Goal: Task Accomplishment & Management: Manage account settings

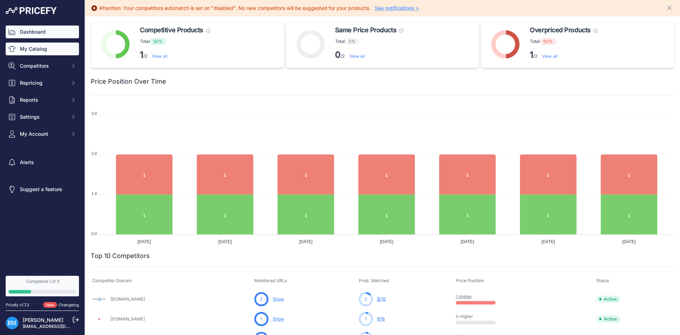
click at [55, 54] on link "My Catalog" at bounding box center [42, 49] width 73 height 13
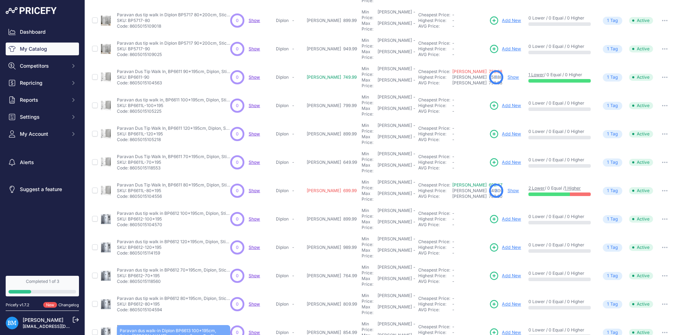
scroll to position [107, 0]
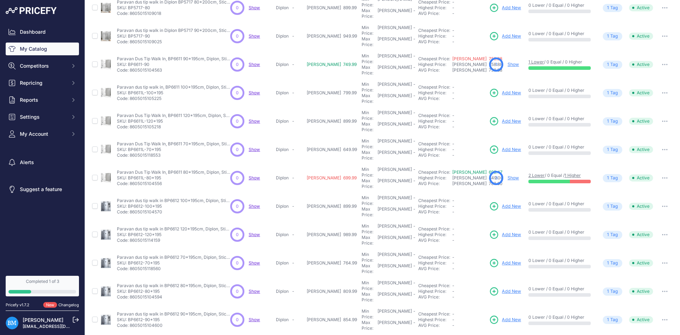
click at [502, 288] on span "Add New" at bounding box center [511, 291] width 19 height 7
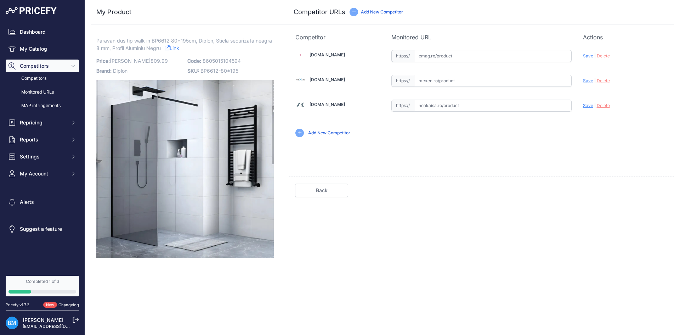
click at [465, 81] on input "text" at bounding box center [493, 81] width 158 height 12
paste input "https://mexen.ro/2756-mexen-kioto-perete-de-dus-80-x-200-cm-grafit-8-mm-neagra-…"
click at [588, 80] on span "Save" at bounding box center [588, 80] width 10 height 5
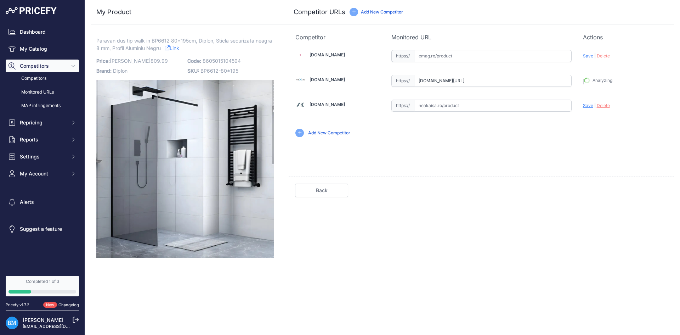
type input "https://mexen.ro/2756-mexen-kioto-perete-de-dus-80-x-200-cm-grafit-8-mm-neagra-…"
click at [626, 187] on link "Done" at bounding box center [640, 190] width 53 height 13
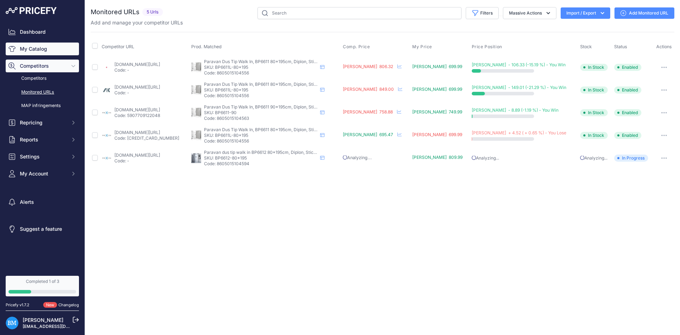
click at [34, 50] on link "My Catalog" at bounding box center [42, 49] width 73 height 13
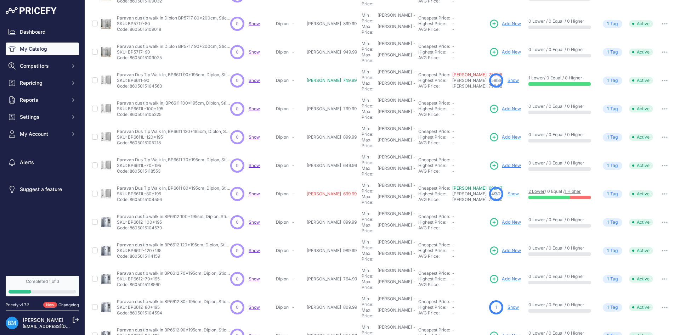
scroll to position [107, 0]
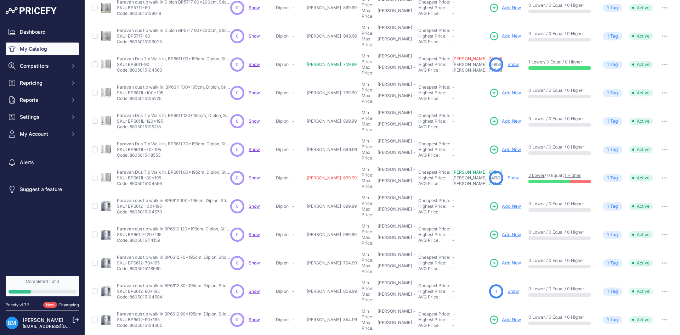
click at [508, 288] on link "Show" at bounding box center [513, 290] width 11 height 5
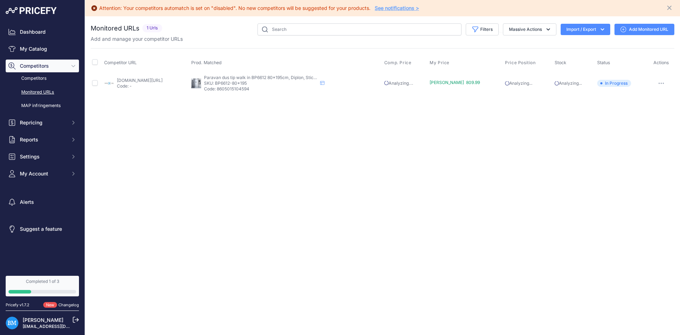
click at [636, 29] on link "Add Monitored URL" at bounding box center [645, 29] width 60 height 11
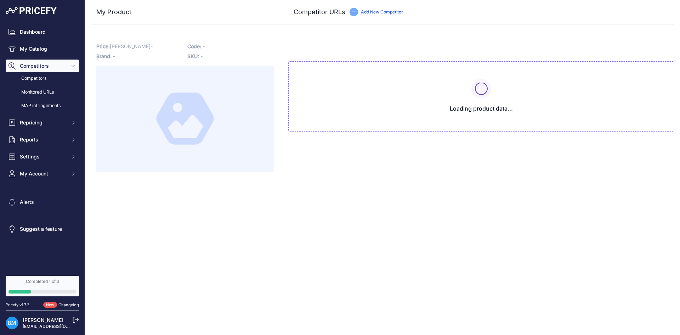
type input "[DOMAIN_NAME][URL]"
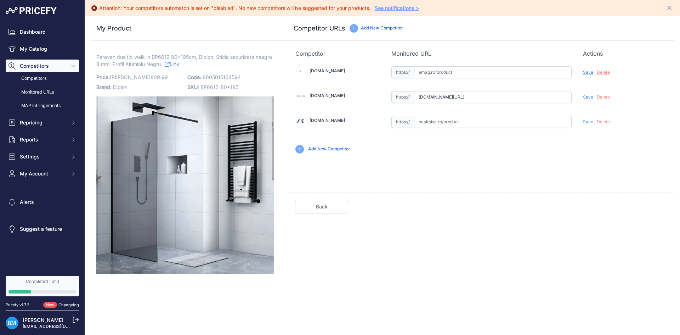
click at [428, 125] on input "text" at bounding box center [493, 122] width 158 height 12
paste input "[URL][DOMAIN_NAME]"
drag, startPoint x: 436, startPoint y: 118, endPoint x: 368, endPoint y: 121, distance: 68.4
click at [368, 121] on div "Emag.ro Valid Invalid Save |" at bounding box center [481, 109] width 386 height 103
click at [592, 121] on span "Save" at bounding box center [588, 121] width 10 height 5
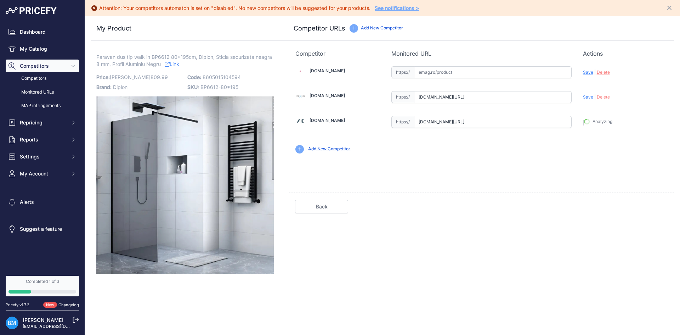
type input "https://www.neakaisa.ro/paravan-de-dus-tip-walk-in-inter-ceramic-profil-negru-m…"
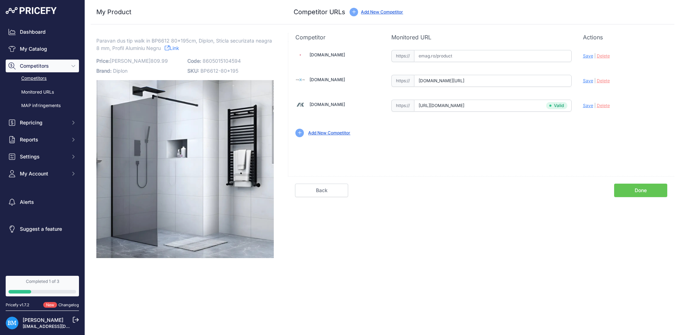
click at [49, 80] on link "Competitors" at bounding box center [42, 78] width 73 height 12
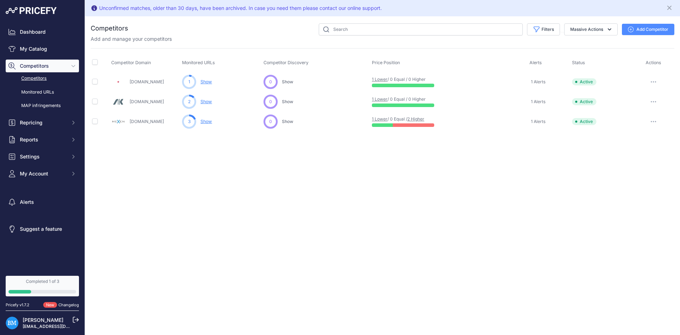
click at [662, 27] on button "Add Competitor" at bounding box center [648, 29] width 52 height 11
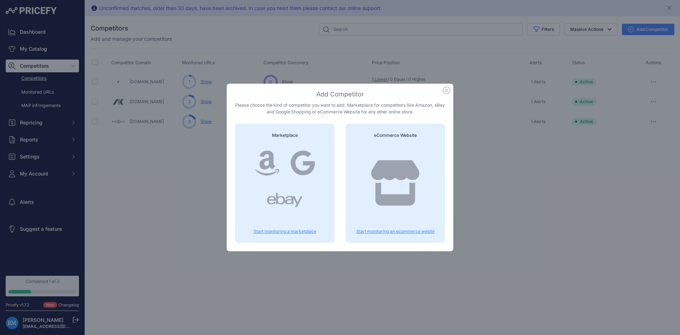
click at [405, 171] on icon at bounding box center [395, 182] width 48 height 45
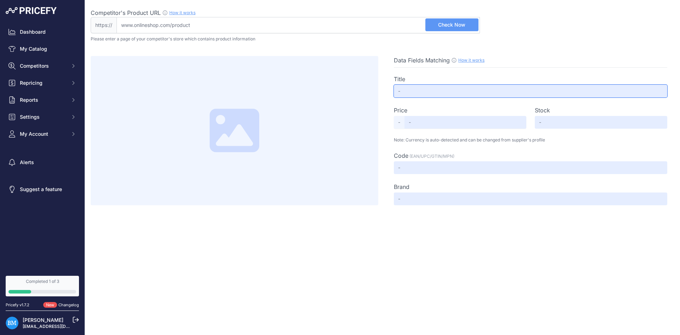
click at [417, 94] on input "text" at bounding box center [530, 91] width 273 height 13
click at [417, 91] on input "text" at bounding box center [530, 91] width 273 height 13
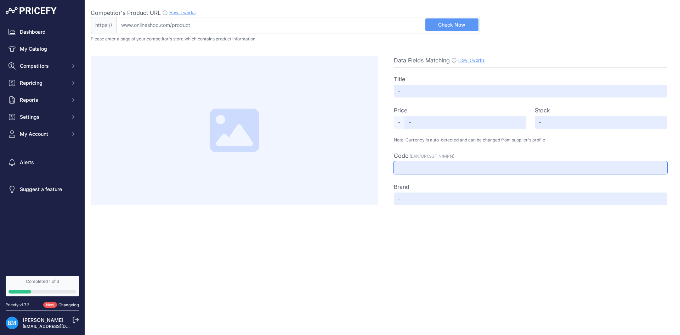
click at [425, 165] on input "text" at bounding box center [530, 167] width 273 height 13
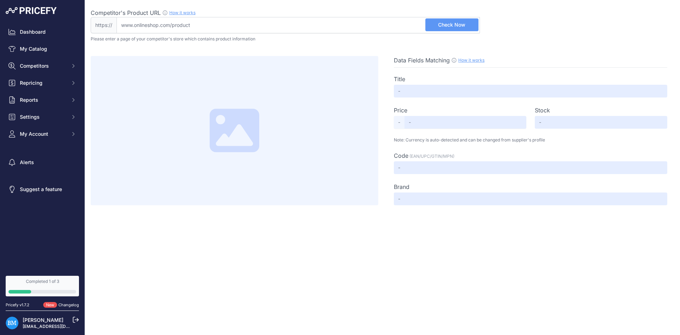
click at [147, 24] on input "Competitor's Product URL How it works In order to create your competitor's extr…" at bounding box center [298, 25] width 363 height 16
paste input "www.sticla-vitralii.ro"
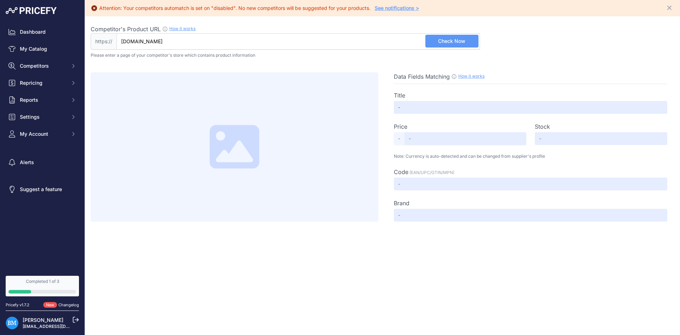
click at [438, 41] on button "Check Now" at bounding box center [451, 41] width 53 height 13
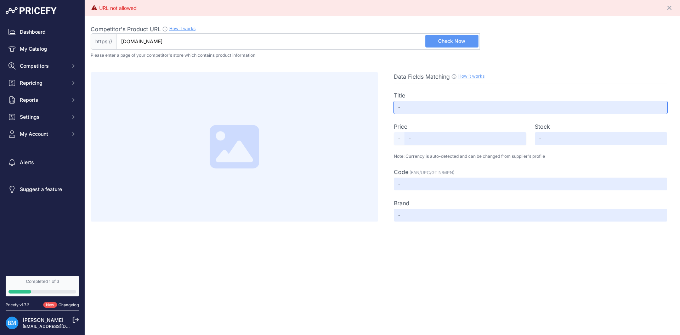
click at [422, 106] on input "text" at bounding box center [530, 107] width 273 height 13
click at [208, 29] on div "Competitor's Product URL How it works In order to create your competitor's extr…" at bounding box center [285, 29] width 389 height 9
click at [208, 33] on input "www.sticla-vitralii.ro" at bounding box center [298, 41] width 363 height 16
click at [207, 44] on input "www.sticla-vitralii.ro" at bounding box center [298, 41] width 363 height 16
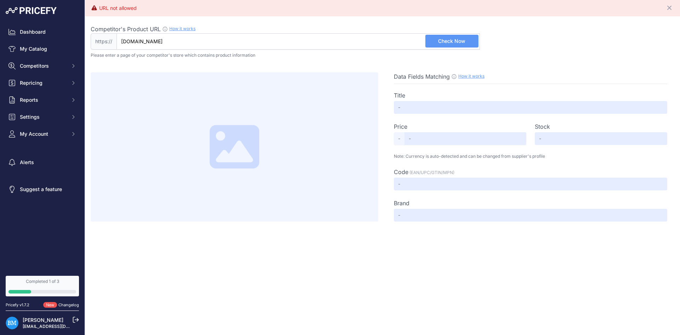
paste input "https://www.sticla-vitralii.ro/paravan-dus/paravan-cabina-de-dus-walk-in-sticla…"
drag, startPoint x: 138, startPoint y: 38, endPoint x: 70, endPoint y: 43, distance: 68.1
click at [70, 43] on div "Dashboard My Catalog Competitors Competitors Monitored URLs MAP infringements R…" at bounding box center [340, 167] width 680 height 335
type input "www.sticla-vitralii.ro/paravan-dus/paravan-cabina-de-dus-walk-in-sticla-gri-8-m…"
click at [452, 39] on span "Check Now" at bounding box center [451, 41] width 27 height 7
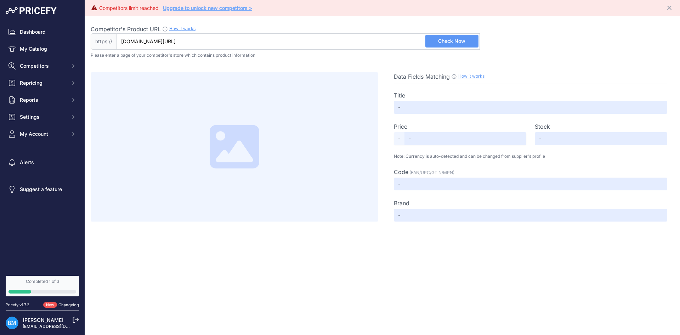
click at [452, 42] on span "Check Now" at bounding box center [451, 41] width 27 height 7
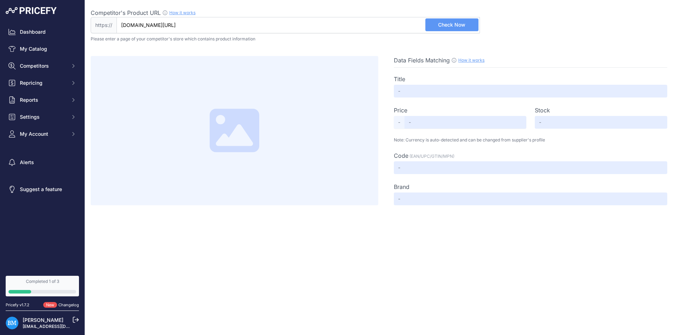
click at [452, 30] on button "Check Now" at bounding box center [451, 24] width 53 height 13
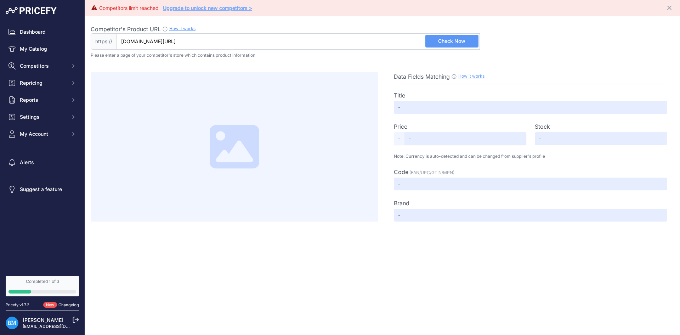
click at [174, 9] on link "Upgrade to unlock new competitors >" at bounding box center [207, 8] width 89 height 6
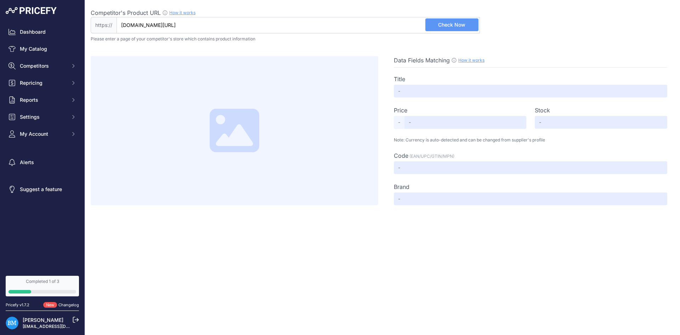
click at [433, 24] on button "Check Now" at bounding box center [451, 24] width 53 height 13
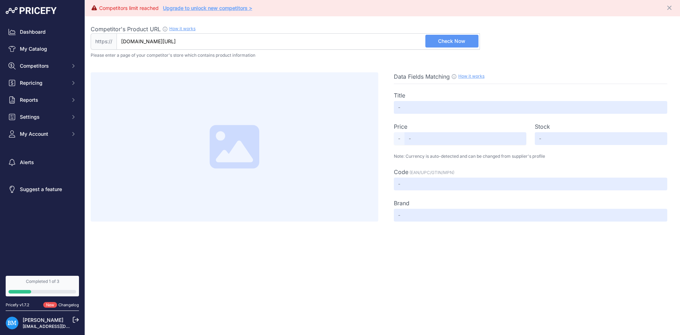
click at [192, 6] on link "Upgrade to unlock new competitors >" at bounding box center [207, 8] width 89 height 6
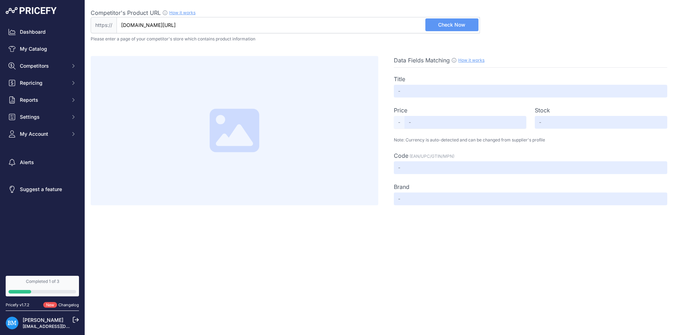
click at [449, 21] on button "Check Now" at bounding box center [451, 24] width 53 height 13
click at [456, 247] on div "Competitors limit reached Upgrade to unlock new competitors > Close Competitor'…" at bounding box center [382, 167] width 595 height 335
type input "Paravan cabina de dus walk-in, (1194) Aqua Roy ® Black, sticla 8 mm gri securiz…"
type input "Not Found"
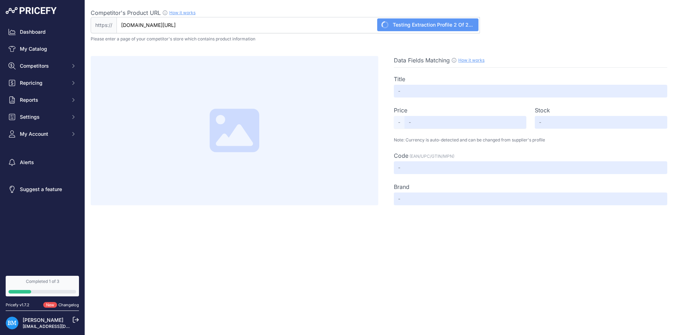
type input "Not Found"
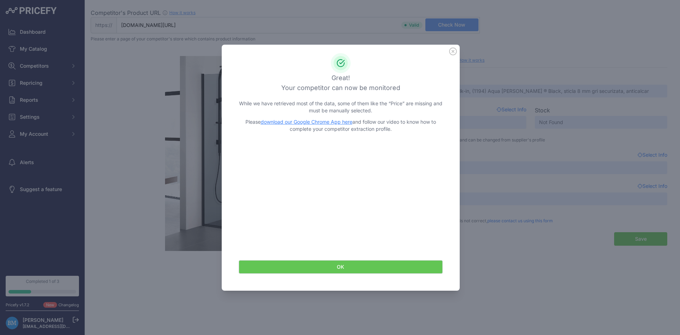
click at [340, 270] on button "OK" at bounding box center [341, 266] width 204 height 13
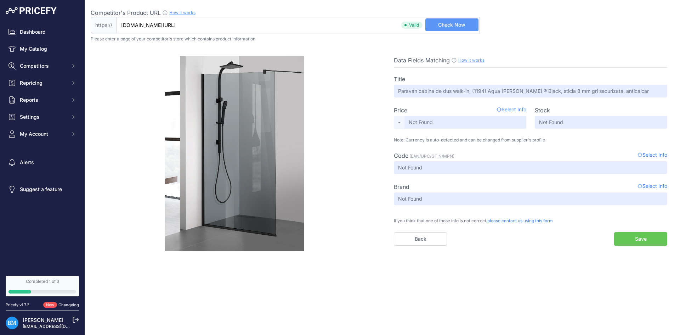
click at [517, 110] on span "Select Info" at bounding box center [512, 110] width 30 height 9
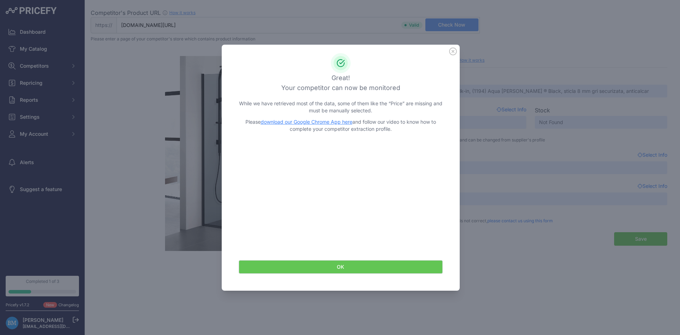
click at [302, 120] on link "download our Google Chrome App here" at bounding box center [307, 122] width 92 height 6
click at [345, 266] on button "OK" at bounding box center [341, 266] width 204 height 13
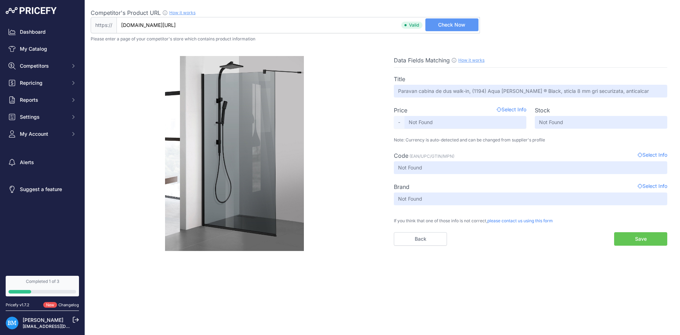
click at [510, 109] on span "Select Info" at bounding box center [512, 110] width 30 height 9
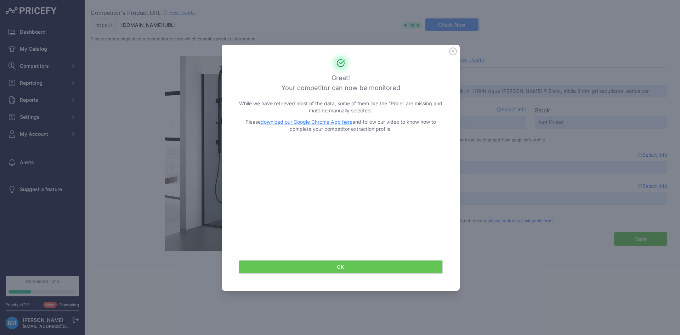
click at [377, 269] on button "OK" at bounding box center [341, 266] width 204 height 13
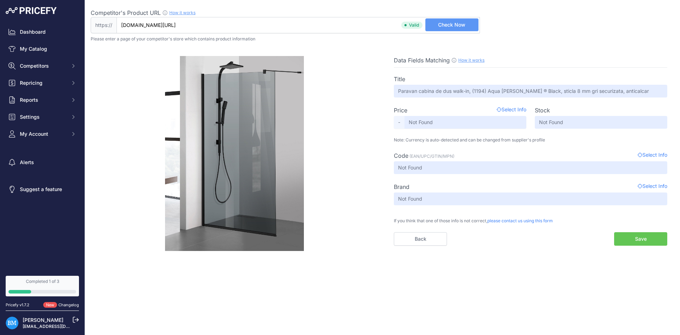
click at [452, 27] on span "Check Now" at bounding box center [451, 24] width 27 height 7
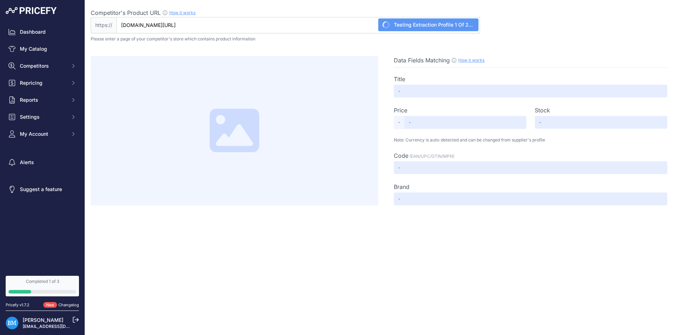
type input "Paravan cabina de dus walk-in, (1194) Aqua Roy ® Black, sticla 8 mm gri securiz…"
type input "1158"
type input "Not Found"
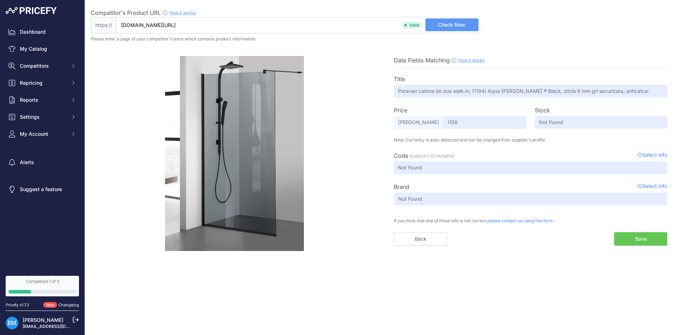
click at [632, 242] on button "Save" at bounding box center [640, 238] width 53 height 13
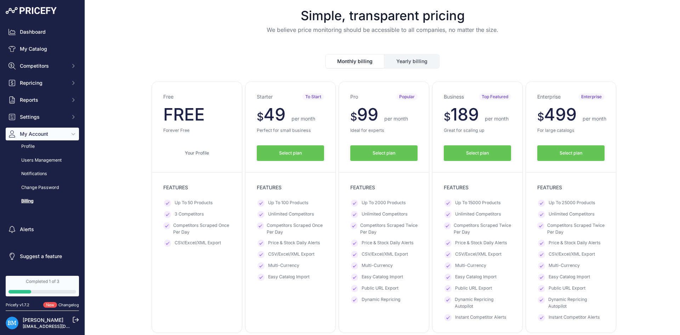
click at [286, 154] on span "Select plan" at bounding box center [290, 153] width 23 height 7
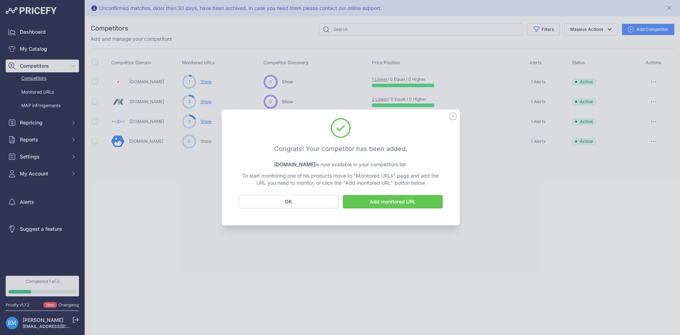
click at [280, 201] on button "OK" at bounding box center [289, 201] width 100 height 13
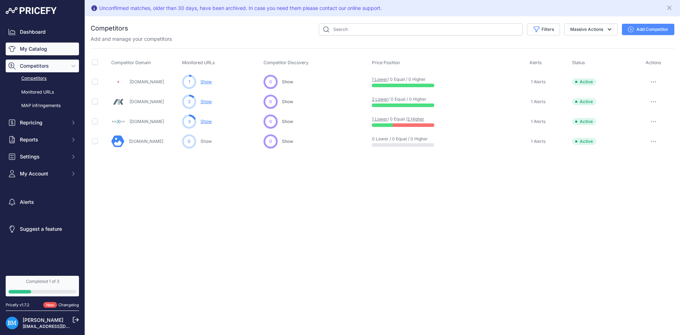
click at [37, 53] on link "My Catalog" at bounding box center [42, 49] width 73 height 13
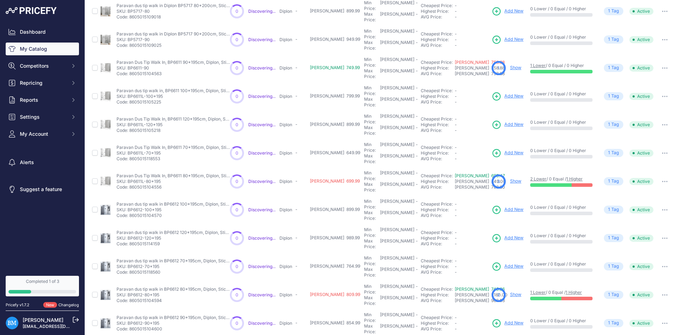
scroll to position [91, 0]
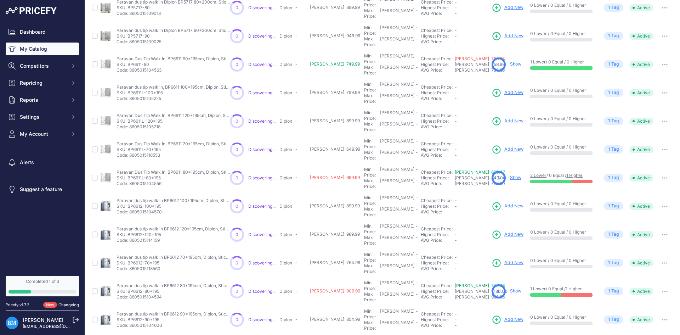
click at [510, 288] on link "Show" at bounding box center [515, 290] width 11 height 5
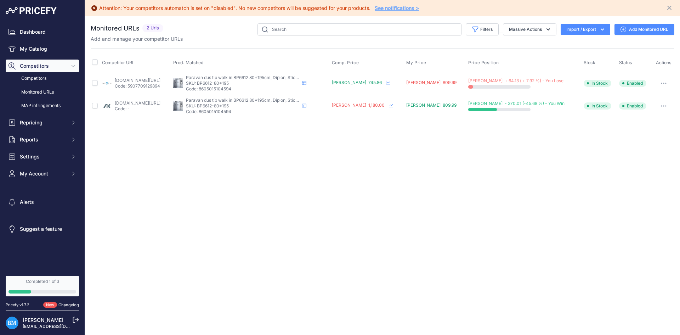
click at [644, 28] on link "Add Monitored URL" at bounding box center [645, 29] width 60 height 11
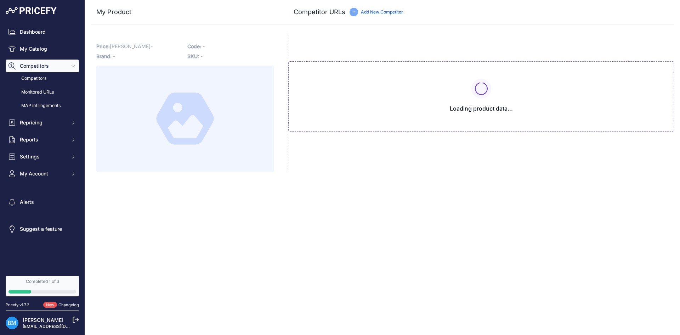
type input "mexen.ro/2756-mexen-kioto-perete-de-dus-80-x-200-cm-grafit-8-mm-neagra-800-080-…"
type input "www.neakaisa.ro/paravan-de-dus-tip-walk-in-inter-ceramic-profil-negru-mat-sticl…"
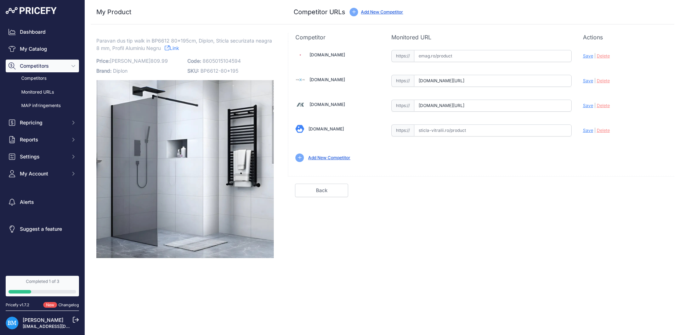
click at [456, 130] on input "text" at bounding box center [493, 130] width 158 height 12
paste input "https://www.sticla-vitralii.ro/paravan-dus/paravan-cabina-de-dus-walk-in-sticla…"
drag, startPoint x: 448, startPoint y: 135, endPoint x: 330, endPoint y: 133, distance: 118.3
click at [330, 133] on div "Emag.ro Valid Invalid Save |" at bounding box center [481, 105] width 386 height 128
click at [419, 126] on input "https://www.sticla-vitralii.ro/paravan-dus/paravan-cabina-de-dus-walk-in-sticla…" at bounding box center [493, 130] width 158 height 12
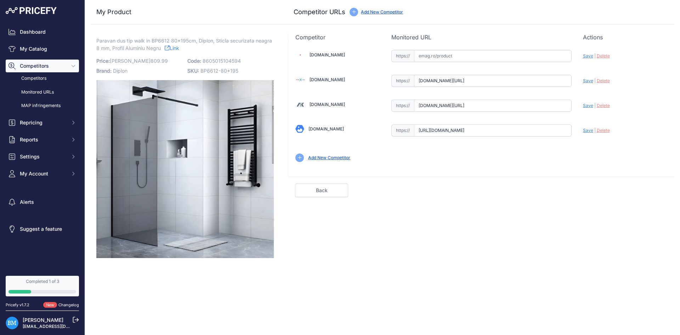
drag, startPoint x: 435, startPoint y: 129, endPoint x: 371, endPoint y: 133, distance: 63.5
click at [371, 133] on div "Emag.ro Valid Invalid Save |" at bounding box center [481, 105] width 386 height 128
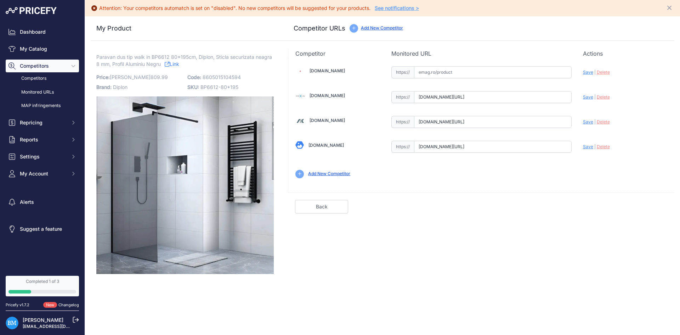
click at [591, 146] on span "Save" at bounding box center [588, 146] width 10 height 5
type input "https://www.sticla-vitralii.ro/paravan-dus/paravan-cabina-de-dus-walk-in-sticla…"
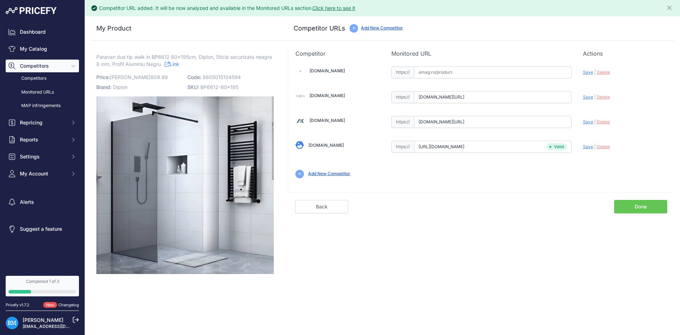
click at [640, 207] on link "Done" at bounding box center [640, 206] width 53 height 13
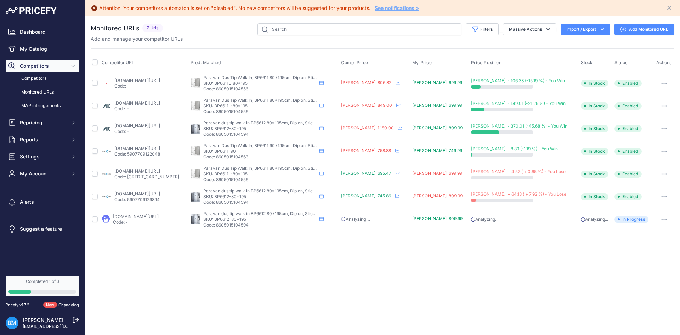
click at [43, 75] on link "Competitors" at bounding box center [42, 78] width 73 height 12
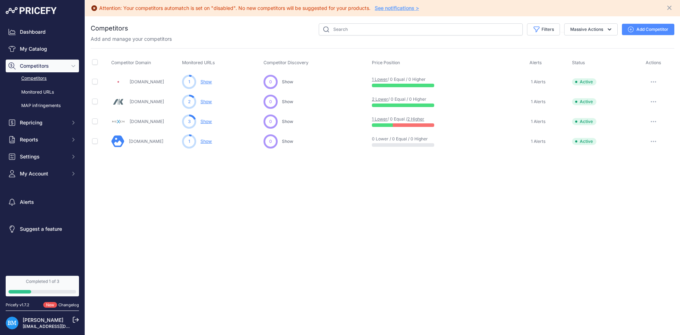
click at [643, 28] on button "Add Competitor" at bounding box center [648, 29] width 52 height 11
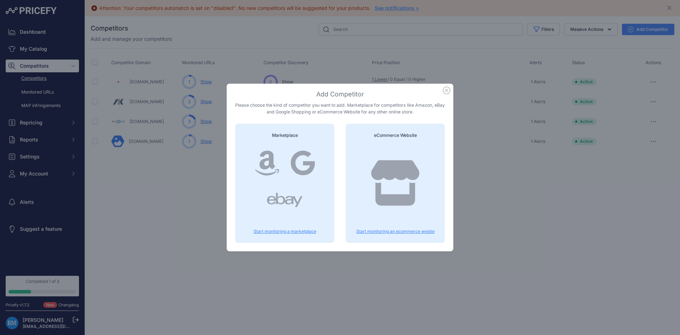
click at [375, 171] on icon at bounding box center [395, 182] width 48 height 45
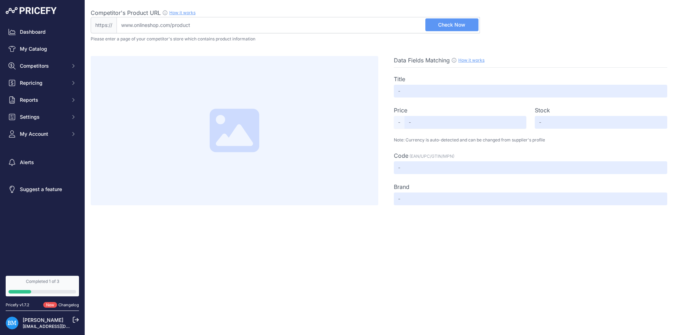
click at [261, 21] on input "Competitor's Product URL How it works In order to create your competitor's extr…" at bounding box center [298, 25] width 363 height 16
paste input "[URL][DOMAIN_NAME]"
drag, startPoint x: 137, startPoint y: 24, endPoint x: 92, endPoint y: 27, distance: 45.1
click at [92, 27] on div "https:// https://www.dedeman.ro/ro/perete-dus-tip-walk-in-west-pw80wst07-sticla…" at bounding box center [285, 25] width 389 height 16
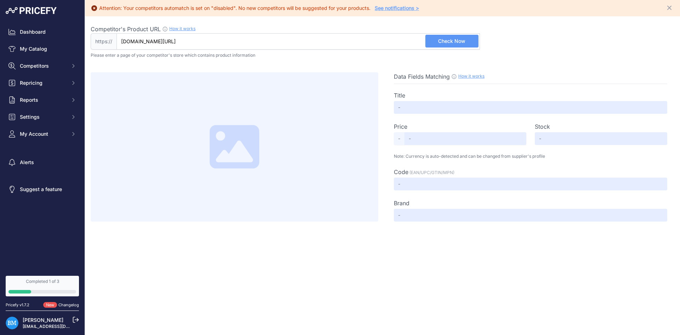
type input "www.dedeman.ro/ro/perete-dus-tip-walk-in-west-pw80wst07-sticla-fumurie-profil-n…"
click at [441, 37] on button "Check Now" at bounding box center [451, 41] width 53 height 13
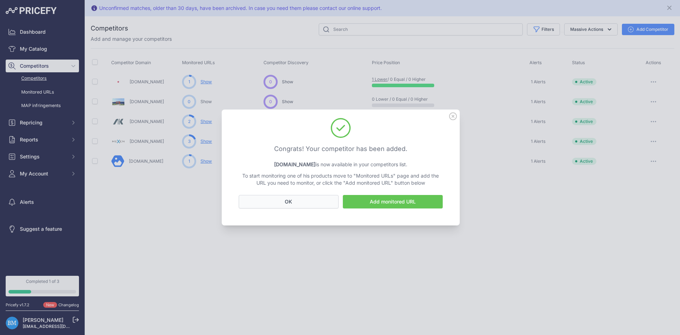
click at [299, 202] on button "OK" at bounding box center [289, 201] width 100 height 13
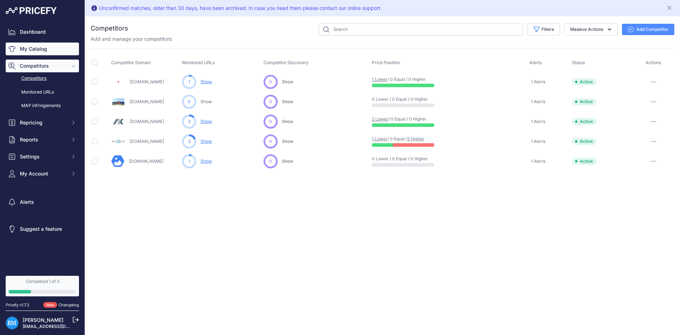
click at [24, 51] on link "My Catalog" at bounding box center [42, 49] width 73 height 13
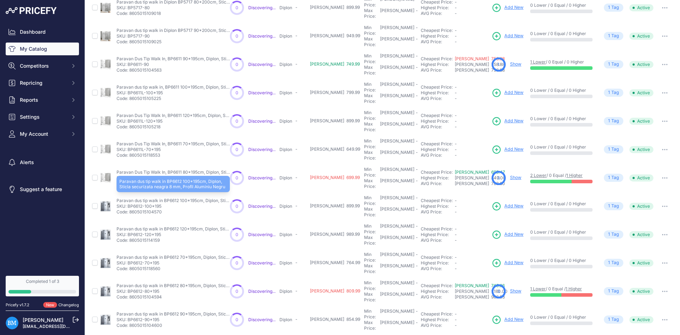
scroll to position [107, 0]
click at [510, 288] on link "Show" at bounding box center [515, 290] width 11 height 5
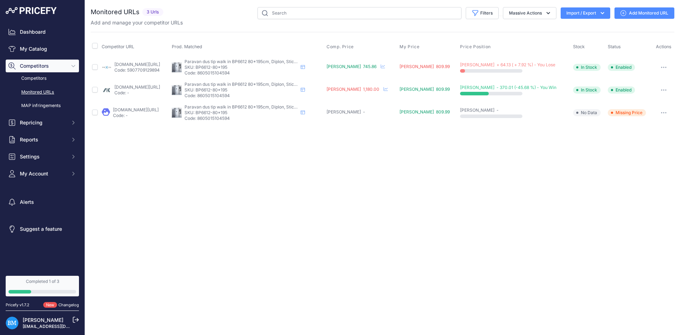
click at [647, 20] on div "Add and manage your competitor URLs" at bounding box center [383, 22] width 584 height 7
click at [648, 15] on link "Add Monitored URL" at bounding box center [645, 12] width 60 height 11
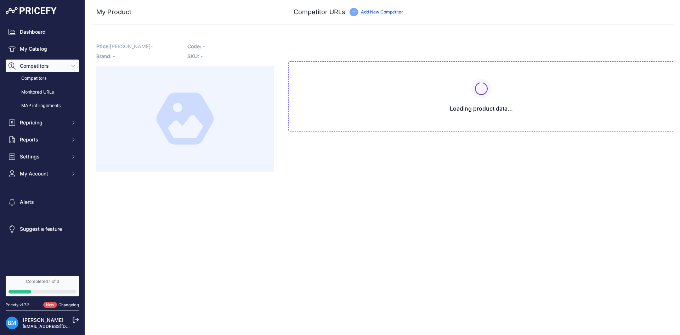
type input "[DOMAIN_NAME][URL]"
type input "www.neakaisa.ro/paravan-de-dus-tip-walk-in-inter-ceramic-profil-negru-mat-sticl…"
type input "www.sticla-vitralii.ro/paravan-dus/paravan-cabina-de-dus-walk-in-sticla-gri-8-m…"
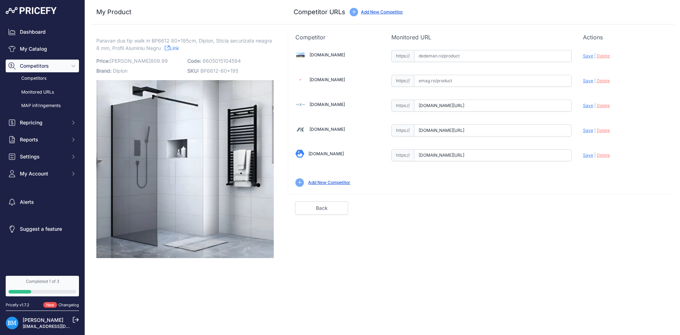
click at [439, 53] on input "text" at bounding box center [493, 56] width 158 height 12
paste input "https://www.dedeman.ro/ro/perete-dus-tip-walk-in-west-pw80wst07-sticla-fumurie-…"
drag, startPoint x: 435, startPoint y: 54, endPoint x: 309, endPoint y: 54, distance: 126.5
click at [309, 54] on div "Dedeman.ro Valid Invalid | |" at bounding box center [481, 117] width 386 height 152
click at [441, 53] on input "https://www.dedeman.ro/ro/perete-dus-tip-walk-in-west-pw80wst07-sticla-fumurie-…" at bounding box center [493, 56] width 158 height 12
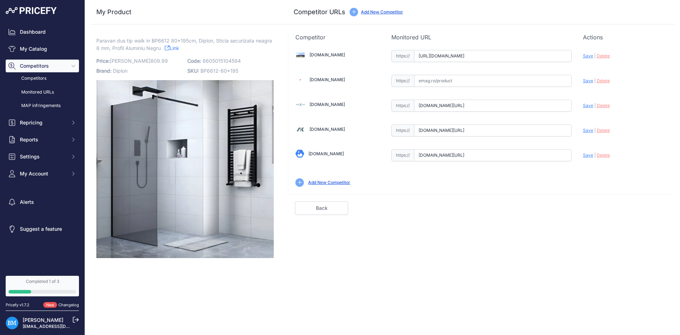
click at [431, 55] on input "https://www.dedeman.ro/ro/perete-dus-tip-walk-in-west-pw80wst07-sticla-fumurie-…" at bounding box center [493, 56] width 158 height 12
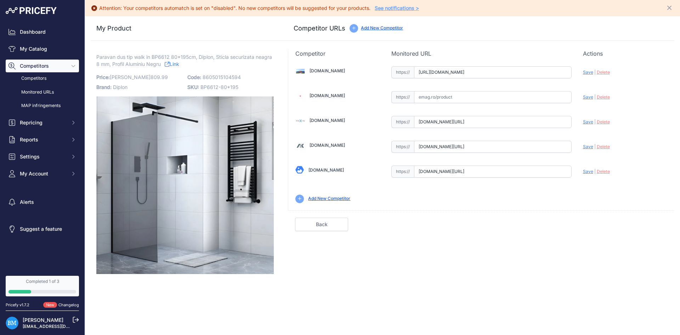
drag, startPoint x: 433, startPoint y: 55, endPoint x: 389, endPoint y: 56, distance: 44.3
click at [389, 56] on div "Competitor Monitored URL Actions Valid Invalid Save | Delete Analyzing Valid" at bounding box center [481, 161] width 386 height 225
click at [588, 71] on span "Save" at bounding box center [588, 71] width 10 height 5
type input "[URL][DOMAIN_NAME]"
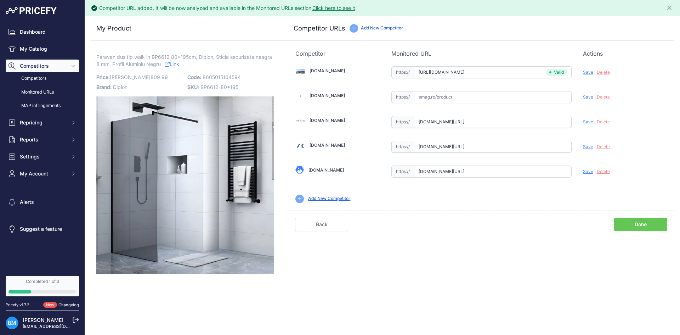
click at [646, 232] on div "Competitor Monitored URL Actions Valid Invalid Save | Delete Analyzing Valid" at bounding box center [481, 161] width 386 height 225
click at [647, 225] on link "Done" at bounding box center [640, 224] width 53 height 13
click at [634, 219] on link "Done" at bounding box center [640, 224] width 53 height 13
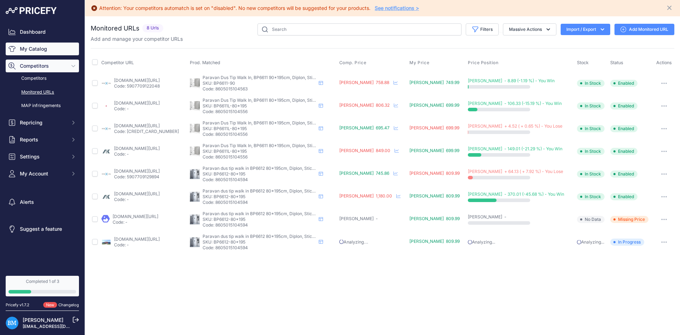
click at [50, 49] on link "My Catalog" at bounding box center [42, 49] width 73 height 13
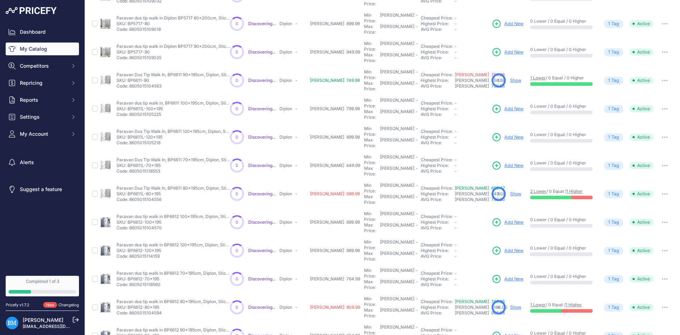
scroll to position [107, 0]
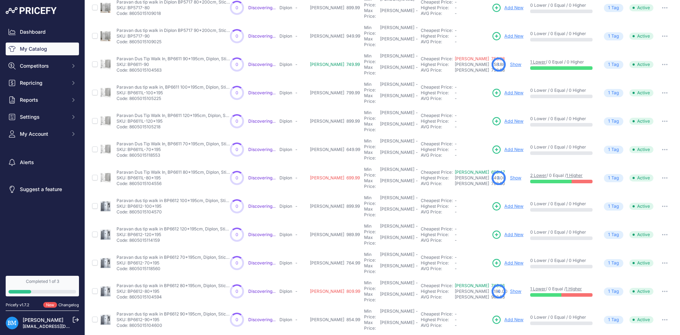
click at [510, 288] on link "Show" at bounding box center [515, 290] width 11 height 5
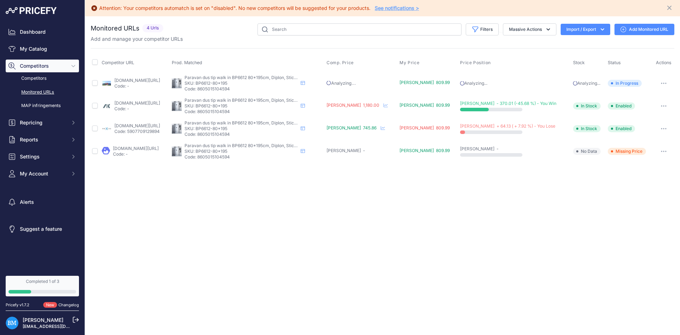
click at [671, 150] on div at bounding box center [664, 151] width 18 height 10
click at [660, 150] on button "button" at bounding box center [664, 151] width 14 height 10
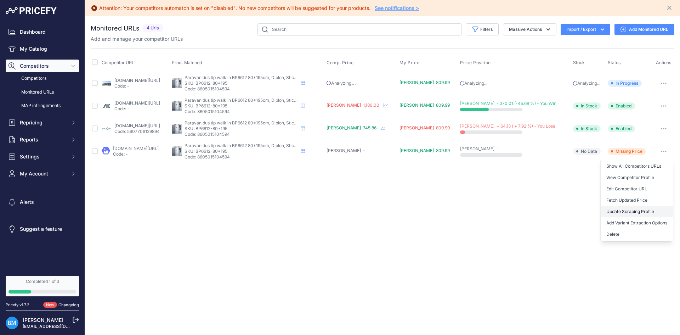
click at [644, 213] on link "Update Scraping Profile" at bounding box center [637, 211] width 72 height 11
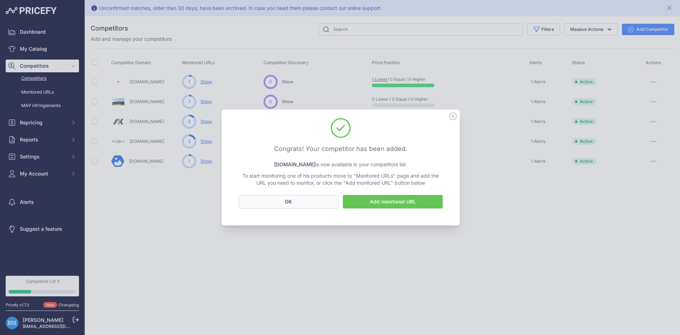
click at [293, 196] on button "OK" at bounding box center [289, 201] width 100 height 13
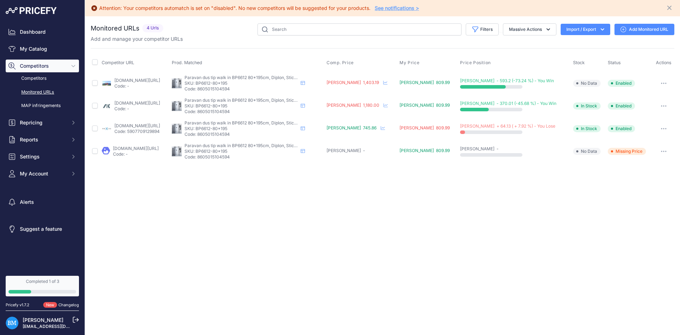
click at [665, 153] on button "button" at bounding box center [664, 151] width 14 height 10
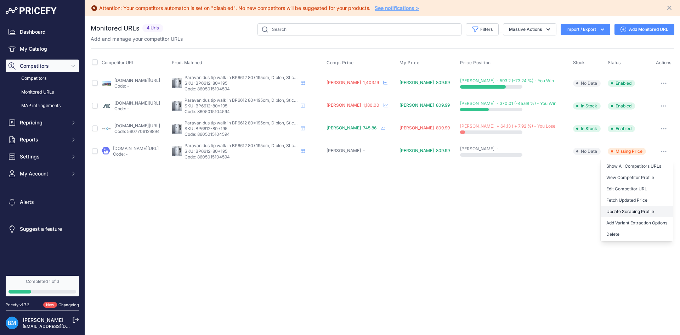
click at [637, 211] on link "Update Scraping Profile" at bounding box center [637, 211] width 72 height 11
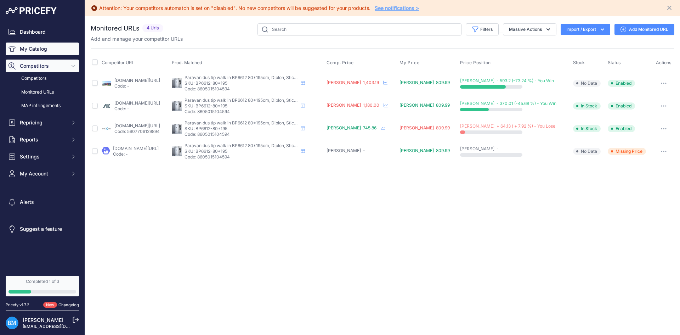
click at [47, 47] on link "My Catalog" at bounding box center [42, 49] width 73 height 13
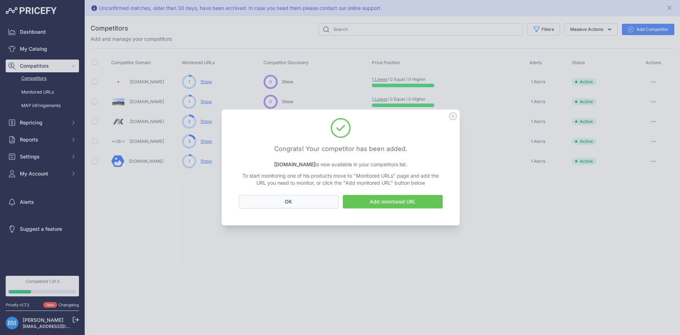
click at [320, 198] on button "OK" at bounding box center [289, 201] width 100 height 13
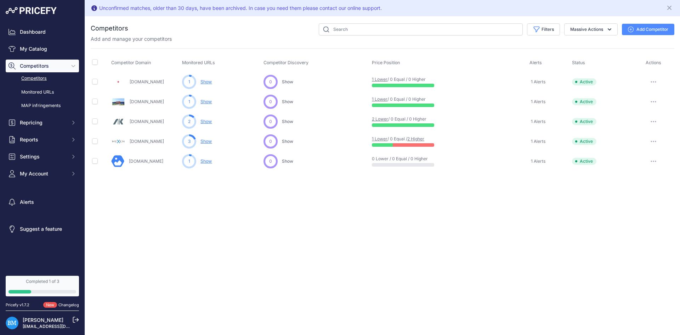
click at [149, 159] on link "Sticla-vitralii.ro" at bounding box center [146, 160] width 34 height 5
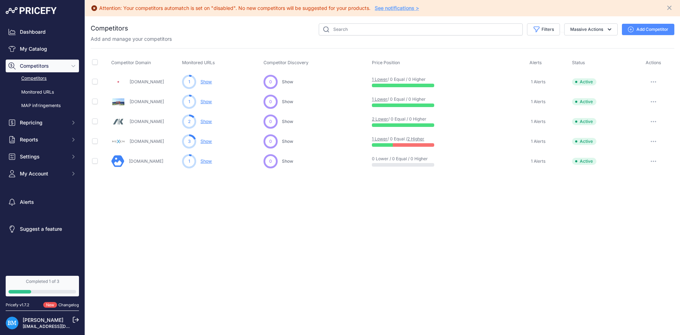
click at [41, 65] on span "Competitors" at bounding box center [43, 65] width 46 height 7
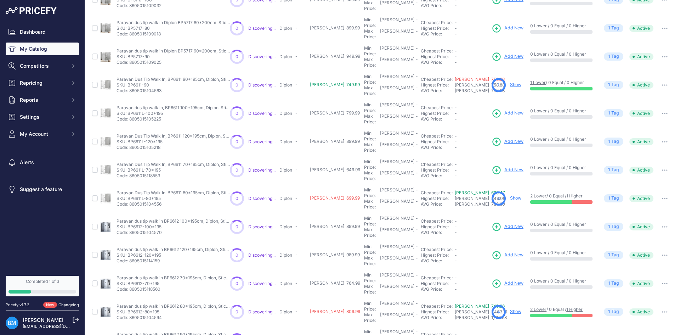
scroll to position [71, 0]
click at [504, 222] on span "Add New" at bounding box center [513, 225] width 19 height 7
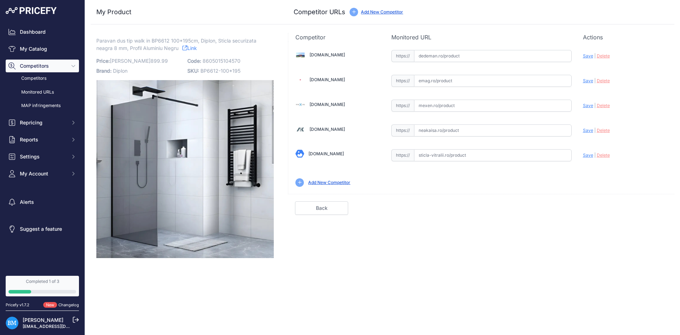
click at [425, 105] on input "text" at bounding box center [493, 106] width 158 height 12
paste input "[URL][DOMAIN_NAME]"
drag, startPoint x: 425, startPoint y: 105, endPoint x: 322, endPoint y: 106, distance: 103.8
click at [322, 106] on div "[DOMAIN_NAME] Valid Invalid | |" at bounding box center [481, 117] width 386 height 152
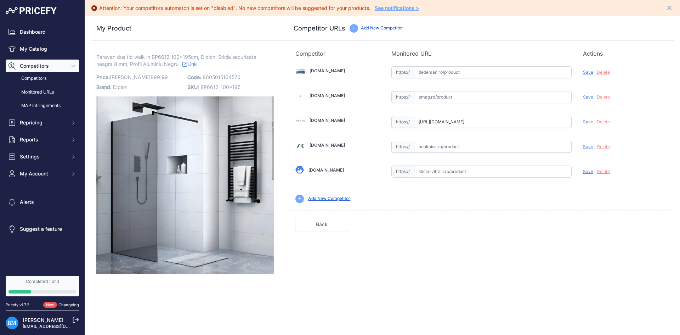
click at [418, 124] on input "[URL][DOMAIN_NAME]" at bounding box center [493, 122] width 158 height 12
drag, startPoint x: 433, startPoint y: 120, endPoint x: 378, endPoint y: 122, distance: 54.9
click at [378, 122] on div "Dedeman.ro Valid Invalid | |" at bounding box center [481, 134] width 386 height 152
click at [590, 123] on span "Save" at bounding box center [588, 121] width 10 height 5
type input "[URL][DOMAIN_NAME]"
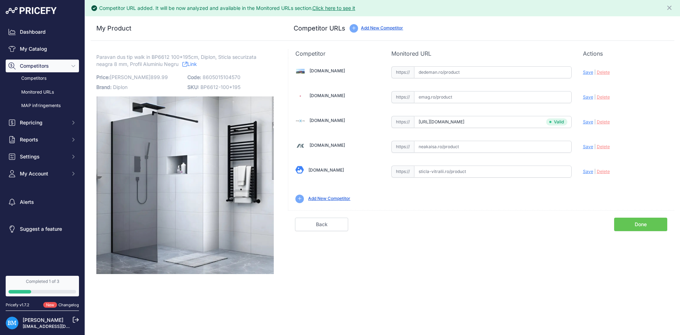
click at [643, 229] on link "Done" at bounding box center [640, 224] width 53 height 13
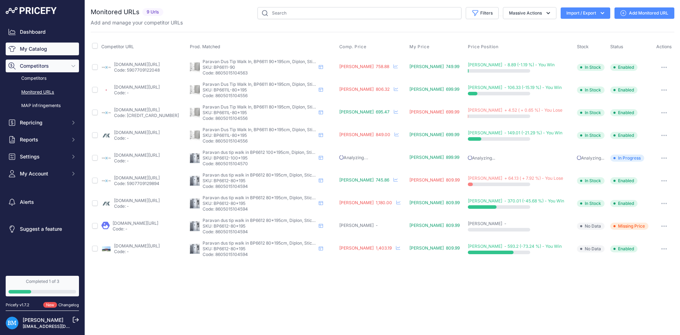
click at [41, 46] on link "My Catalog" at bounding box center [42, 49] width 73 height 13
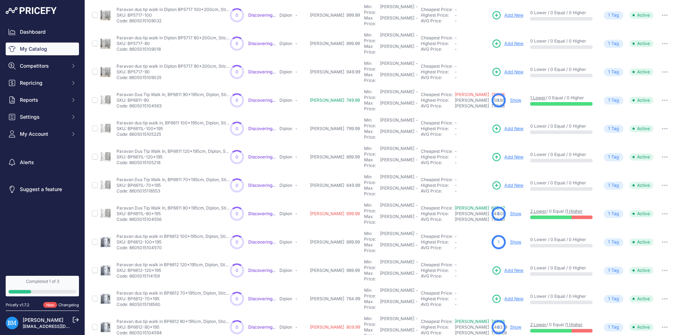
scroll to position [55, 0]
click at [36, 61] on button "Competitors" at bounding box center [42, 66] width 73 height 13
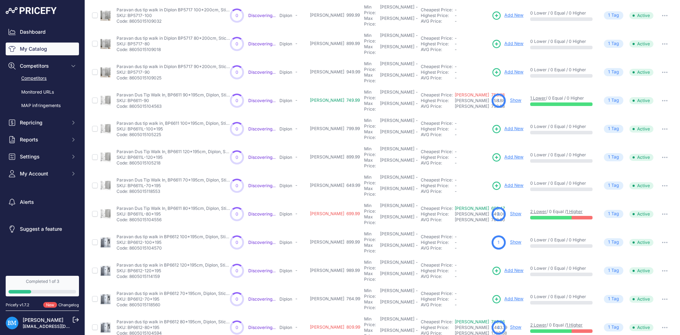
click at [48, 80] on link "Competitors" at bounding box center [42, 78] width 73 height 12
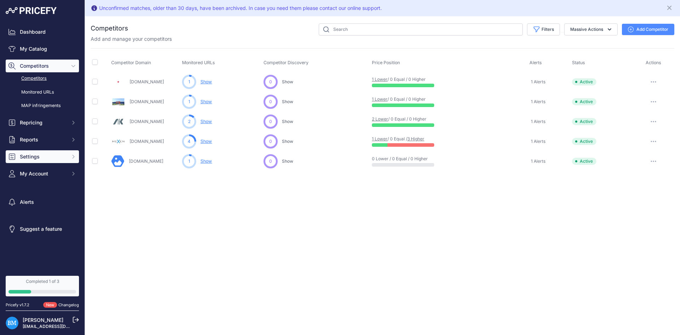
click at [38, 160] on span "Settings" at bounding box center [43, 156] width 46 height 7
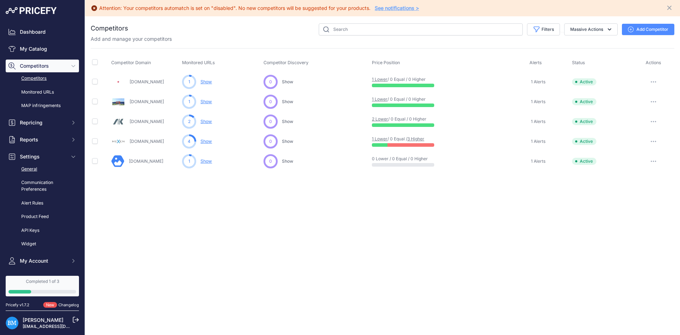
click at [34, 171] on link "General" at bounding box center [42, 169] width 73 height 12
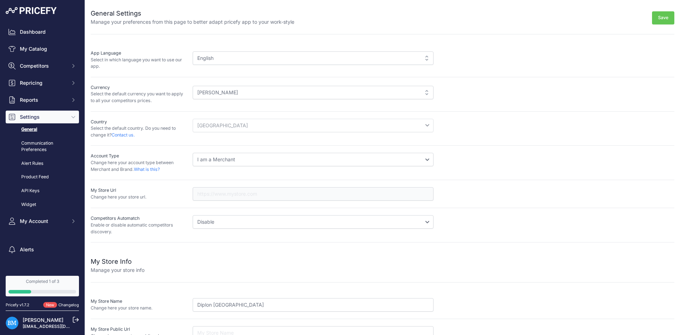
click at [35, 114] on span "Settings" at bounding box center [43, 116] width 46 height 7
click at [35, 115] on span "Settings" at bounding box center [43, 116] width 46 height 7
click at [33, 132] on link "General" at bounding box center [42, 129] width 73 height 12
click at [45, 102] on span "Reports" at bounding box center [43, 99] width 46 height 7
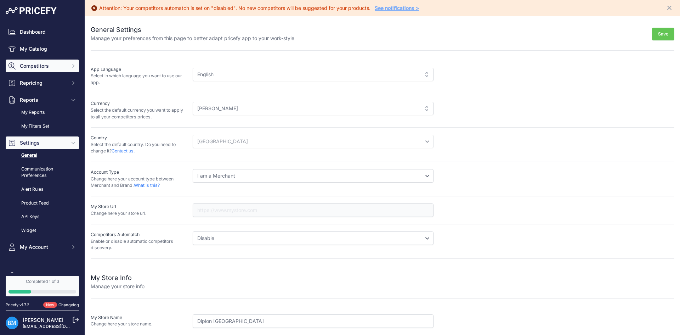
click at [45, 68] on span "Competitors" at bounding box center [43, 65] width 46 height 7
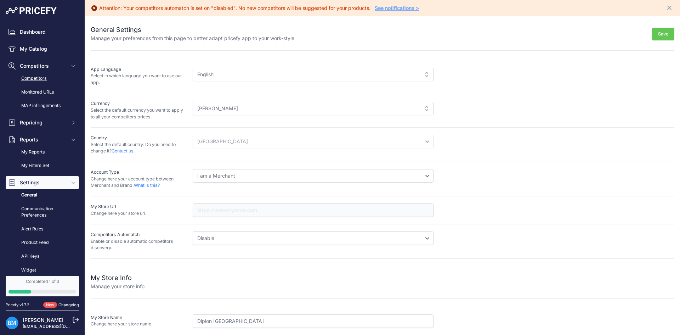
click at [44, 79] on link "Competitors" at bounding box center [42, 78] width 73 height 12
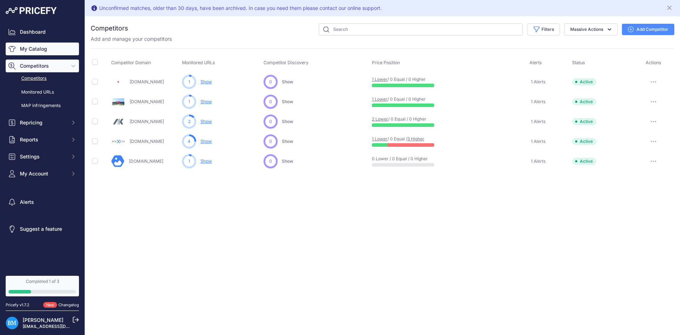
click at [40, 47] on link "My Catalog" at bounding box center [42, 49] width 73 height 13
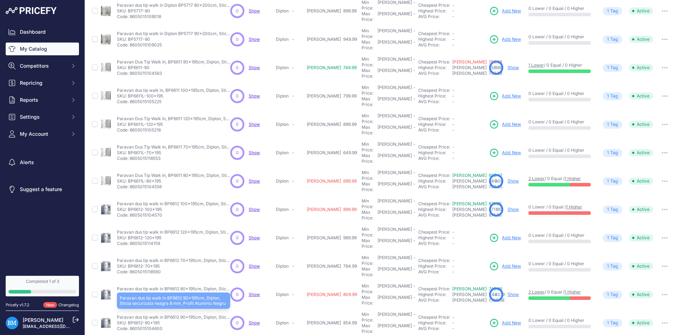
scroll to position [107, 0]
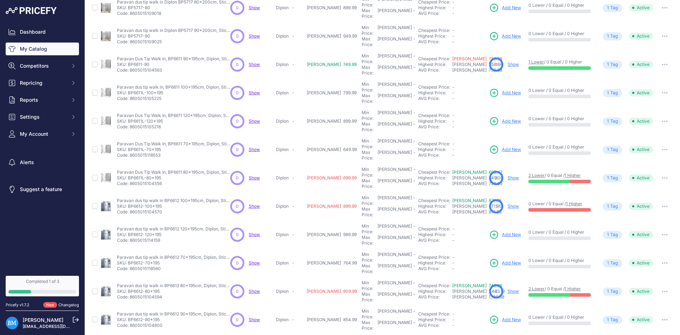
click at [508, 203] on link "Show" at bounding box center [513, 205] width 11 height 5
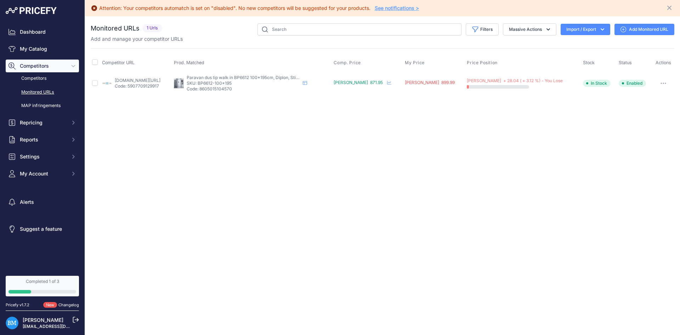
click at [637, 30] on link "Add Monitored URL" at bounding box center [645, 29] width 60 height 11
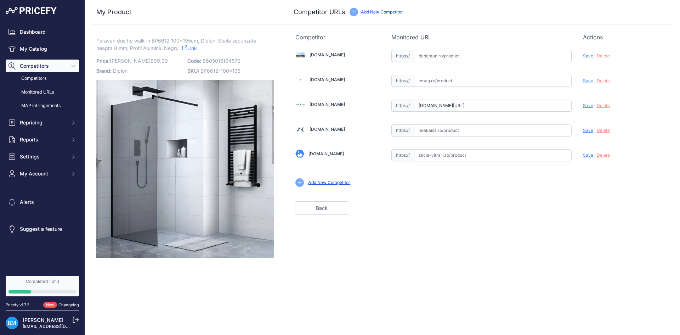
click at [434, 123] on div "https:// Valid" at bounding box center [481, 129] width 180 height 13
click at [434, 134] on input "text" at bounding box center [493, 130] width 158 height 12
paste input "https://www.neakaisa.ro/paravan-de-dus-tip-walk-in-inter-ceramic-profil-negru-m…"
drag, startPoint x: 426, startPoint y: 132, endPoint x: 376, endPoint y: 131, distance: 49.6
click at [376, 131] on div "Dedeman.ro Valid Invalid | |" at bounding box center [481, 117] width 386 height 152
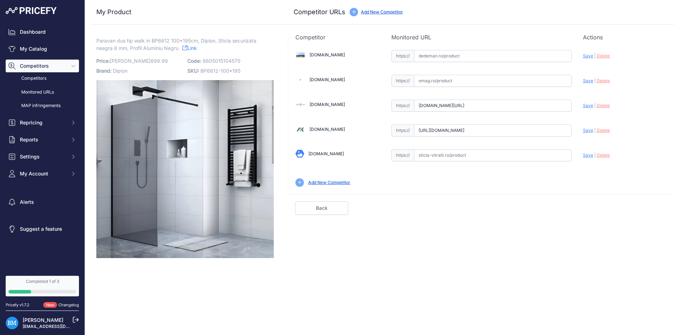
click at [422, 130] on input "https://www.neakaisa.ro/paravan-de-dus-tip-walk-in-inter-ceramic-profil-negru-m…" at bounding box center [493, 130] width 158 height 12
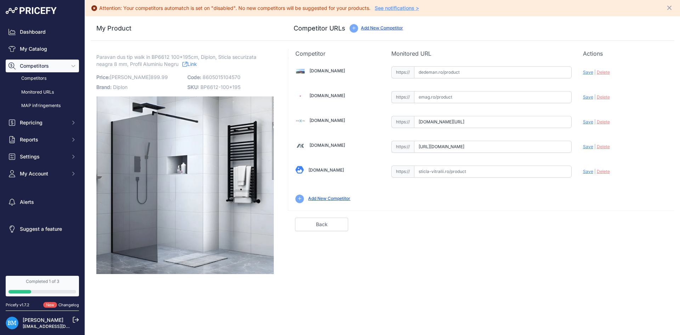
drag, startPoint x: 434, startPoint y: 146, endPoint x: 399, endPoint y: 148, distance: 35.1
click at [399, 148] on div "https:// https://www.neakaisa.ro/paravan-de-dus-tip-walk-in-inter-ceramic-profi…" at bounding box center [481, 147] width 180 height 12
click at [588, 148] on span "Save" at bounding box center [588, 146] width 10 height 5
type input "[URL][DOMAIN_NAME]"
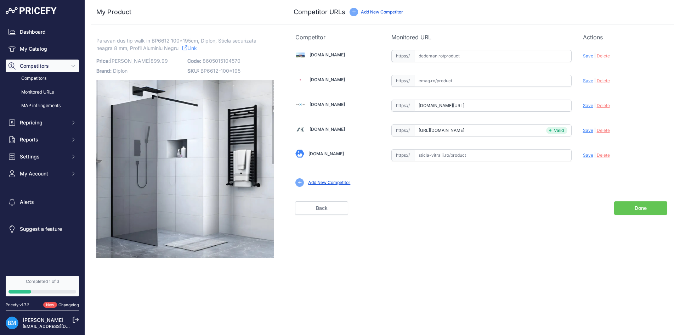
click at [418, 57] on input "text" at bounding box center [493, 56] width 158 height 12
paste input "https://www.dedeman.ro/ro/perete-dus-tip-walk-in-west-wst07-sticla-fumurie-prof…"
drag, startPoint x: 431, startPoint y: 56, endPoint x: 360, endPoint y: 57, distance: 71.2
click at [360, 57] on div "Dedeman.ro Valid Invalid | |" at bounding box center [481, 117] width 386 height 152
click at [429, 56] on input "https://www.dedeman.ro/ro/perete-dus-tip-walk-in-west-wst07-sticla-fumurie-prof…" at bounding box center [493, 56] width 158 height 12
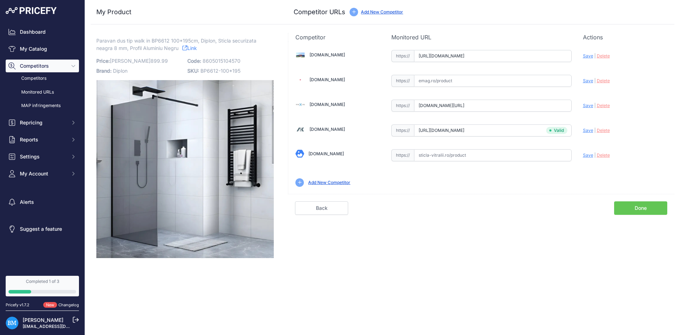
drag, startPoint x: 434, startPoint y: 56, endPoint x: 344, endPoint y: 56, distance: 89.6
click at [344, 56] on div "Dedeman.ro Valid Invalid | |" at bounding box center [481, 117] width 386 height 152
click at [583, 57] on span "Save" at bounding box center [588, 55] width 10 height 5
type input "https://www.dedeman.ro/ro/perete-dus-tip-walk-in-west-wst07-sticla-fumurie-prof…"
click at [431, 154] on input "text" at bounding box center [493, 155] width 158 height 12
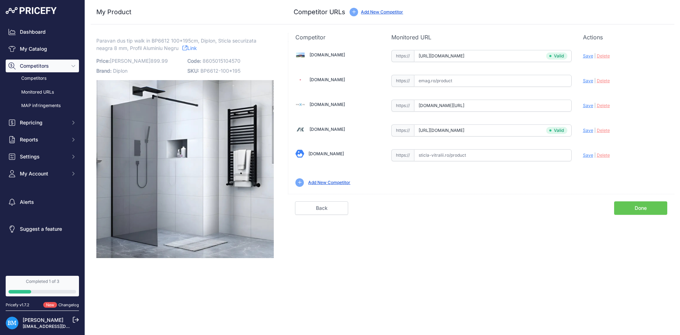
paste input "https://www.sticla-vitralii.ro/paravan-dus/paravan-cabina-de-dus-walk-in-sticla…"
click at [584, 155] on span "Save" at bounding box center [588, 154] width 10 height 5
type input "https://www.sticla-vitralii.ro/paravan-dus/paravan-cabina-de-dus-walk-in-sticla…"
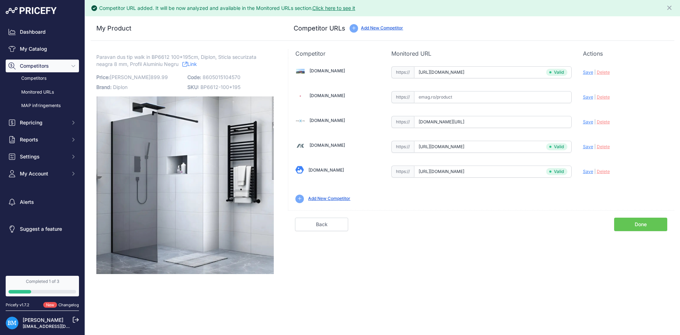
click at [637, 228] on link "Done" at bounding box center [640, 224] width 53 height 13
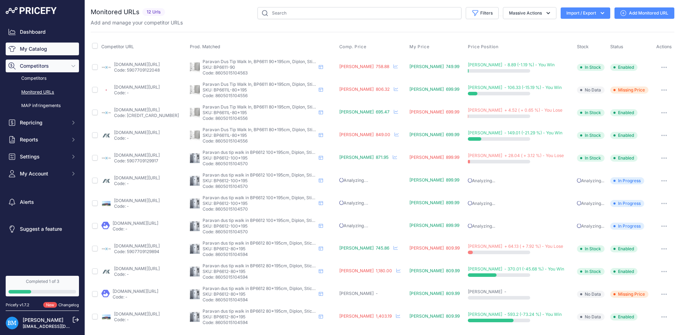
click at [42, 47] on link "My Catalog" at bounding box center [42, 49] width 73 height 13
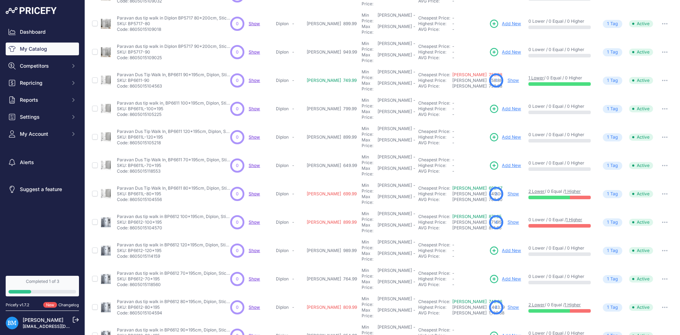
scroll to position [107, 0]
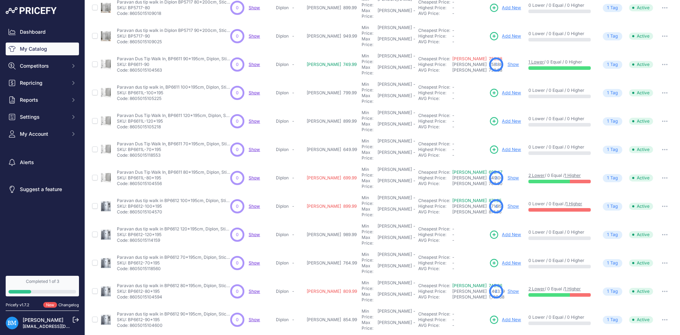
click at [508, 203] on link "Show" at bounding box center [513, 205] width 11 height 5
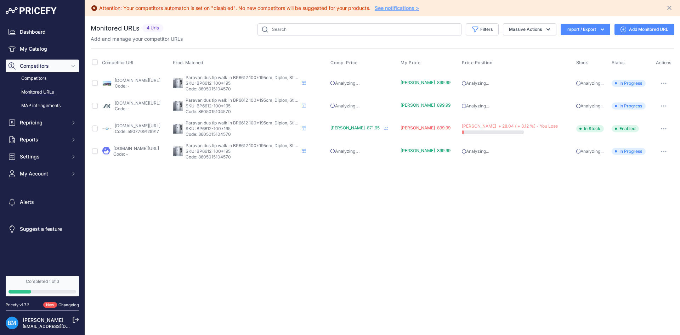
click at [43, 42] on div "Dashboard My Catalog Competitors Competitors Monitored URLs MAP infringements R…" at bounding box center [42, 103] width 73 height 154
click at [43, 48] on link "My Catalog" at bounding box center [42, 49] width 73 height 13
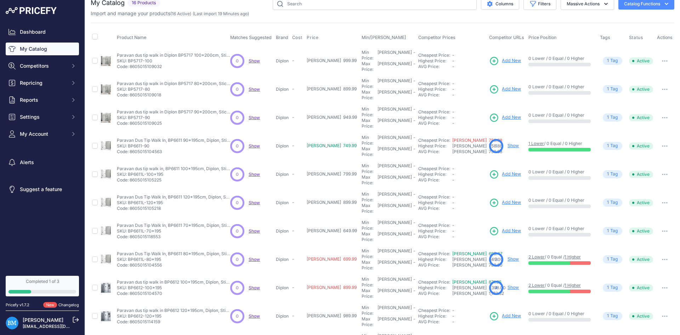
scroll to position [35, 0]
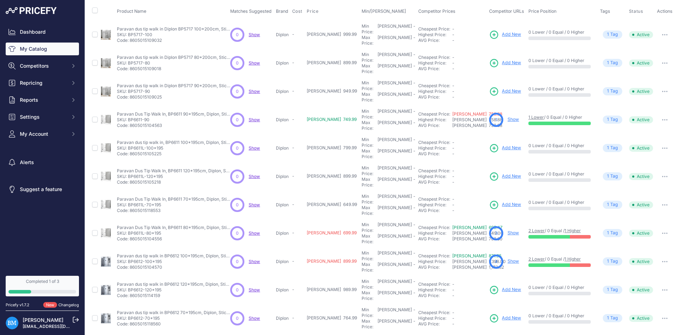
click at [502, 286] on span "Add New" at bounding box center [511, 289] width 19 height 7
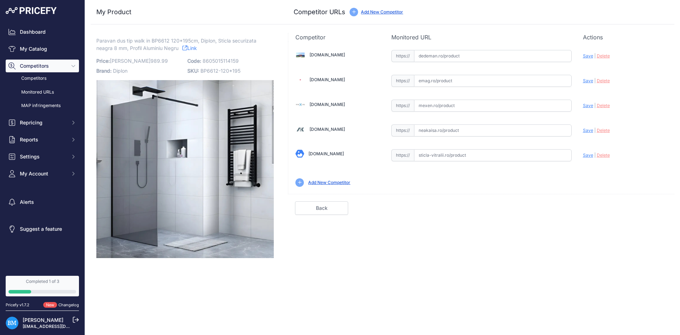
click at [435, 108] on input "text" at bounding box center [493, 106] width 158 height 12
paste input "https://mexen.ro/2760-mexen-kioto-perete-de-dus-120-x-200-cm-grafit-8-mm-neagra…"
drag, startPoint x: 435, startPoint y: 106, endPoint x: 320, endPoint y: 101, distance: 115.6
click at [320, 101] on div "Dedeman.ro Valid Invalid | |" at bounding box center [481, 117] width 386 height 152
click at [448, 111] on input "https://mexen.ro/2760-mexen-kioto-perete-de-dus-120-x-200-cm-grafit-8-mm-neagra…" at bounding box center [493, 106] width 158 height 12
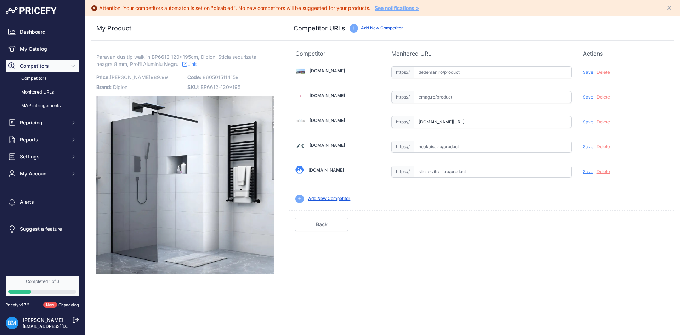
drag, startPoint x: 433, startPoint y: 105, endPoint x: 408, endPoint y: 105, distance: 24.8
click at [408, 105] on div "Dedeman.ro Valid Invalid | |" at bounding box center [481, 134] width 386 height 152
click at [433, 116] on input "mexen.ro/2760-mexen-kioto-perete-de-dus-120-x-200-cm-grafit-8-mm-neagra-800-120…" at bounding box center [493, 122] width 158 height 12
drag, startPoint x: 440, startPoint y: 122, endPoint x: 378, endPoint y: 122, distance: 61.6
click at [378, 122] on div "[DOMAIN_NAME] Valid Invalid | |" at bounding box center [481, 134] width 386 height 152
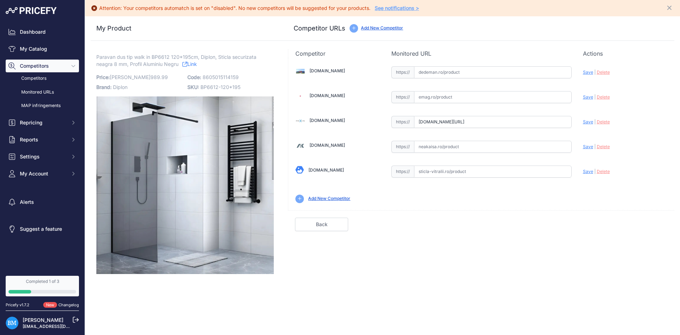
click at [435, 123] on input "mexen.ro/2760-mexen-kioto-perete-de-dus-120-x-200-cm-grafit-8-mm-neagra-800-120…" at bounding box center [493, 122] width 158 height 12
drag, startPoint x: 414, startPoint y: 121, endPoint x: 366, endPoint y: 121, distance: 48.5
click at [366, 121] on div "[DOMAIN_NAME] Valid Invalid | |" at bounding box center [481, 134] width 386 height 152
click at [458, 121] on input "mexen.ro/2760-mexen-kioto-perete-de-dus-120-x-200-cm-grafit-8-mm-neagra-800-120…" at bounding box center [493, 122] width 158 height 12
paste input "https://"
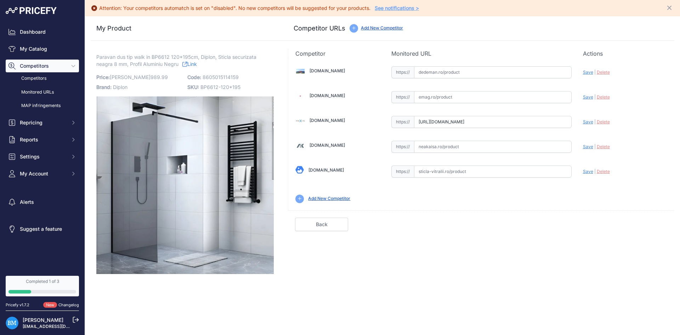
drag, startPoint x: 447, startPoint y: 124, endPoint x: 326, endPoint y: 123, distance: 121.5
click at [326, 123] on div "Dedeman.ro Valid Invalid | |" at bounding box center [481, 134] width 386 height 152
click at [438, 124] on input "https://mexen.ro/2760-mexen-kioto-perete-de-dus-120-x-200-cm-grafit-8-mm-neagra…" at bounding box center [493, 122] width 158 height 12
drag, startPoint x: 433, startPoint y: 122, endPoint x: 355, endPoint y: 120, distance: 78.3
click at [355, 120] on div "Dedeman.ro Valid Invalid | |" at bounding box center [481, 134] width 386 height 152
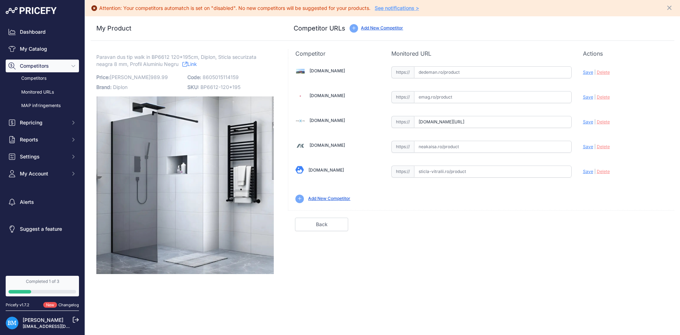
click at [584, 122] on span "Save" at bounding box center [588, 121] width 10 height 5
type input "https://mexen.ro/2760-mexen-kioto-perete-de-dus-120-x-200-cm-grafit-8-mm-neagra…"
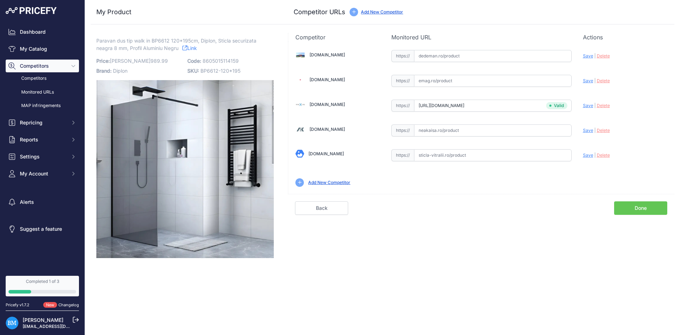
drag, startPoint x: 423, startPoint y: 48, endPoint x: 426, endPoint y: 52, distance: 4.8
click at [423, 48] on div "Dedeman.ro Valid Invalid | |" at bounding box center [481, 117] width 386 height 152
click at [432, 55] on input "text" at bounding box center [493, 56] width 158 height 12
paste input "https://www.dedeman.ro/ro/perete-dus-tip-walk-in-west-pw120wst07gb-sticla-fumur…"
drag, startPoint x: 432, startPoint y: 55, endPoint x: 373, endPoint y: 56, distance: 58.8
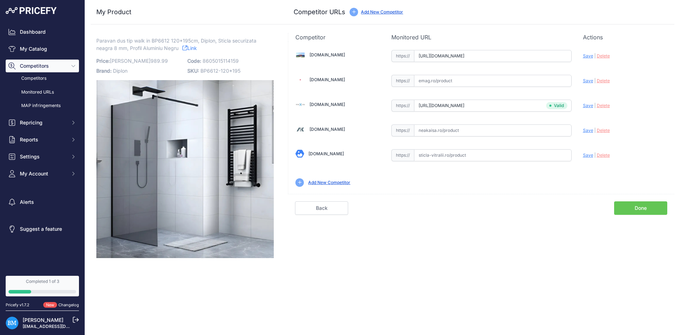
click at [373, 56] on div "Dedeman.ro Valid Invalid | |" at bounding box center [481, 117] width 386 height 152
click at [437, 58] on input "https://www.dedeman.ro/ro/perete-dus-tip-walk-in-west-pw120wst07gb-sticla-fumur…" at bounding box center [493, 56] width 158 height 12
drag, startPoint x: 434, startPoint y: 55, endPoint x: 372, endPoint y: 56, distance: 62.0
click at [372, 56] on div "Dedeman.ro Valid Invalid | |" at bounding box center [481, 117] width 386 height 152
click at [583, 53] on div "Update Profile Save | Delete Analyzing" at bounding box center [625, 54] width 84 height 11
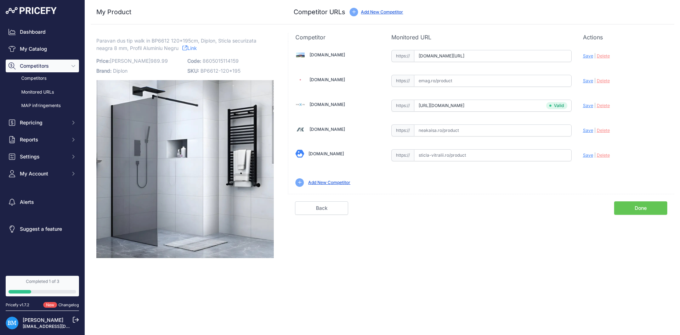
click at [585, 55] on span "Save" at bounding box center [588, 55] width 10 height 5
type input "https://www.dedeman.ro/ro/perete-dus-tip-walk-in-west-pw120wst07gb-sticla-fumur…"
click at [436, 157] on input "text" at bounding box center [493, 155] width 158 height 12
paste input "https://www.sticla-vitralii.ro/paravan-dus/paravan-cabina-de-dus-walk-in-sticla…"
drag, startPoint x: 448, startPoint y: 154, endPoint x: 323, endPoint y: 147, distance: 124.9
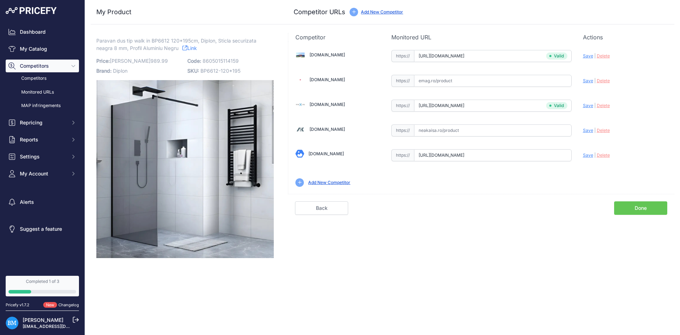
click at [323, 147] on div "Dedeman.ro Valid Invalid | |" at bounding box center [481, 117] width 386 height 152
click at [434, 152] on input "https://www.sticla-vitralii.ro/paravan-dus/paravan-cabina-de-dus-walk-in-sticla…" at bounding box center [493, 155] width 158 height 12
drag, startPoint x: 433, startPoint y: 156, endPoint x: 395, endPoint y: 153, distance: 38.3
click at [395, 153] on div "https:// https://www.sticla-vitralii.ro/paravan-dus/paravan-cabina-de-dus-walk-…" at bounding box center [481, 155] width 180 height 12
click at [584, 60] on div "Update Profile Save | Delete Analyzing" at bounding box center [625, 54] width 84 height 11
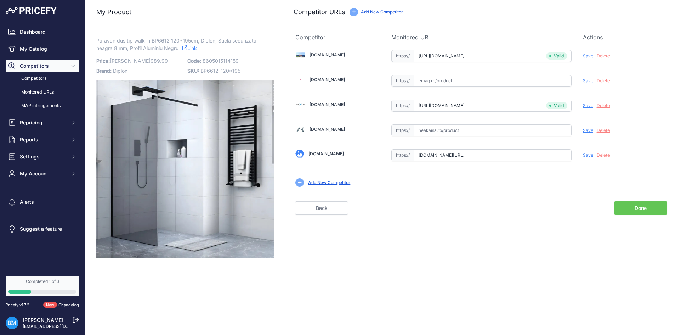
click at [586, 157] on span "Save" at bounding box center [588, 154] width 10 height 5
type input "[URL][DOMAIN_NAME]"
click at [645, 203] on link "Done" at bounding box center [640, 207] width 53 height 13
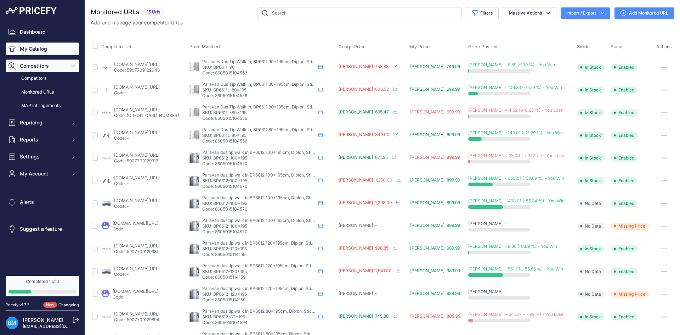
click at [42, 49] on link "My Catalog" at bounding box center [42, 49] width 73 height 13
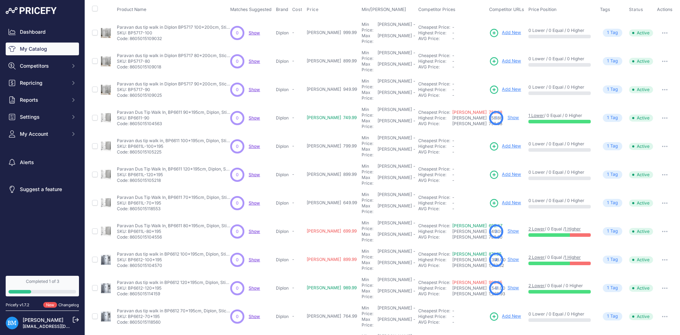
scroll to position [91, 0]
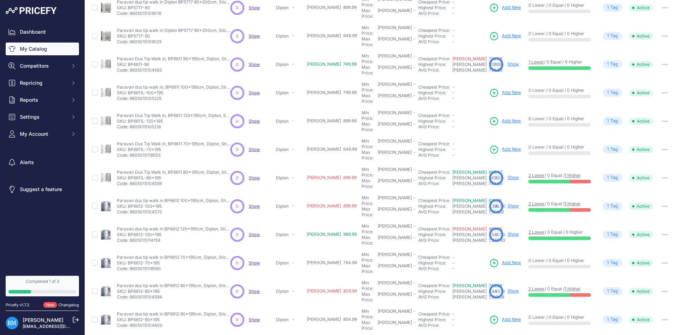
click at [502, 316] on span "Add New" at bounding box center [511, 319] width 19 height 7
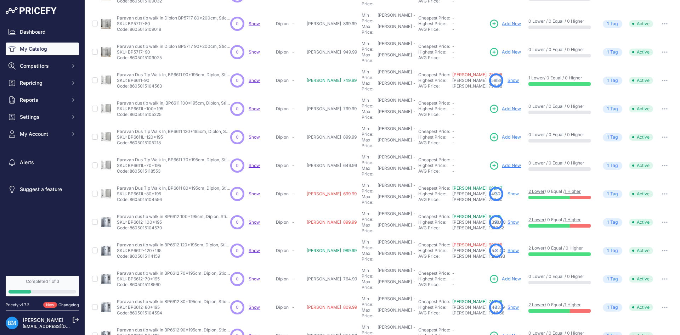
scroll to position [107, 0]
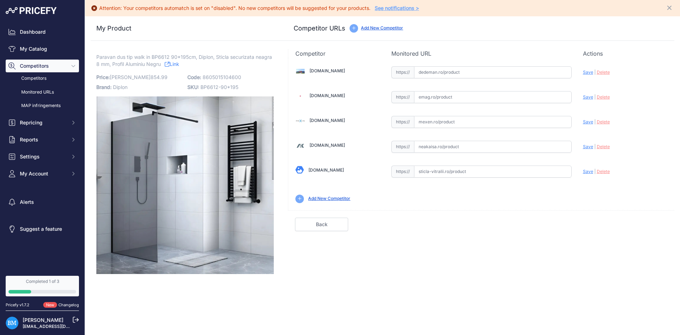
click at [456, 122] on input "text" at bounding box center [493, 122] width 158 height 12
paste input "[URL][DOMAIN_NAME]"
drag, startPoint x: 461, startPoint y: 122, endPoint x: 325, endPoint y: 120, distance: 136.4
click at [319, 122] on div "[DOMAIN_NAME] Valid Invalid | |" at bounding box center [481, 134] width 386 height 152
click at [425, 120] on input "[URL][DOMAIN_NAME]" at bounding box center [493, 122] width 158 height 12
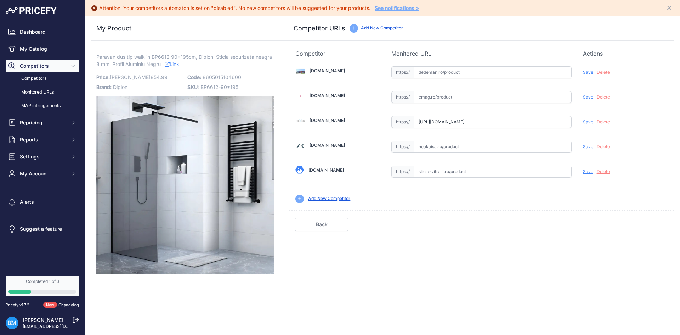
drag, startPoint x: 434, startPoint y: 120, endPoint x: 386, endPoint y: 120, distance: 48.2
click at [386, 120] on div "Dedeman.ro Valid Invalid | |" at bounding box center [481, 134] width 386 height 152
click at [585, 124] on span "Save" at bounding box center [588, 121] width 10 height 5
type input "[URL][DOMAIN_NAME]"
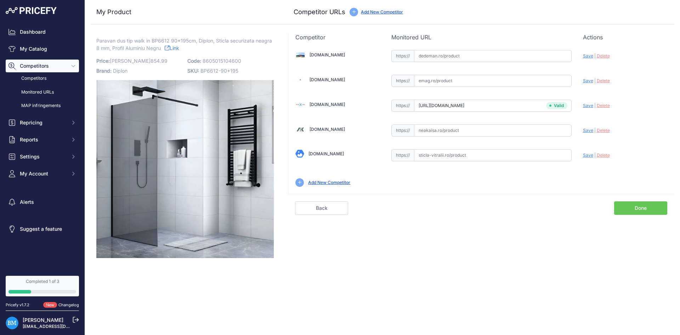
click at [426, 127] on input "text" at bounding box center [493, 130] width 158 height 12
paste input "https://www.neakaisa.ro/paravan-de-dus-tip-walk-in-inter-ceramic-profil-negru-m…"
drag, startPoint x: 426, startPoint y: 129, endPoint x: 448, endPoint y: 138, distance: 24.0
click at [281, 120] on div "My Product Competitor URLs Price: 854.99" at bounding box center [383, 129] width 584 height 258
click at [414, 132] on span "https://" at bounding box center [402, 130] width 23 height 12
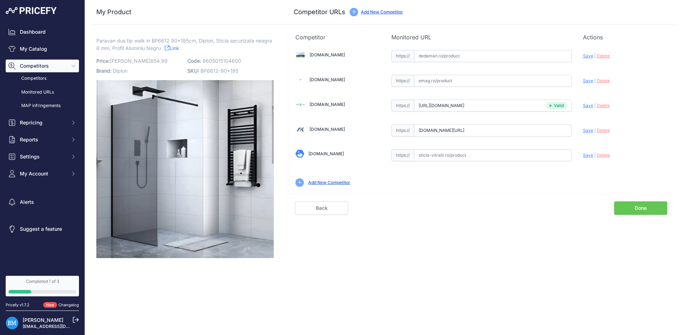
drag, startPoint x: 446, startPoint y: 131, endPoint x: 352, endPoint y: 129, distance: 94.3
click at [352, 129] on div "Dedeman.ro Valid Invalid | |" at bounding box center [481, 117] width 386 height 152
click at [456, 132] on input "www.neakaisa.ro/paravan-de-dus-tip-walk-in-inter-ceramic-profil-negru-mat-sticl…" at bounding box center [493, 130] width 158 height 12
drag, startPoint x: 453, startPoint y: 132, endPoint x: 380, endPoint y: 125, distance: 73.0
click at [380, 125] on div "Dedeman.ro Valid Invalid | |" at bounding box center [481, 117] width 386 height 152
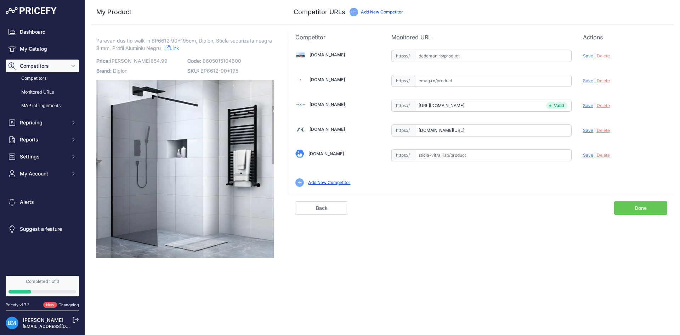
click at [467, 130] on input "www.neakaisa.ro/paravan-de-dus-tip-walk-in-inter-ceramic-profil-negru-mat-sticl…" at bounding box center [493, 130] width 158 height 12
click at [587, 132] on span "Save" at bounding box center [588, 130] width 10 height 5
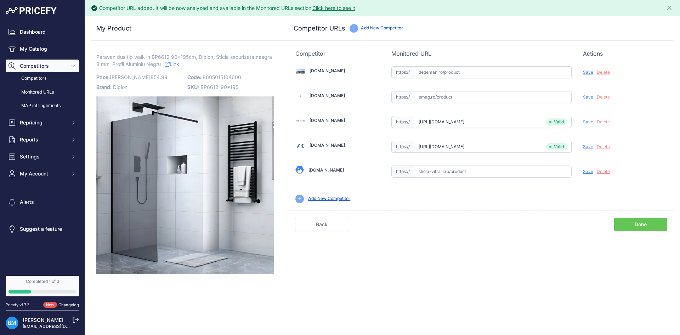
type input "www.neakaisa.ro/paravan-de-dus-tip-walk-in-inter-ceramic-profil-negru-mat-sticl…"
drag, startPoint x: 434, startPoint y: 146, endPoint x: 371, endPoint y: 144, distance: 63.1
click at [371, 144] on div "Dedeman.ro Valid Invalid | |" at bounding box center [481, 134] width 386 height 152
click at [443, 148] on input "www.neakaisa.ro/paravan-de-dus-tip-walk-in-inter-ceramic-profil-negru-mat-sticl…" at bounding box center [493, 147] width 158 height 12
click at [457, 153] on div "Dedeman.ro Valid Invalid | |" at bounding box center [481, 134] width 386 height 152
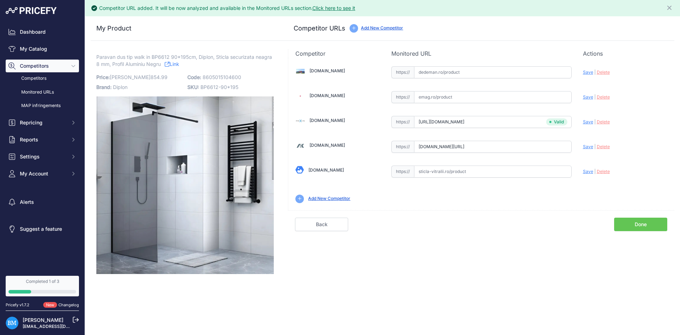
click at [456, 160] on div "Dedeman.ro Valid Invalid | |" at bounding box center [481, 134] width 386 height 152
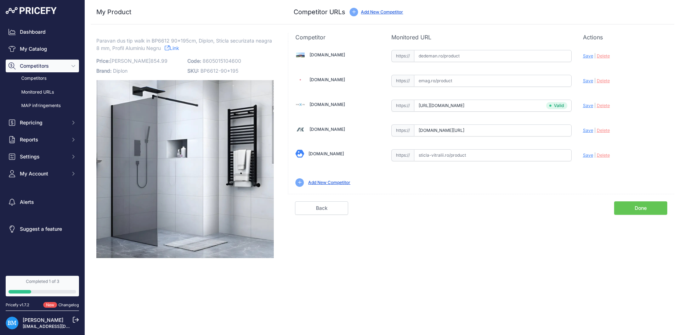
type input "mexen.ro/2757-mexen-kioto-perete-de-dus-90-x-200-cm-grafit-8-mm-neagra-800-090-…"
click at [453, 105] on input "mexen.ro/2757-mexen-kioto-perete-de-dus-90-x-200-cm-grafit-8-mm-neagra-800-090-…" at bounding box center [493, 106] width 158 height 12
click at [434, 121] on div "Dedeman.ro Valid Invalid | |" at bounding box center [481, 117] width 386 height 152
drag, startPoint x: 435, startPoint y: 106, endPoint x: 344, endPoint y: 102, distance: 91.8
click at [344, 102] on div "Dedeman.ro Valid Invalid | |" at bounding box center [481, 117] width 386 height 152
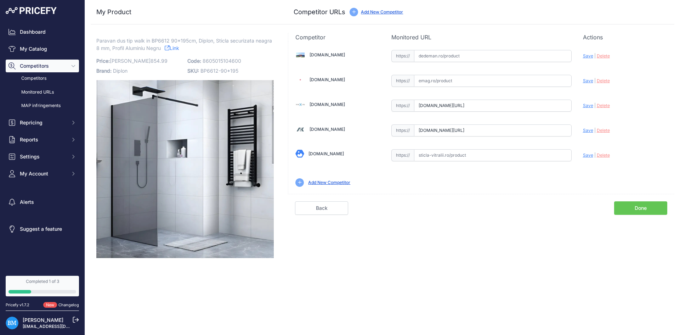
drag, startPoint x: 470, startPoint y: 130, endPoint x: 370, endPoint y: 130, distance: 100.3
click at [370, 130] on div "Dedeman.ro Valid Invalid | |" at bounding box center [481, 117] width 386 height 152
click at [581, 132] on div "Dedeman.ro Valid Invalid | |" at bounding box center [481, 117] width 386 height 152
click at [583, 132] on span "Save" at bounding box center [588, 130] width 10 height 5
type input "https://www.neakaisa.ro/paravan-de-dus-tip-walk-in-inter-ceramic-profil-negru-m…"
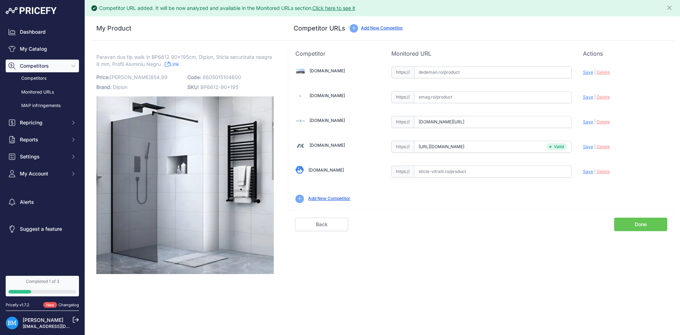
click at [583, 122] on span "Save" at bounding box center [588, 121] width 10 height 5
type input "https://mexen.ro/2757-mexen-kioto-perete-de-dus-90-x-200-cm-grafit-8-mm-neagra-…"
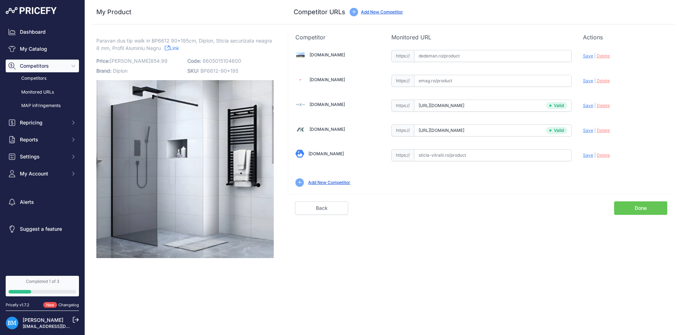
click at [428, 51] on input "text" at bounding box center [493, 56] width 158 height 12
paste input "https://www.dedeman.ro/ro/perete-dus-tip-walk-in-profiltek-fado-sticla-fumurie-…"
click at [588, 55] on span "Save" at bounding box center [588, 55] width 10 height 5
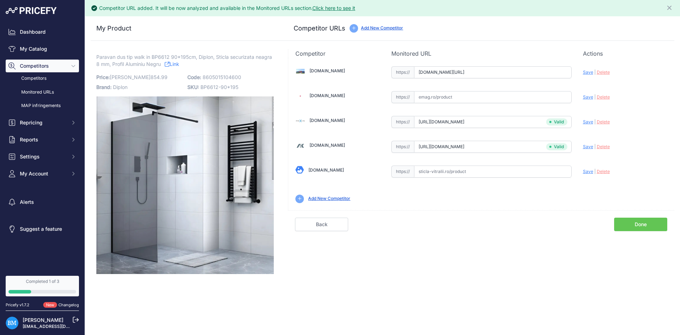
drag, startPoint x: 433, startPoint y: 70, endPoint x: 339, endPoint y: 70, distance: 93.5
click at [339, 70] on div "Dedeman.ro Valid Invalid | |" at bounding box center [481, 134] width 386 height 152
click at [438, 88] on div "Dedeman.ro Valid Invalid | |" at bounding box center [481, 134] width 386 height 152
click at [592, 70] on span "Save" at bounding box center [588, 71] width 10 height 5
type input "https://www.dedeman.ro/ro/perete-dus-tip-walk-in-profiltek-fado-sticla-fumurie-…"
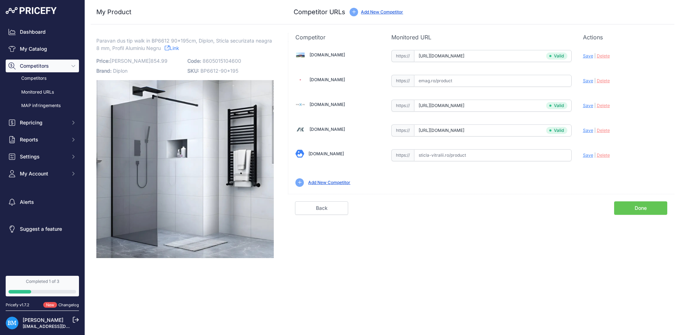
click at [438, 78] on input "text" at bounding box center [493, 81] width 158 height 12
click at [432, 157] on input "text" at bounding box center [493, 155] width 158 height 12
paste input "https://www.sticla-vitralii.ro/paravan-dus/paravan-cabina-de-dus-walk-in-sticla…"
click at [586, 153] on span "Save" at bounding box center [588, 154] width 10 height 5
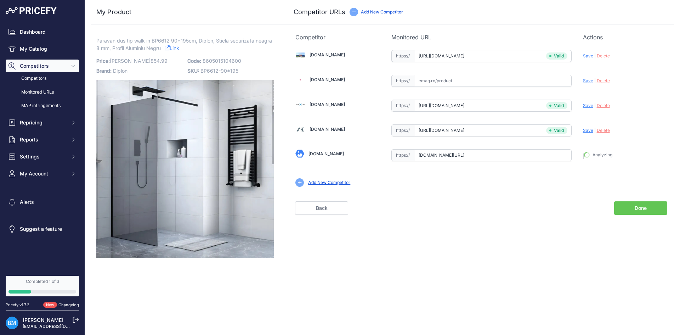
scroll to position [0, 0]
type input "https://www.sticla-vitralii.ro/paravan-dus/paravan-cabina-de-dus-walk-in-sticla…"
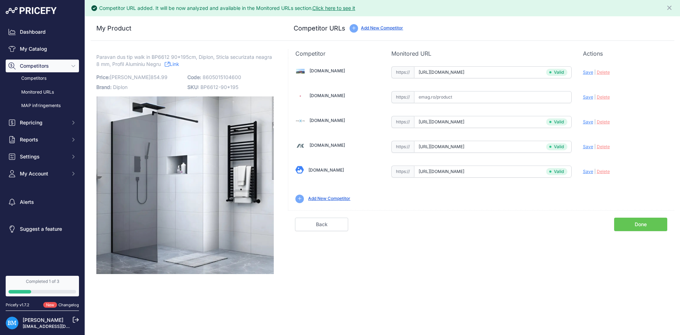
click at [653, 222] on link "Done" at bounding box center [640, 224] width 53 height 13
click at [636, 225] on link "Done" at bounding box center [640, 224] width 53 height 13
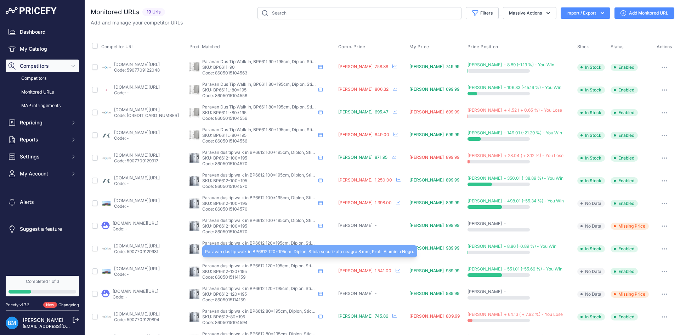
scroll to position [159, 0]
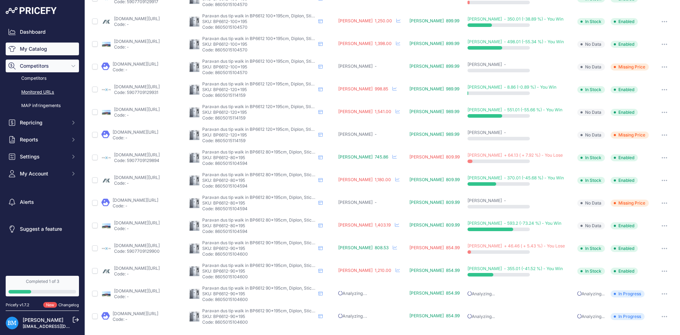
click at [60, 50] on link "My Catalog" at bounding box center [42, 49] width 73 height 13
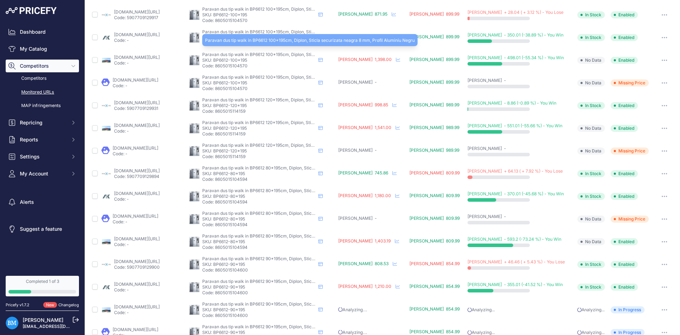
scroll to position [175, 0]
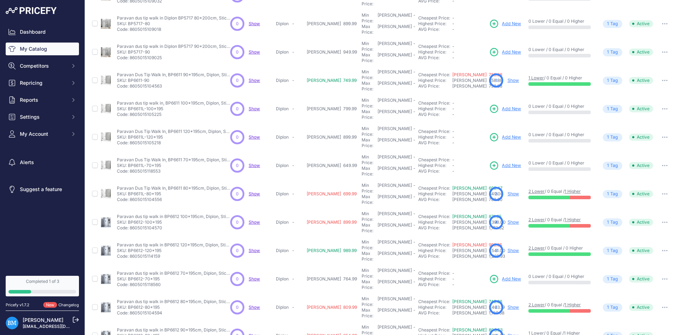
scroll to position [107, 0]
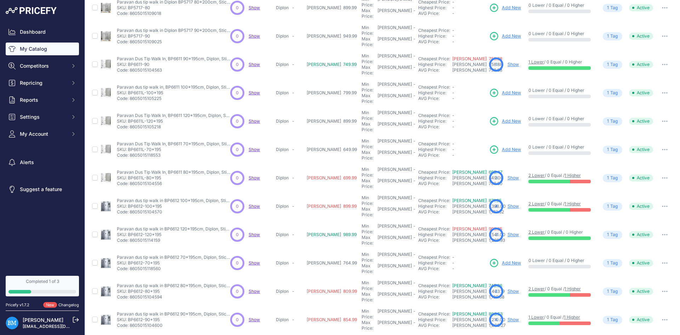
click at [508, 317] on link "Show" at bounding box center [513, 319] width 11 height 5
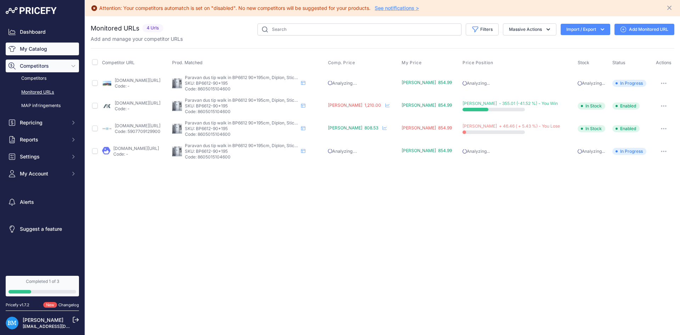
click at [40, 46] on link "My Catalog" at bounding box center [42, 49] width 73 height 13
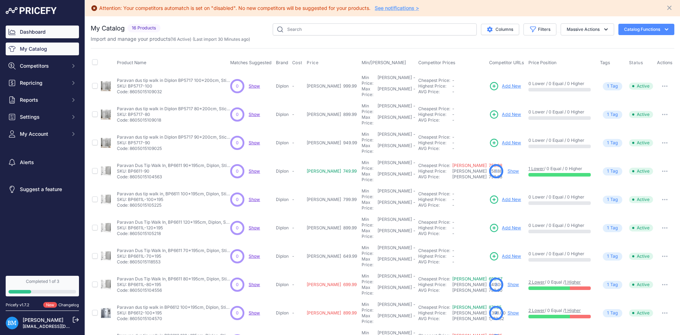
click at [18, 33] on link "Dashboard" at bounding box center [42, 32] width 73 height 13
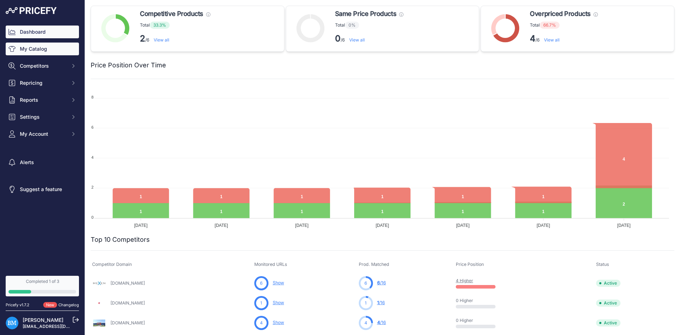
click at [56, 51] on link "My Catalog" at bounding box center [42, 49] width 73 height 13
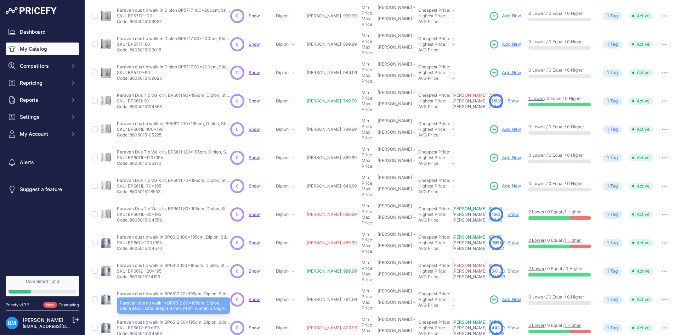
scroll to position [71, 0]
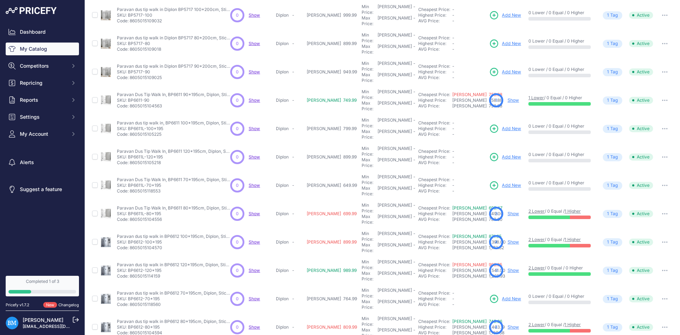
click at [508, 239] on link "Show" at bounding box center [513, 241] width 11 height 5
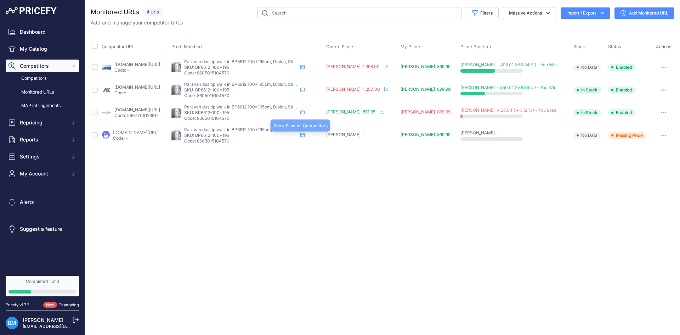
click at [305, 133] on icon at bounding box center [302, 135] width 4 height 4
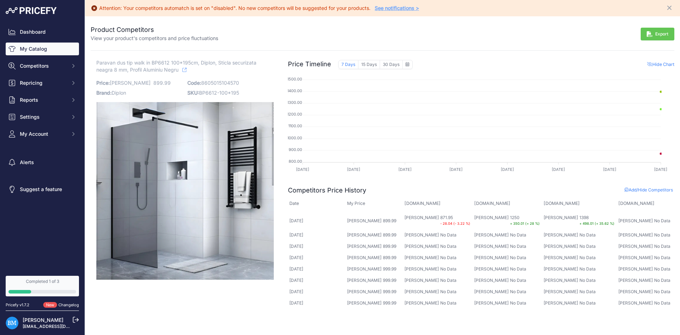
click at [34, 47] on link "My Catalog" at bounding box center [42, 49] width 73 height 13
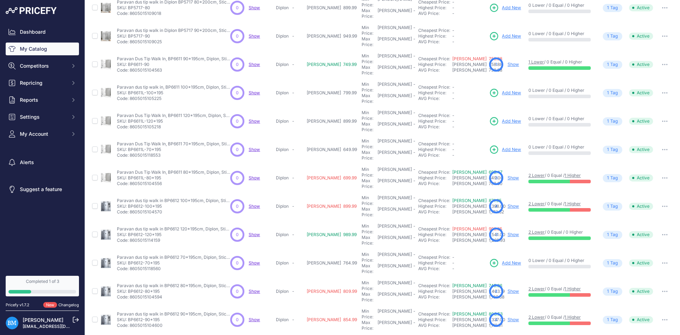
scroll to position [71, 0]
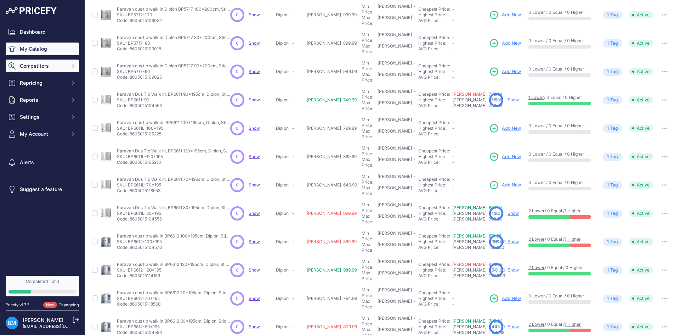
click at [48, 63] on span "Competitors" at bounding box center [43, 65] width 46 height 7
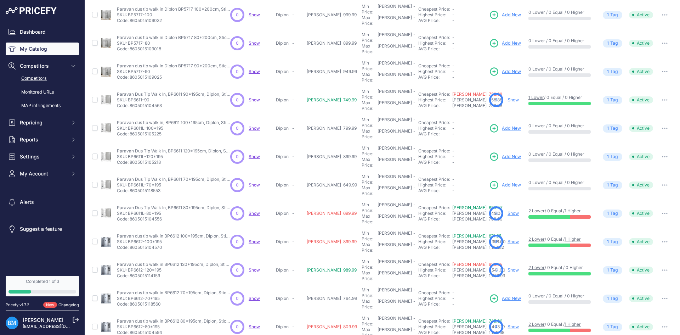
click at [44, 77] on link "Competitors" at bounding box center [42, 78] width 73 height 12
click at [39, 75] on link "Competitors" at bounding box center [42, 78] width 73 height 12
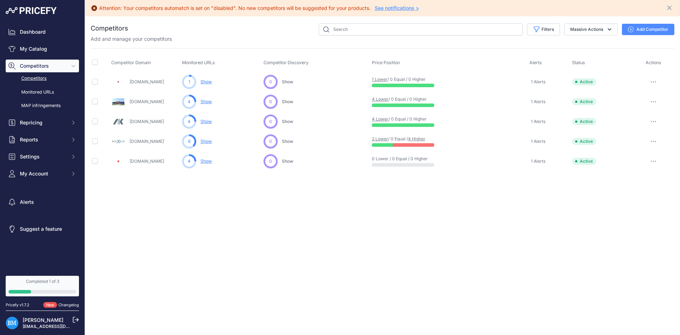
click at [637, 31] on button "Add Competitor" at bounding box center [648, 29] width 52 height 11
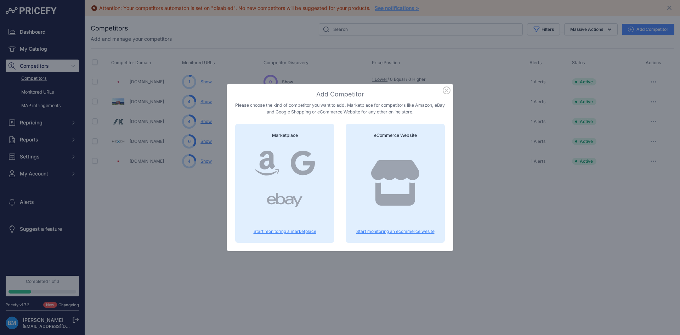
click at [407, 153] on div at bounding box center [395, 190] width 82 height 91
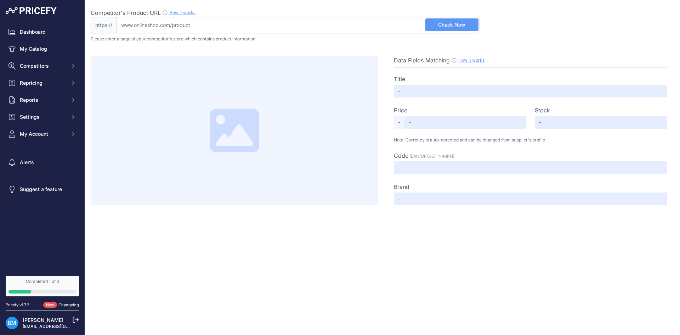
click at [303, 22] on input "Competitor's Product URL How it works In order to create your competitor's extr…" at bounding box center [298, 25] width 363 height 16
paste input "[URL][DOMAIN_NAME]"
type input "[DOMAIN_NAME][URL]"
click at [474, 34] on div "Competitor's Product URL How it works In order to create your competitor's extr…" at bounding box center [383, 102] width 584 height 205
click at [461, 27] on span "Check Now" at bounding box center [451, 24] width 27 height 7
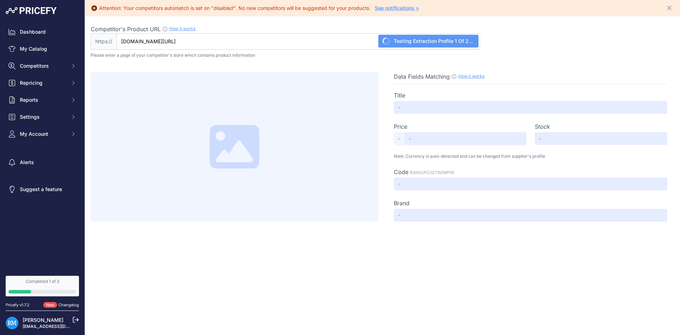
type input "Walk-in Perete de duș 70, 200cm, 8mm"
type input "542.97"
type input "Available"
type input "Not Found"
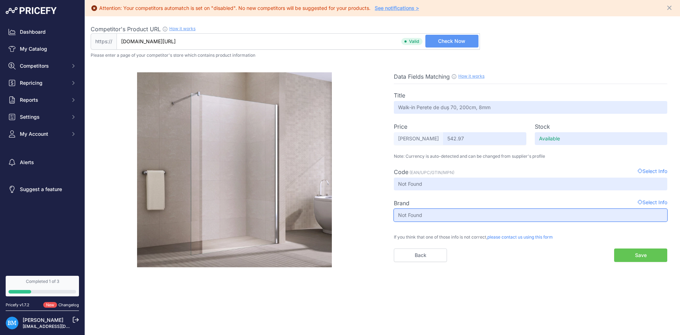
click at [414, 218] on input "Not Found" at bounding box center [530, 215] width 273 height 13
click at [638, 250] on button "Save" at bounding box center [640, 254] width 53 height 13
click at [111, 176] on div at bounding box center [235, 169] width 288 height 195
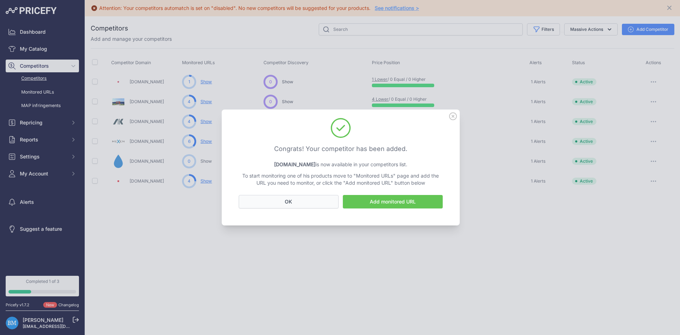
click at [299, 203] on button "OK" at bounding box center [289, 201] width 100 height 13
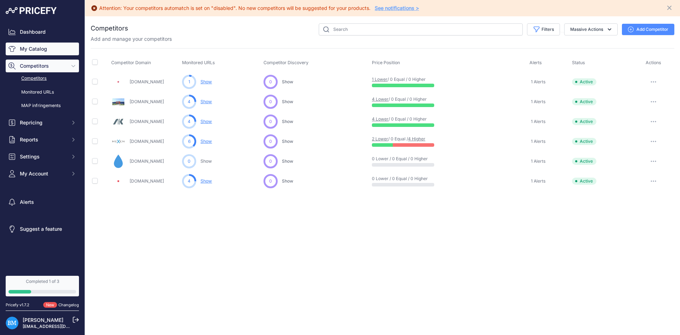
click at [44, 50] on link "My Catalog" at bounding box center [42, 49] width 73 height 13
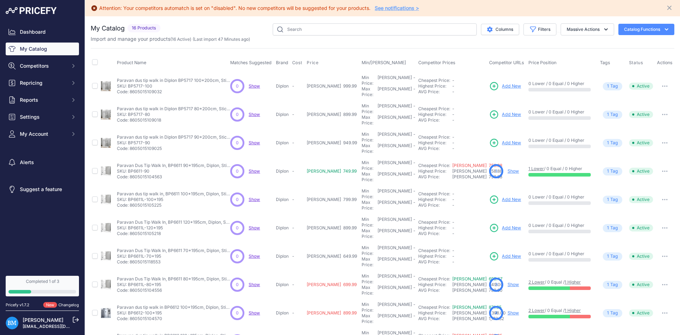
click at [502, 253] on span "Add New" at bounding box center [511, 256] width 19 height 7
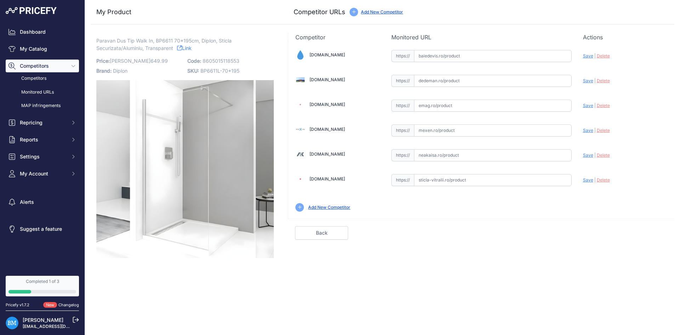
click at [422, 57] on input "text" at bounding box center [493, 56] width 158 height 12
paste input "https://www.baiedevis.ro/walk-in_70_200cm_8mm"
click at [588, 53] on span "Save" at bounding box center [588, 55] width 10 height 5
type input "[URL][DOMAIN_NAME]"
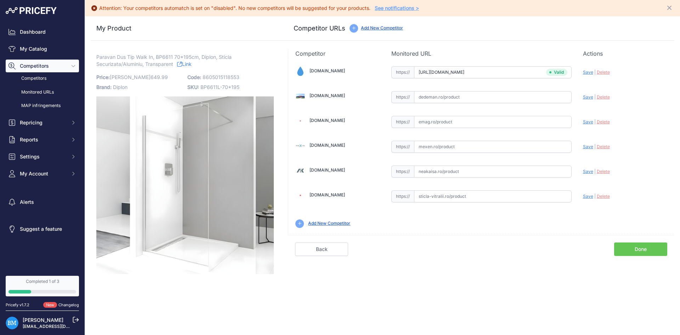
click at [642, 253] on link "Done" at bounding box center [640, 248] width 53 height 13
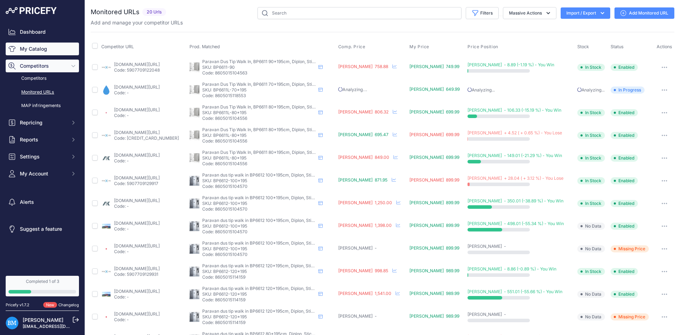
click at [56, 50] on link "My Catalog" at bounding box center [42, 49] width 73 height 13
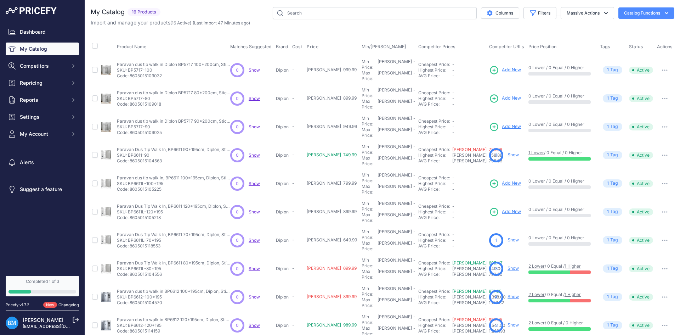
click at [496, 233] on div "1 Show" at bounding box center [507, 240] width 36 height 14
click at [508, 237] on link "Show" at bounding box center [513, 239] width 11 height 5
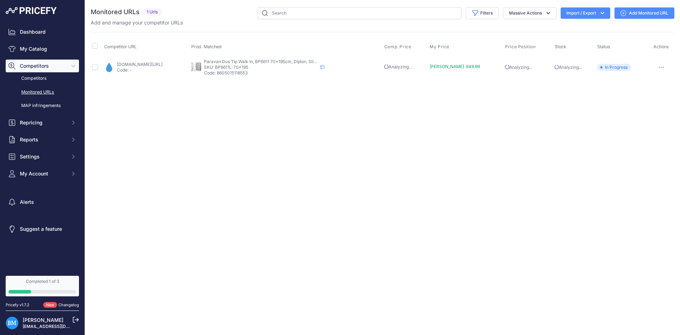
click at [329, 167] on div "Close You are not connected to the internet." at bounding box center [382, 167] width 595 height 335
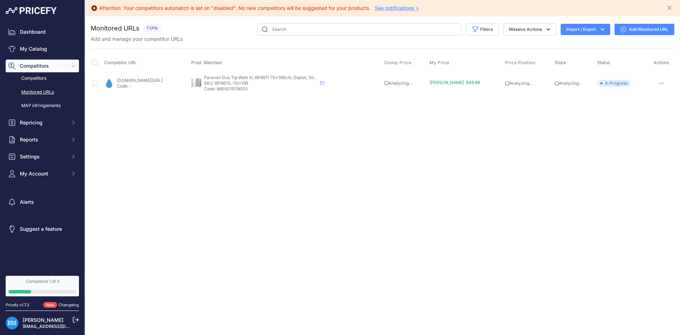
click at [267, 198] on div "Attention: Your competitors automatch is set on "disabled". No new competitors …" at bounding box center [382, 167] width 595 height 335
click at [41, 49] on link "My Catalog" at bounding box center [42, 49] width 73 height 13
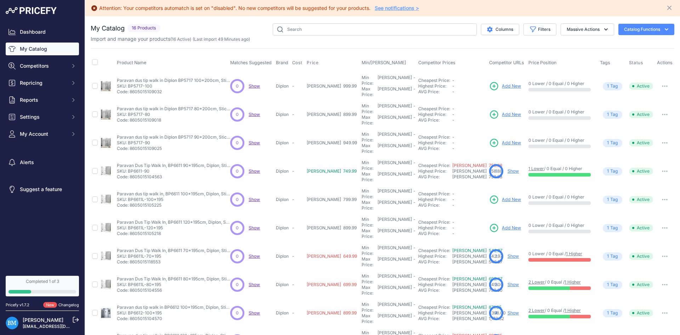
click at [508, 282] on link "Show" at bounding box center [513, 284] width 11 height 5
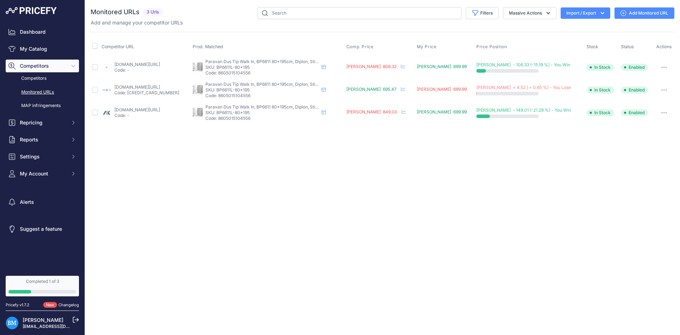
click at [647, 13] on link "Add Monitored URL" at bounding box center [645, 12] width 60 height 11
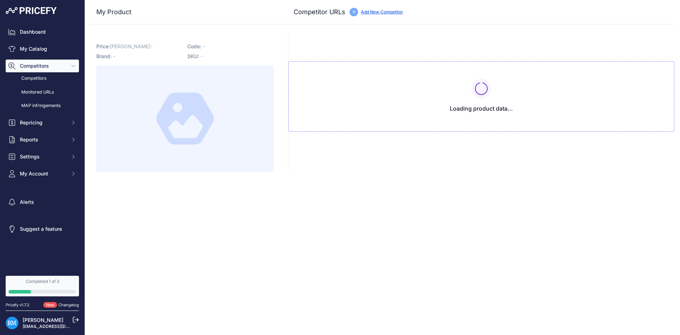
type input "[DOMAIN_NAME][URL]"
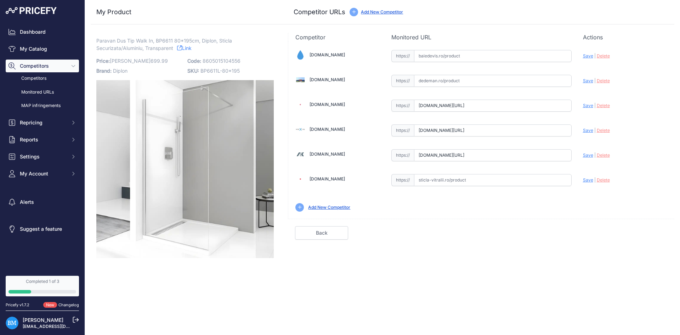
click at [433, 52] on input "text" at bounding box center [493, 56] width 158 height 12
paste input "[URL][DOMAIN_NAME]"
drag, startPoint x: 435, startPoint y: 54, endPoint x: 393, endPoint y: 54, distance: 41.4
click at [393, 54] on div "https:// [URL][DOMAIN_NAME] Valid" at bounding box center [481, 56] width 180 height 12
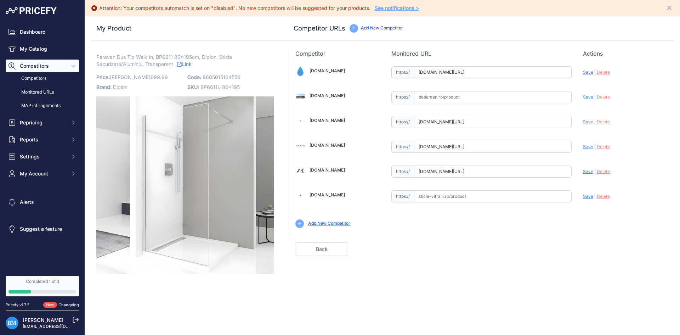
click at [591, 73] on span "Save" at bounding box center [588, 71] width 10 height 5
type input "[URL][DOMAIN_NAME]"
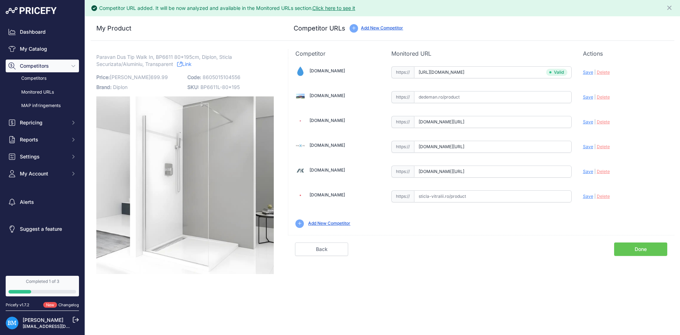
click at [627, 245] on link "Done" at bounding box center [640, 248] width 53 height 13
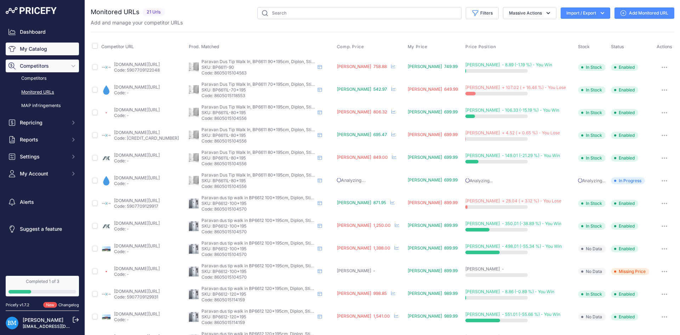
click at [38, 50] on link "My Catalog" at bounding box center [42, 49] width 73 height 13
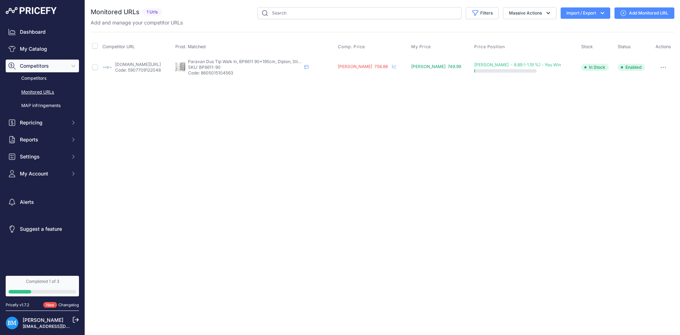
click at [644, 15] on link "Add Monitored URL" at bounding box center [645, 12] width 60 height 11
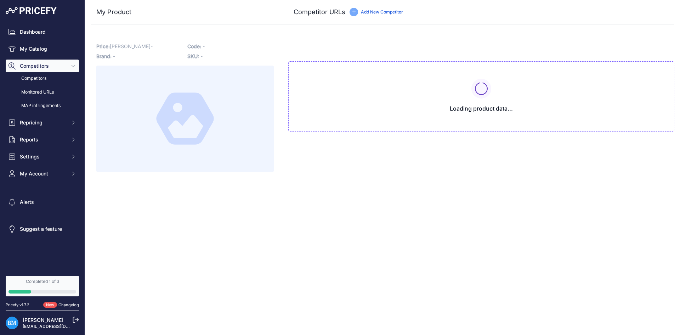
type input "[DOMAIN_NAME][URL]"
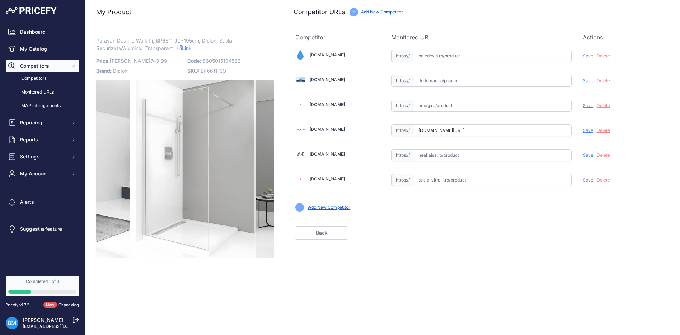
click at [439, 54] on input "text" at bounding box center [493, 56] width 158 height 12
paste input "https://www.baiedevis.ro/walk-in_perete_dus_80_200cm_8mm"
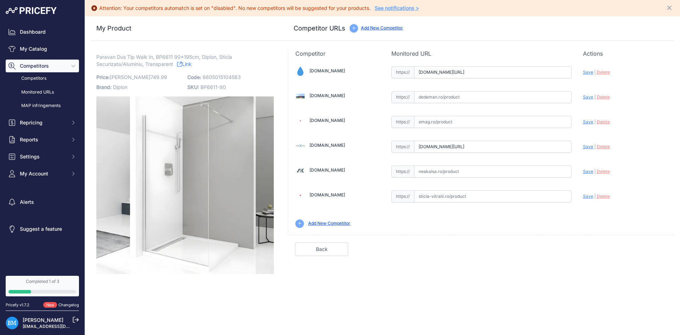
click at [457, 68] on input "www.baiedevis.ro/walk-in_perete_dus_80_200cm_8mm" at bounding box center [493, 72] width 158 height 12
paste input "https://www.baiedevis.ro/walk-in_perete_dus_9"
drag, startPoint x: 434, startPoint y: 72, endPoint x: 338, endPoint y: 70, distance: 96.0
click at [338, 70] on div "Baiedevis.ro Valid Invalid |" at bounding box center [481, 146] width 386 height 177
click at [586, 71] on span "Save" at bounding box center [588, 71] width 10 height 5
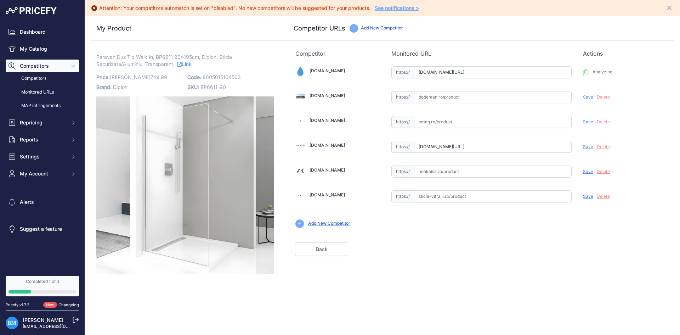
type input "[URL][DOMAIN_NAME]"
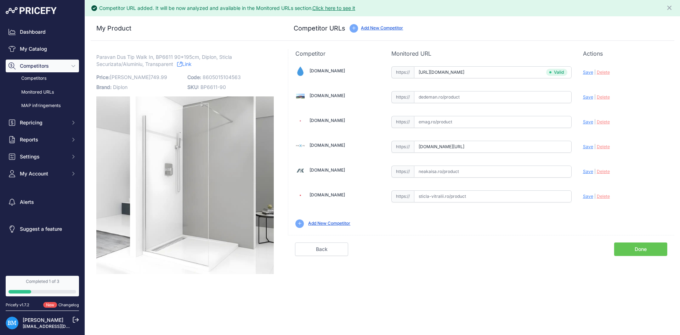
click at [639, 246] on link "Done" at bounding box center [640, 248] width 53 height 13
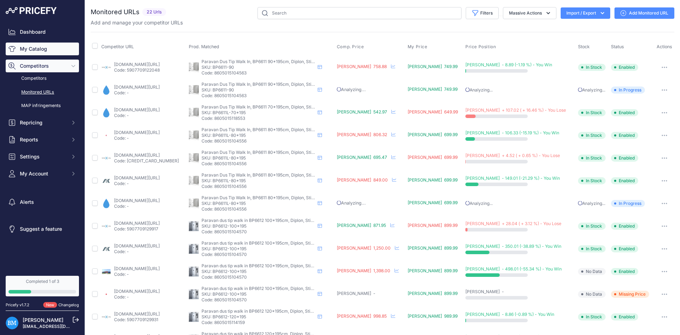
click at [60, 49] on link "My Catalog" at bounding box center [42, 49] width 73 height 13
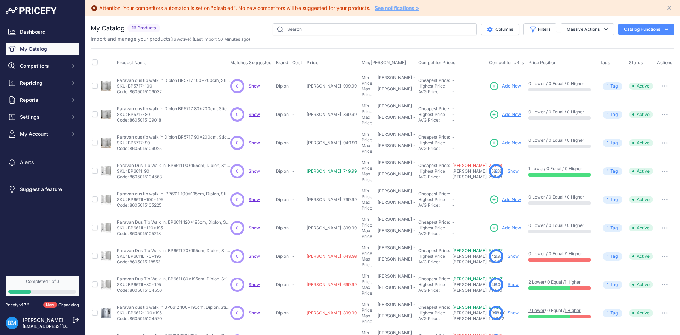
click at [502, 196] on span "Add New" at bounding box center [511, 199] width 19 height 7
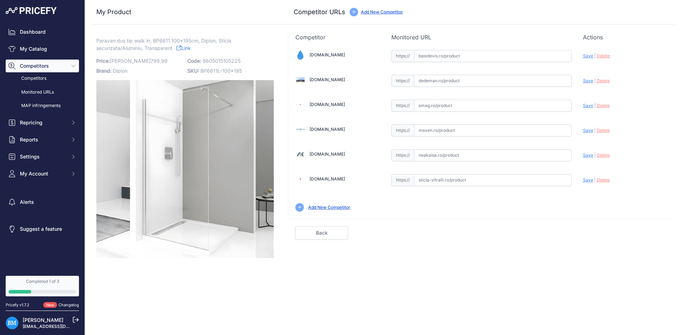
click at [425, 57] on div "Competitor Monitored URL Actions Valid Invalid Save | Delete Analyzing Valid" at bounding box center [481, 145] width 386 height 225
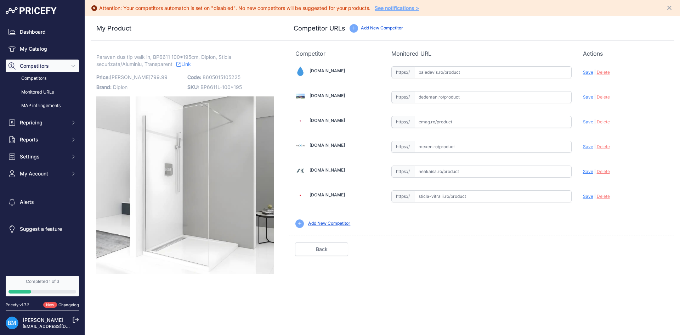
paste input "[URL][DOMAIN_NAME]"
drag, startPoint x: 433, startPoint y: 72, endPoint x: 388, endPoint y: 71, distance: 45.7
click at [388, 71] on div "[DOMAIN_NAME] Valid Invalid |" at bounding box center [481, 146] width 386 height 177
click at [588, 73] on span "Save" at bounding box center [588, 71] width 10 height 5
type input "[URL][DOMAIN_NAME]"
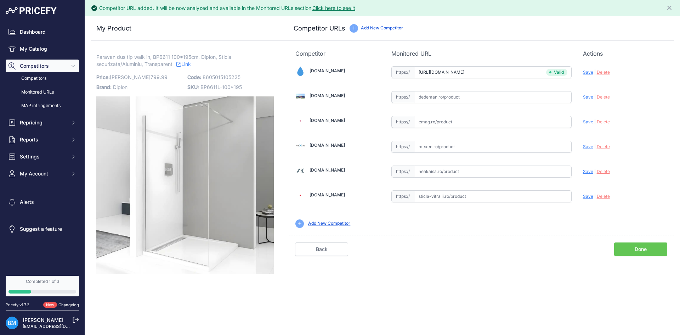
click at [631, 249] on link "Done" at bounding box center [640, 248] width 53 height 13
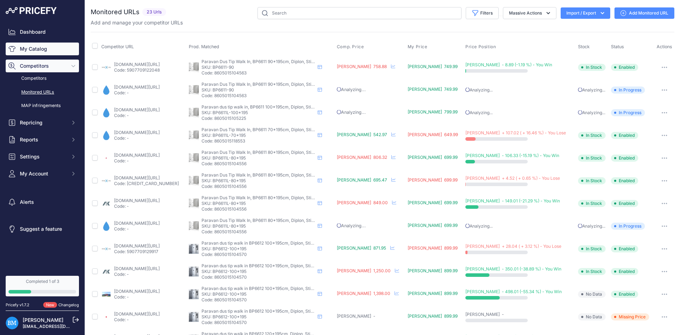
click at [43, 50] on link "My Catalog" at bounding box center [42, 49] width 73 height 13
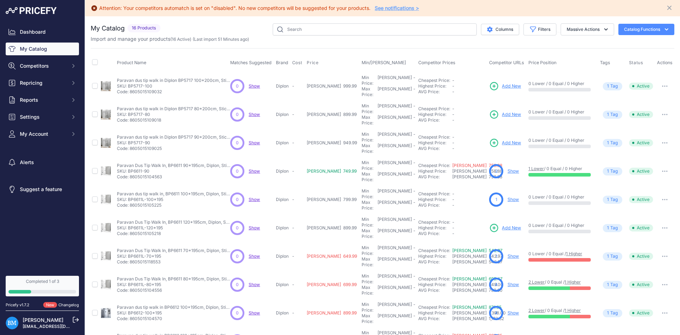
click at [502, 225] on span "Add New" at bounding box center [511, 228] width 19 height 7
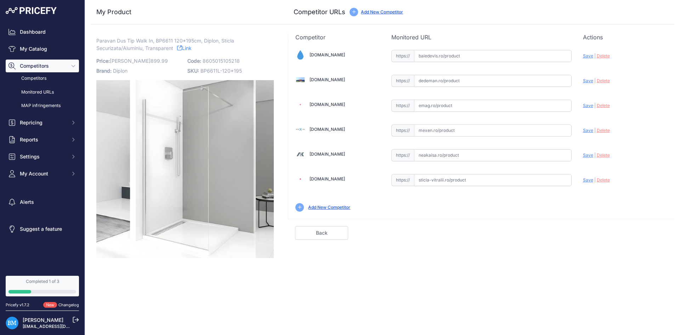
click at [448, 52] on input "text" at bounding box center [493, 56] width 158 height 12
paste input "[URL][DOMAIN_NAME]"
drag, startPoint x: 433, startPoint y: 55, endPoint x: 374, endPoint y: 56, distance: 58.1
click at [374, 56] on div "[DOMAIN_NAME] Valid Invalid |" at bounding box center [481, 129] width 386 height 177
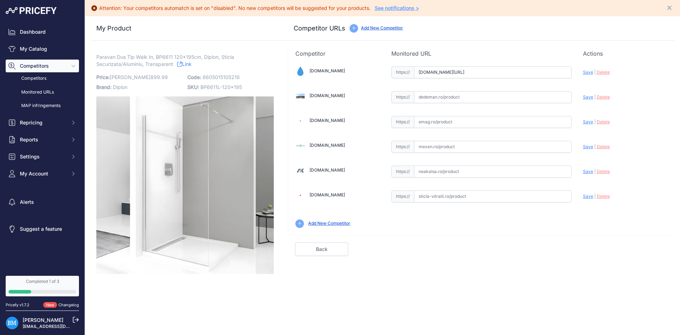
click at [588, 72] on span "Save" at bounding box center [588, 71] width 10 height 5
type input "https://www.baiedevis.ro/walk-in_perete_dus_120_200cm_8mm?prirule_jdsnikfkfjsd=…"
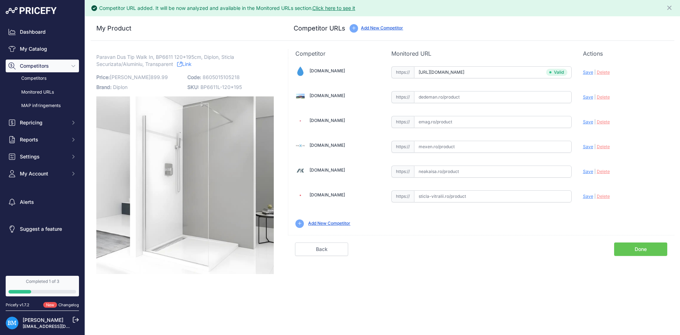
click at [653, 248] on link "Done" at bounding box center [640, 248] width 53 height 13
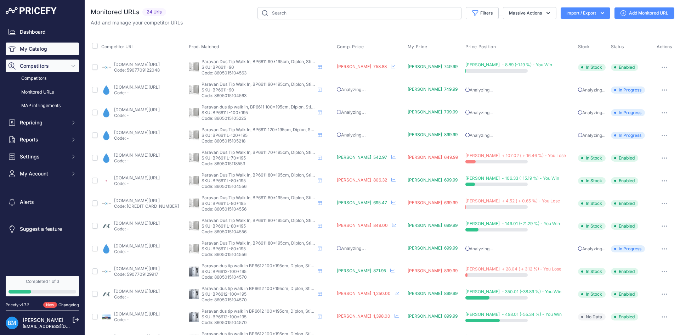
click at [20, 47] on link "My Catalog" at bounding box center [42, 49] width 73 height 13
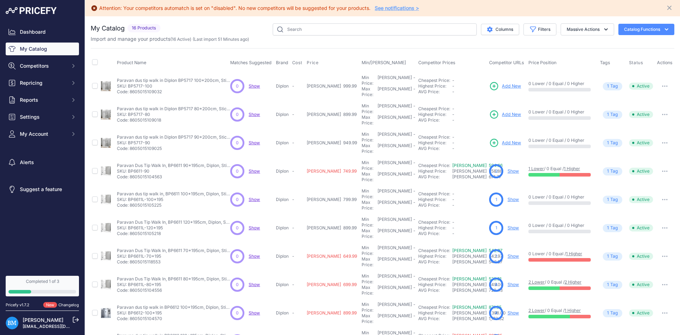
click at [508, 282] on link "Show" at bounding box center [513, 284] width 11 height 5
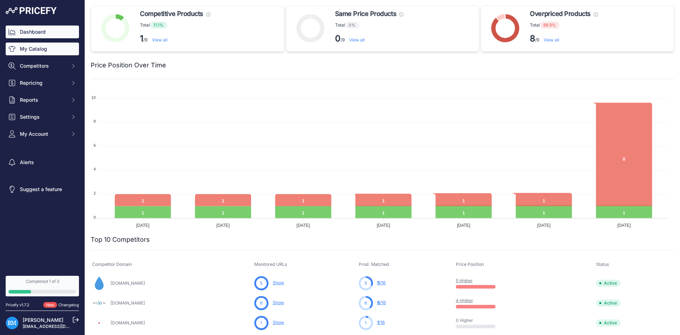
click at [33, 51] on link "My Catalog" at bounding box center [42, 49] width 73 height 13
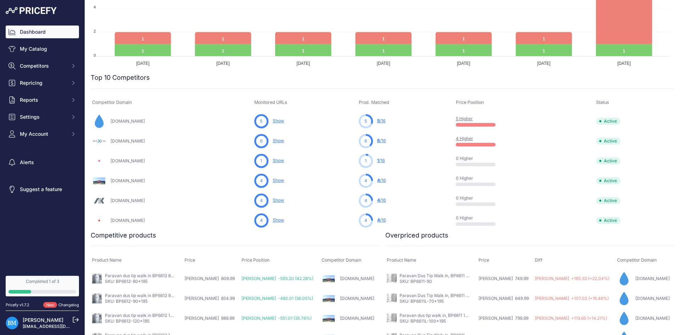
scroll to position [248, 0]
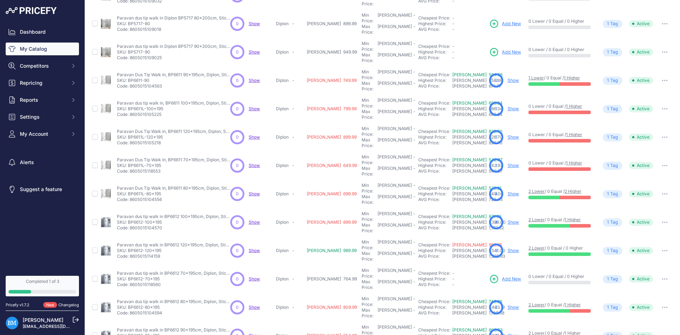
scroll to position [107, 0]
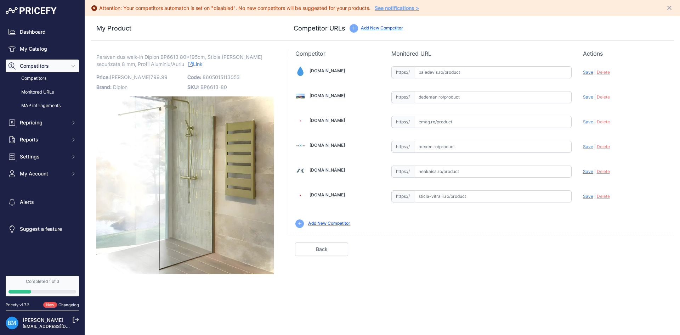
click at [429, 69] on input "text" at bounding box center [493, 72] width 158 height 12
paste input "[URL][DOMAIN_NAME]"
drag, startPoint x: 433, startPoint y: 70, endPoint x: 394, endPoint y: 74, distance: 38.7
click at [394, 74] on div "https:// [URL][DOMAIN_NAME] Valid Invalid" at bounding box center [481, 72] width 180 height 12
click at [592, 71] on span "Save" at bounding box center [588, 71] width 10 height 5
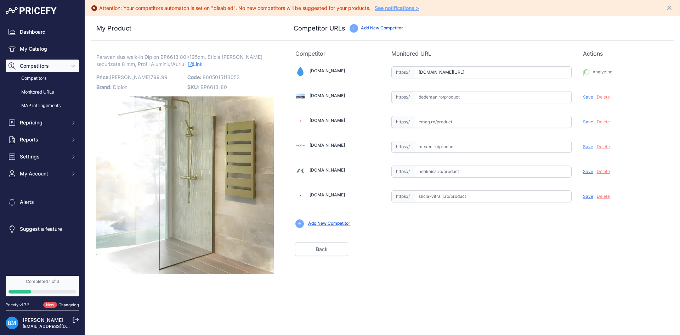
type input "[URL][DOMAIN_NAME]"
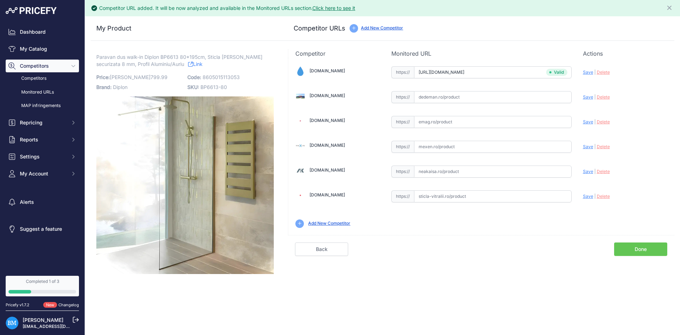
click at [637, 250] on link "Done" at bounding box center [640, 248] width 53 height 13
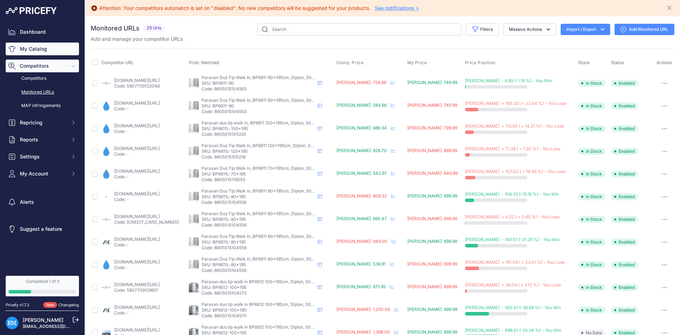
click at [42, 48] on link "My Catalog" at bounding box center [42, 49] width 73 height 13
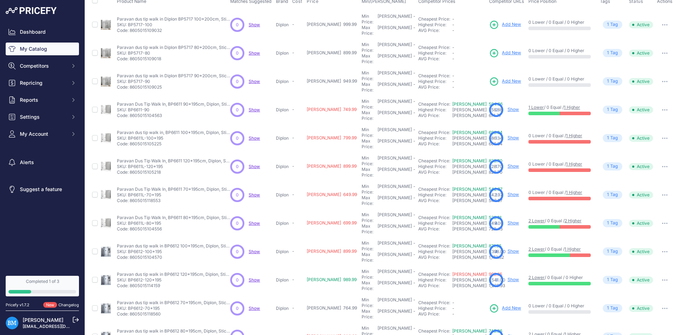
scroll to position [91, 0]
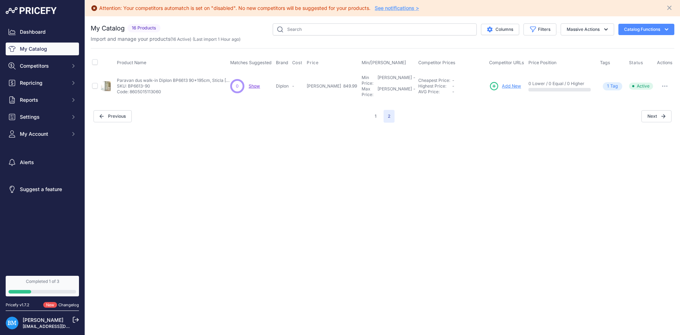
click at [502, 84] on span "Add New" at bounding box center [511, 86] width 19 height 7
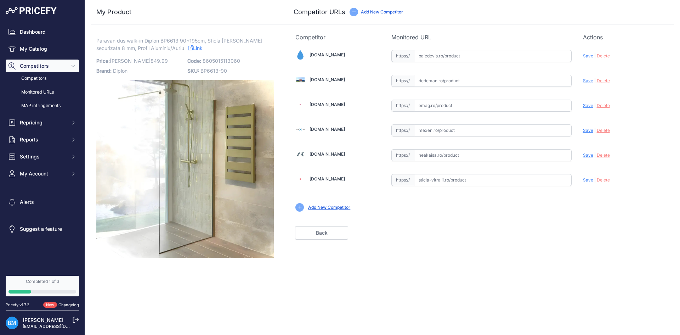
click at [436, 58] on input "text" at bounding box center [493, 56] width 158 height 12
paste input "[URL][DOMAIN_NAME]"
click at [587, 57] on span "Save" at bounding box center [588, 55] width 10 height 5
type input "[URL][DOMAIN_NAME]"
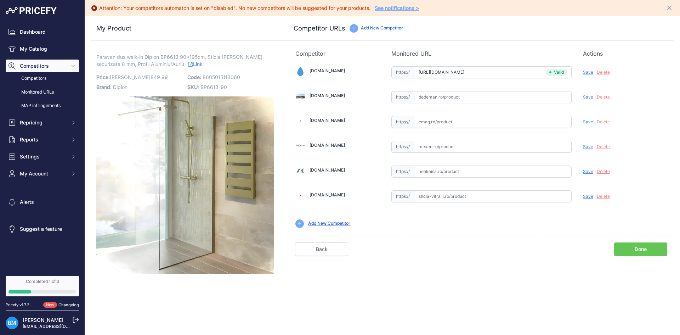
click at [642, 251] on link "Done" at bounding box center [640, 248] width 53 height 13
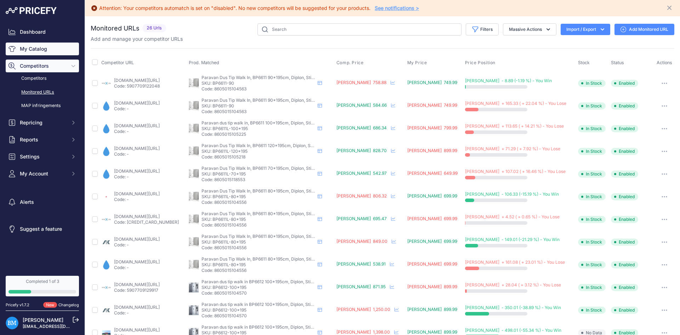
click at [20, 44] on link "My Catalog" at bounding box center [42, 49] width 73 height 13
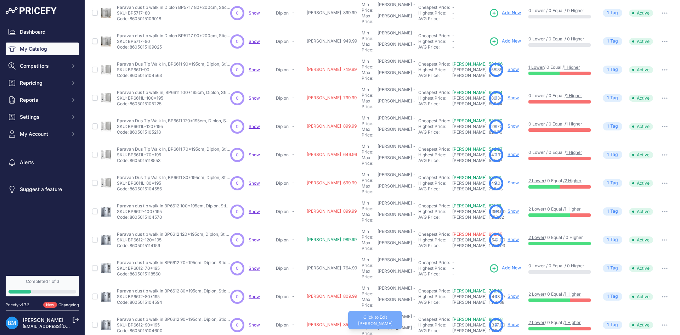
scroll to position [91, 0]
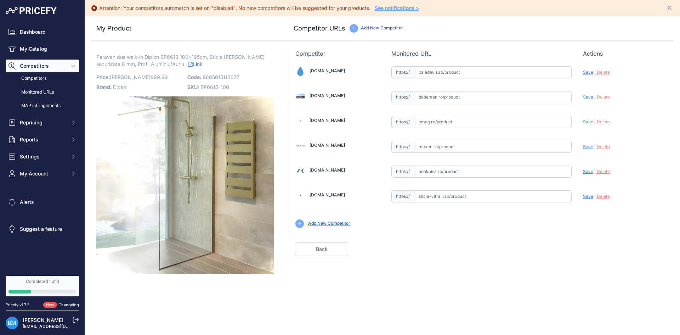
click at [459, 75] on input "text" at bounding box center [493, 72] width 158 height 12
click at [456, 74] on input "text" at bounding box center [493, 72] width 158 height 12
paste input "https://www.baiedevis.ro/walk-in_perete_gold_dus_100_200cm_8mm"
click at [585, 73] on span "Save" at bounding box center [588, 71] width 10 height 5
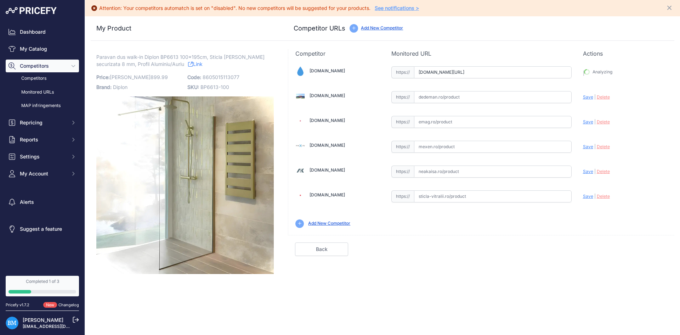
type input "https://www.baiedevis.ro/walk-in_perete_gold_dus_100_200cm_8mm?prirule_jdsnikfk…"
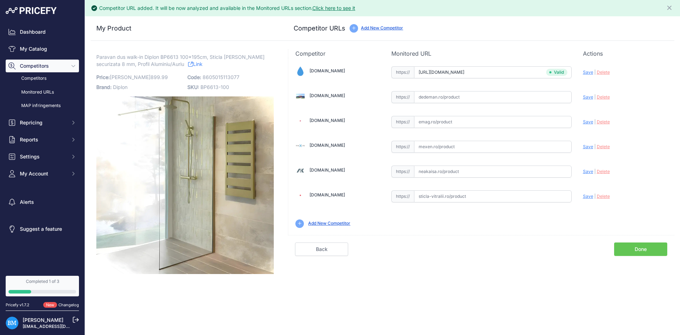
click at [619, 250] on link "Done" at bounding box center [640, 248] width 53 height 13
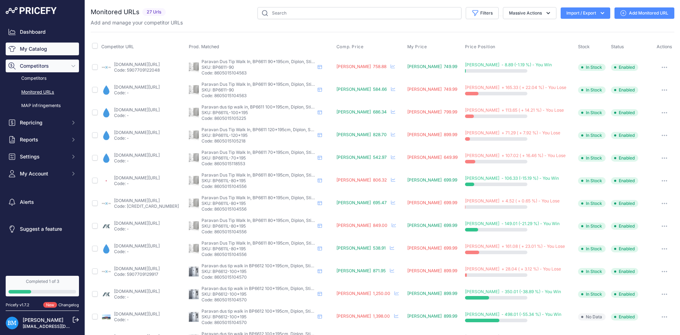
click at [42, 51] on link "My Catalog" at bounding box center [42, 49] width 73 height 13
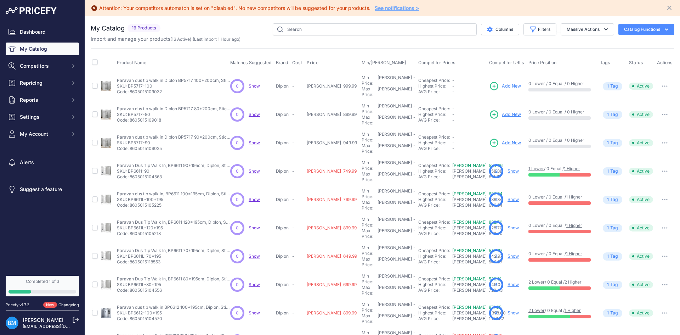
click at [502, 111] on span "Add New" at bounding box center [511, 114] width 19 height 7
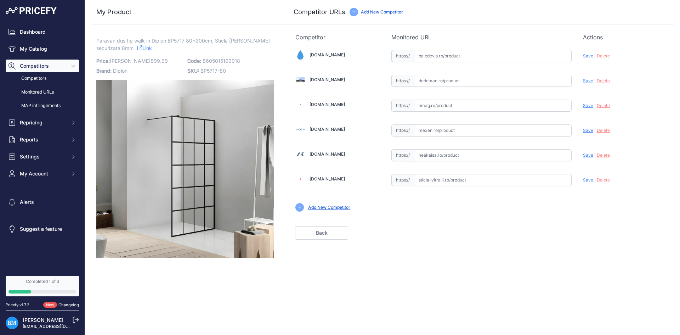
click at [445, 55] on input "text" at bounding box center [493, 56] width 158 height 12
paste input "[URL][DOMAIN_NAME]"
click at [581, 56] on div "[DOMAIN_NAME] Valid Invalid |" at bounding box center [481, 129] width 386 height 177
click at [584, 56] on span "Save" at bounding box center [588, 55] width 10 height 5
type input "[URL][DOMAIN_NAME]"
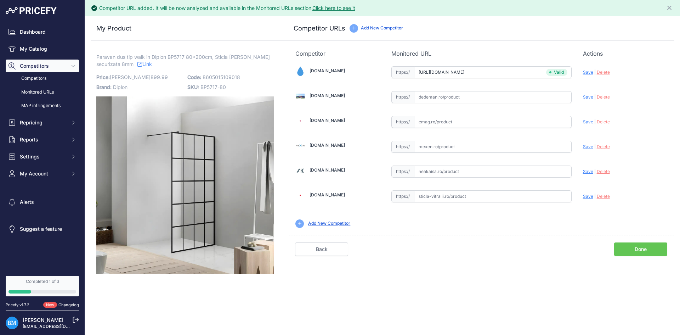
click at [652, 249] on link "Done" at bounding box center [640, 248] width 53 height 13
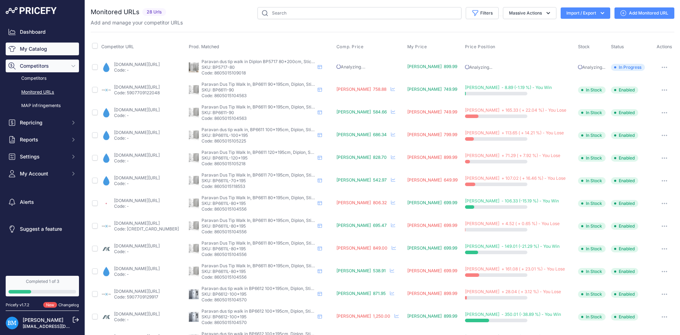
click at [30, 45] on link "My Catalog" at bounding box center [42, 49] width 73 height 13
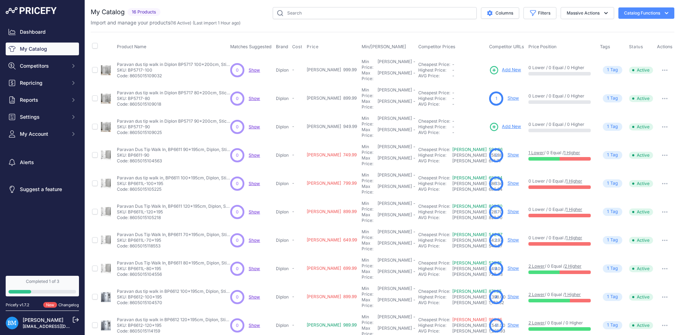
click at [502, 123] on span "Add New" at bounding box center [511, 126] width 19 height 7
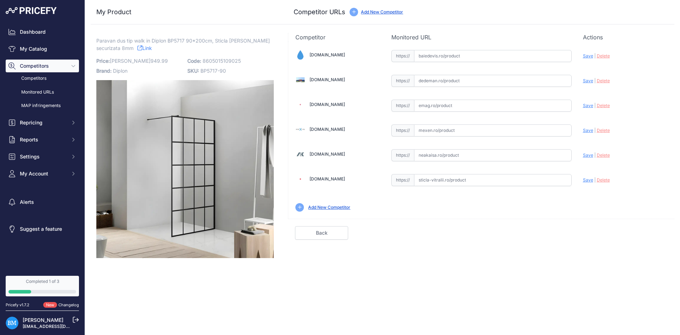
click at [431, 49] on div "https:// Valid" at bounding box center [481, 55] width 180 height 13
click at [433, 52] on input "text" at bounding box center [493, 56] width 158 height 12
paste input "[URL][DOMAIN_NAME]"
click at [585, 53] on span "Save" at bounding box center [588, 55] width 10 height 5
type input "[URL][DOMAIN_NAME]"
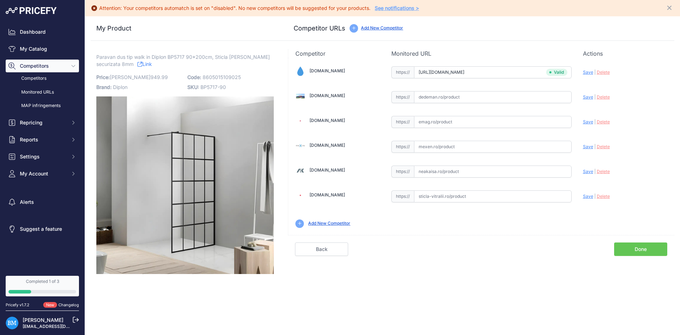
click at [629, 246] on link "Done" at bounding box center [640, 248] width 53 height 13
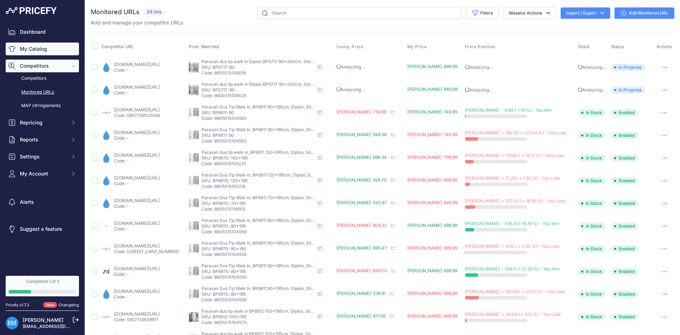
click at [28, 48] on link "My Catalog" at bounding box center [42, 49] width 73 height 13
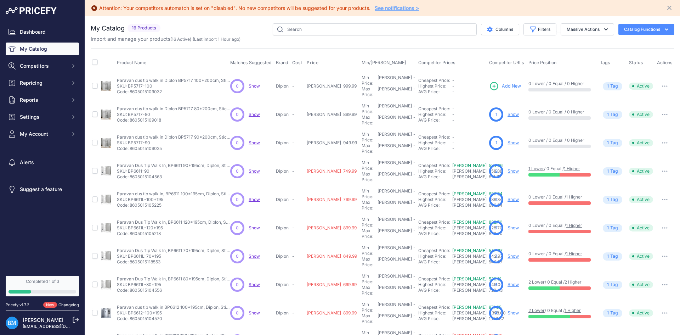
click at [502, 83] on span "Add New" at bounding box center [511, 86] width 19 height 7
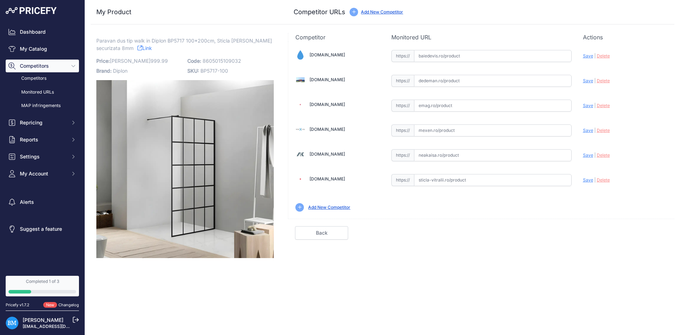
click at [442, 63] on div "[DOMAIN_NAME] Valid Invalid |" at bounding box center [481, 129] width 386 height 177
click at [444, 59] on input "text" at bounding box center [493, 56] width 158 height 12
paste input "[URL][DOMAIN_NAME]"
click at [585, 57] on span "Save" at bounding box center [588, 55] width 10 height 5
type input "[URL][DOMAIN_NAME]"
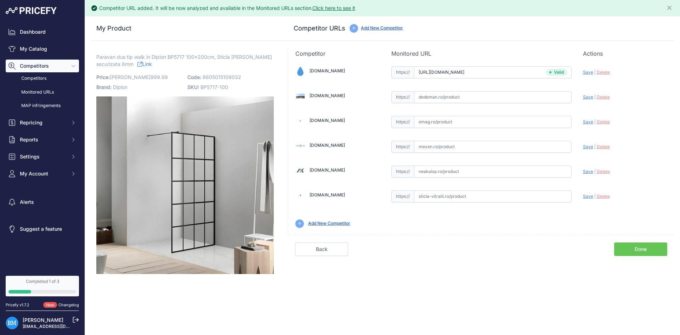
click at [643, 249] on link "Done" at bounding box center [640, 248] width 53 height 13
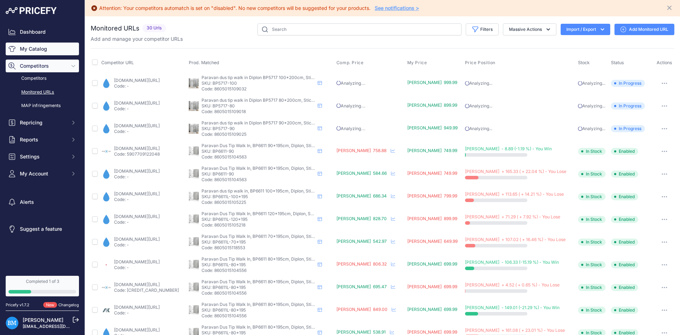
click at [47, 50] on link "My Catalog" at bounding box center [42, 49] width 73 height 13
click at [57, 52] on link "My Catalog" at bounding box center [42, 49] width 73 height 13
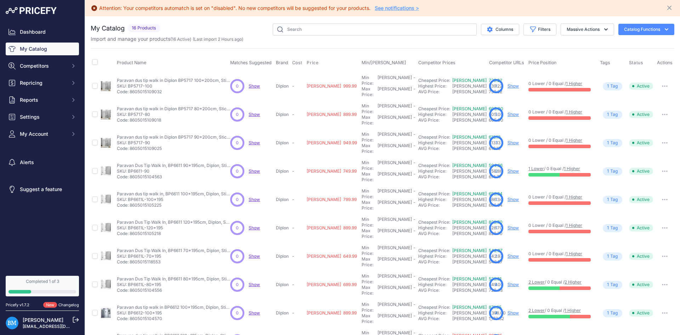
click at [508, 197] on link "Show" at bounding box center [513, 199] width 11 height 5
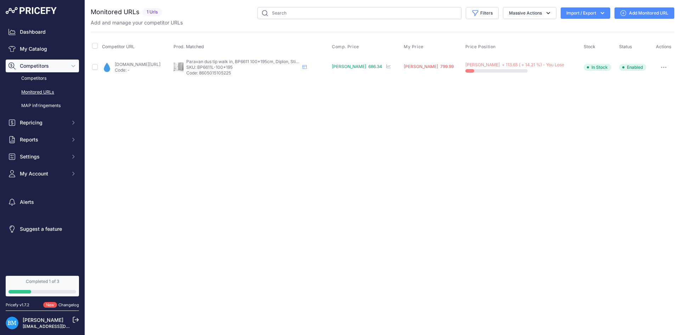
click at [637, 12] on link "Add Monitored URL" at bounding box center [645, 12] width 60 height 11
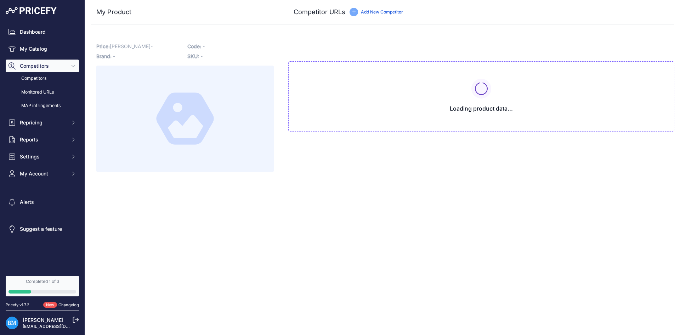
type input "[DOMAIN_NAME][URL]"
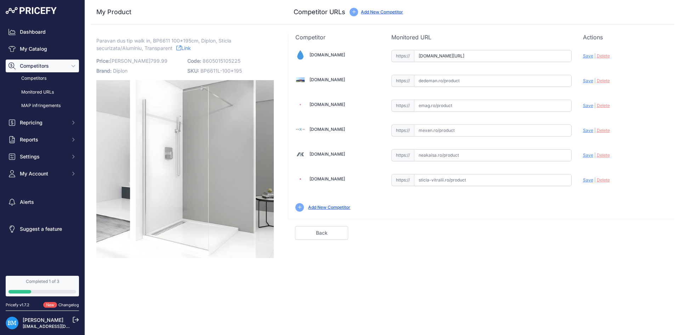
click at [438, 130] on input "text" at bounding box center [493, 130] width 158 height 12
paste input "https://mexen.ro/2599-mexen-kioto-perete-de-dus-100-x-200-cm-transparent-8-mm-c…"
click at [588, 130] on span "Save" at bounding box center [588, 130] width 10 height 5
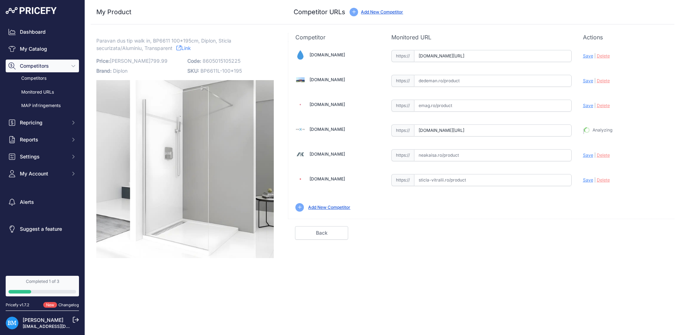
type input "[URL][DOMAIN_NAME]"
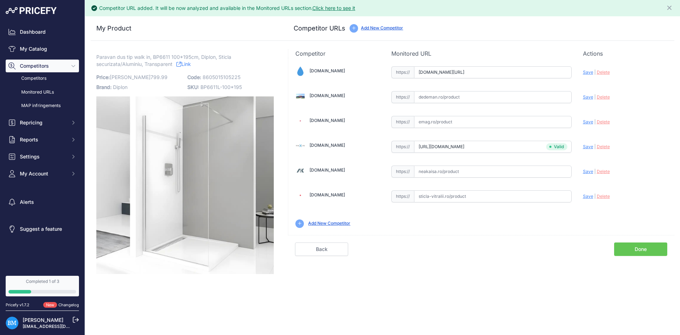
click at [642, 243] on link "Done" at bounding box center [640, 248] width 53 height 13
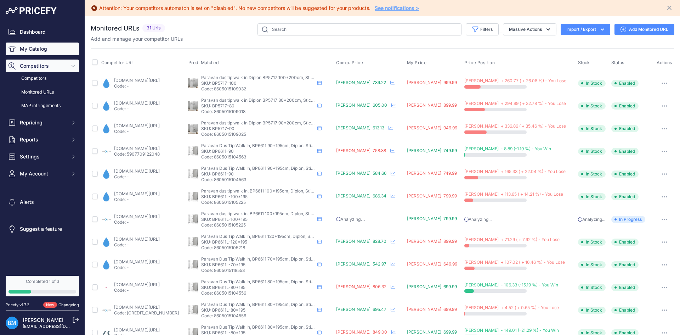
click at [43, 51] on link "My Catalog" at bounding box center [42, 49] width 73 height 13
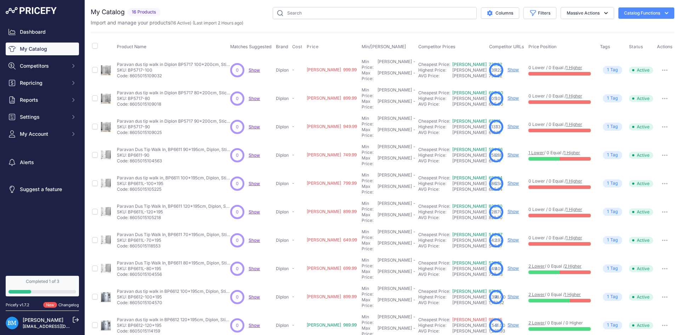
click at [508, 265] on link "Show" at bounding box center [513, 267] width 11 height 5
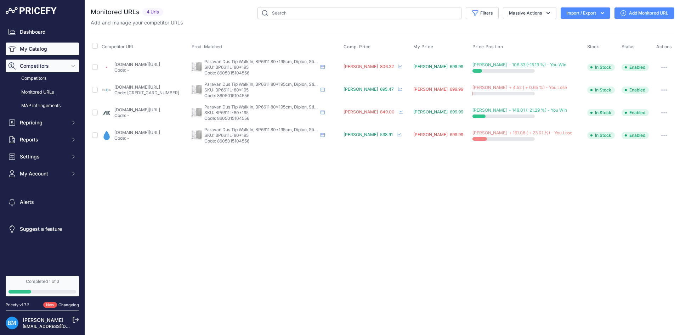
click at [30, 53] on link "My Catalog" at bounding box center [42, 49] width 73 height 13
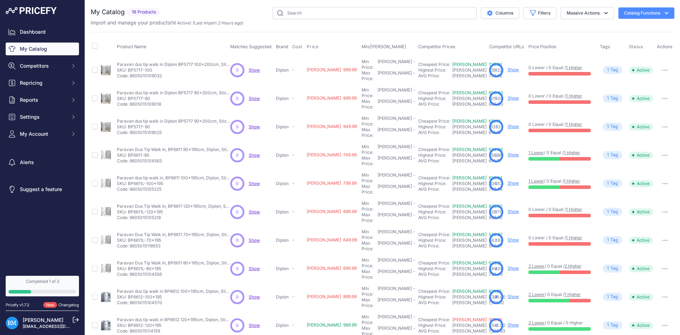
click at [503, 233] on div "1 Show" at bounding box center [507, 240] width 36 height 14
click at [508, 237] on link "Show" at bounding box center [513, 239] width 11 height 5
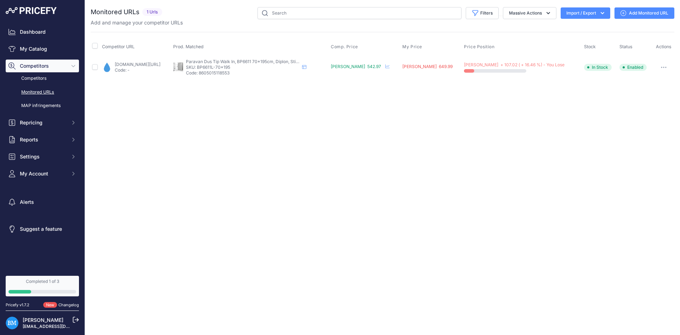
click at [633, 11] on link "Add Monitored URL" at bounding box center [645, 12] width 60 height 11
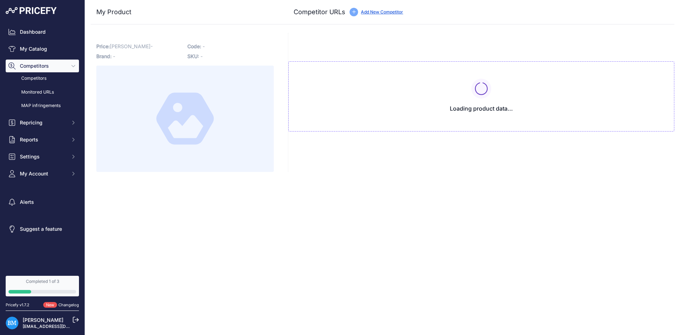
type input "[DOMAIN_NAME][URL]"
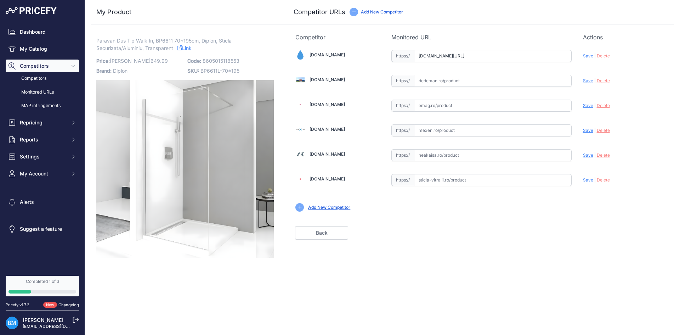
click at [417, 132] on input "text" at bounding box center [493, 130] width 158 height 12
paste input "https://mexen.ro/2593-mexen-kioto-perete-de-dus-70-x-200-cm-transparent-8-mm-cr…"
click at [590, 132] on span "Save" at bounding box center [588, 130] width 10 height 5
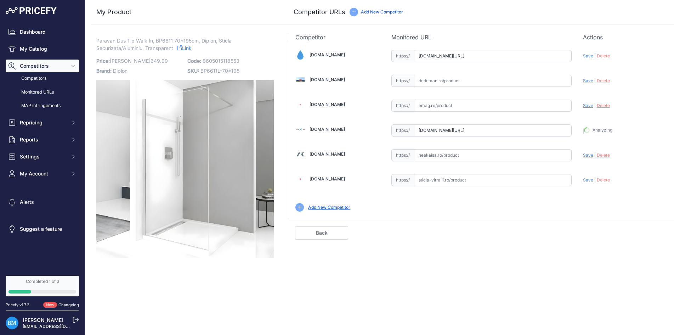
type input "https://mexen.ro/2593-mexen-kioto-perete-de-dus-70-x-200-cm-transparent-8-mm-cr…"
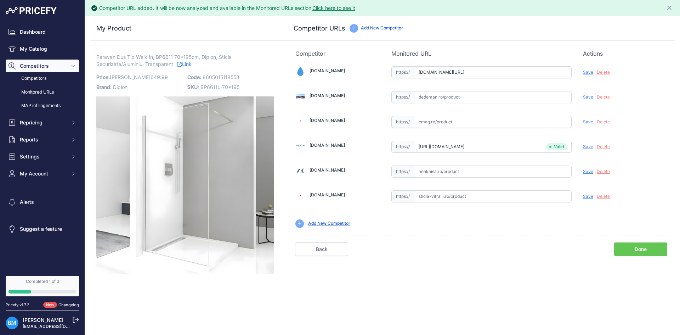
click at [638, 247] on link "Done" at bounding box center [640, 248] width 53 height 13
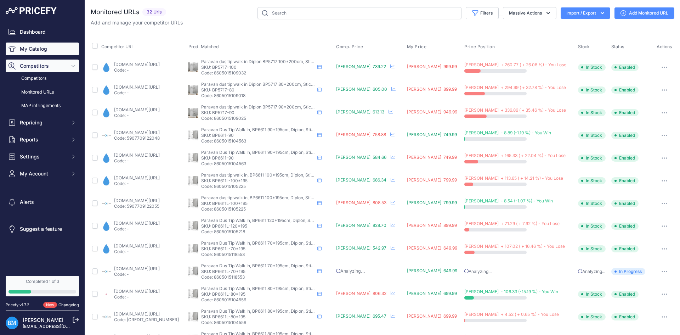
click at [36, 46] on link "My Catalog" at bounding box center [42, 49] width 73 height 13
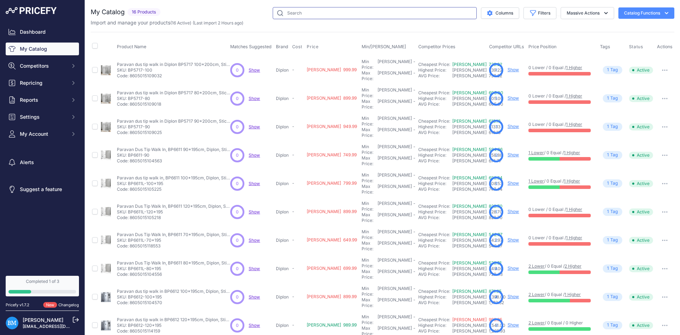
click at [316, 16] on input "text" at bounding box center [375, 13] width 204 height 12
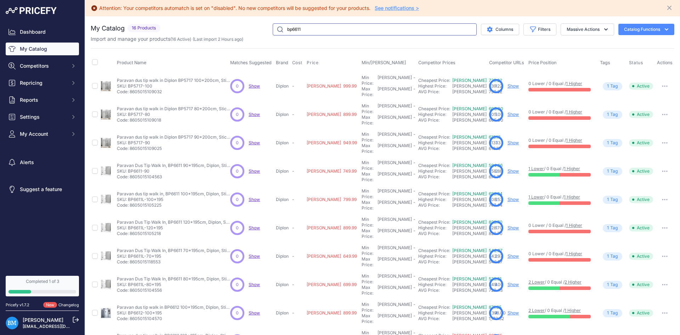
type input "bp6611"
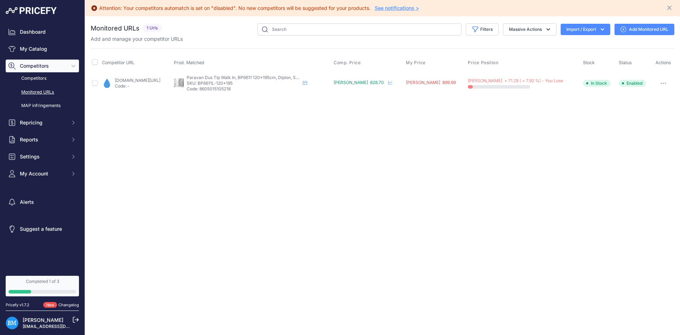
click at [643, 31] on link "Add Monitored URL" at bounding box center [645, 29] width 60 height 11
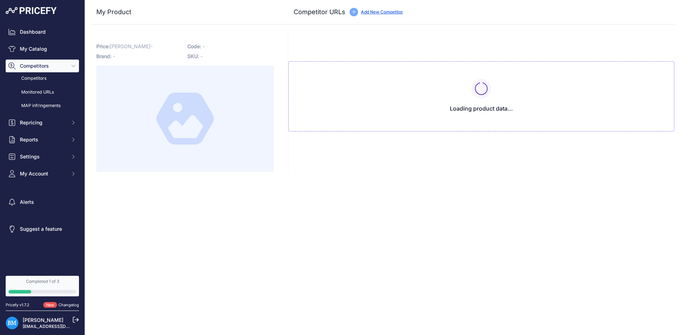
type input "[DOMAIN_NAME][URL]"
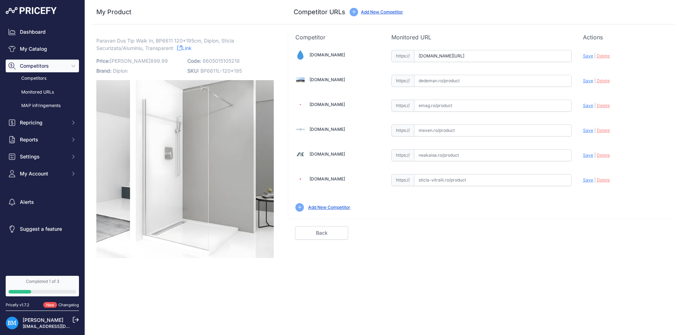
click at [434, 132] on input "text" at bounding box center [493, 130] width 158 height 12
paste input "[URL][DOMAIN_NAME]"
click at [588, 130] on span "Save" at bounding box center [588, 130] width 10 height 5
type input "https://mexen.ro/2603-mexen-kioto-perete-de-dus-120-x-200-cm-transparent-8-mm-c…"
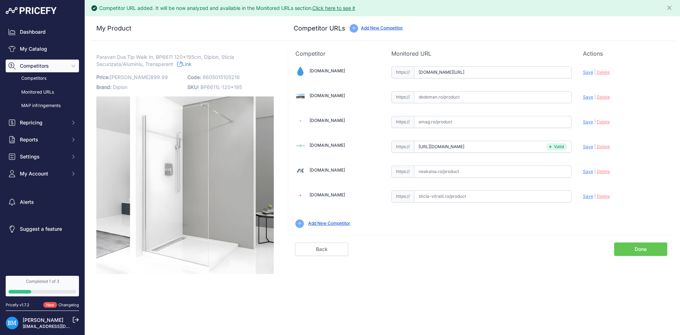
click at [455, 72] on input "www.baiedevis.ro/walk-in_perete_dus_120_200cm_8mm?prirule_jdsnikfkfjsd=9273" at bounding box center [493, 72] width 158 height 12
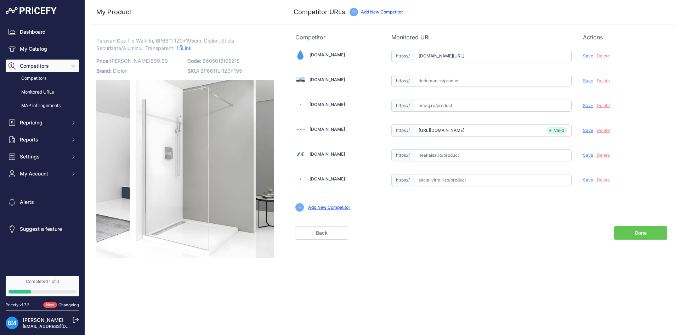
click at [659, 235] on link "Done" at bounding box center [640, 232] width 53 height 13
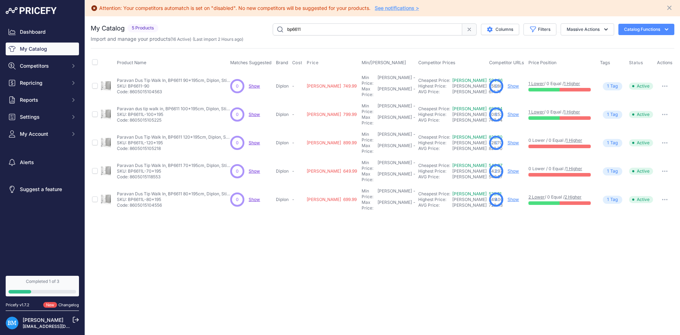
click at [508, 168] on link "Show" at bounding box center [513, 170] width 11 height 5
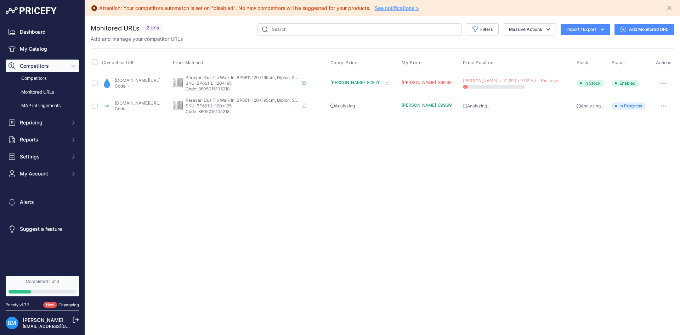
click at [160, 80] on link "baiedevis.ro/walk-in_perete_dus_120_200cm_8mm?prirule_jdsnikfkfjsd=9273" at bounding box center [138, 80] width 46 height 5
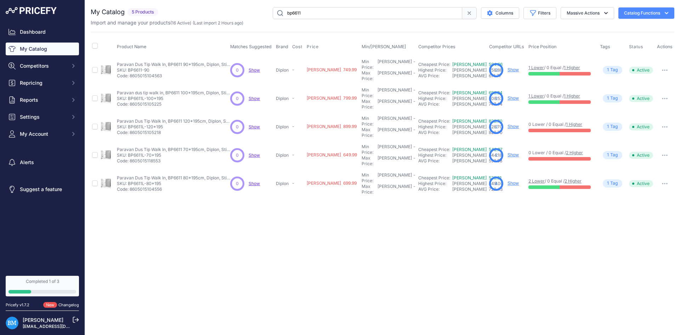
click at [508, 180] on link "Show" at bounding box center [513, 182] width 11 height 5
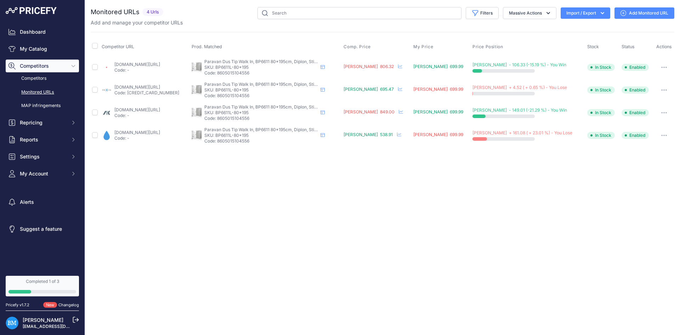
click at [159, 88] on link "mexen.ro/2594-mexen-kioto-perete-de-dus-80-x-200-cm-transparent-8-mm-crom-800-0…" at bounding box center [137, 86] width 46 height 5
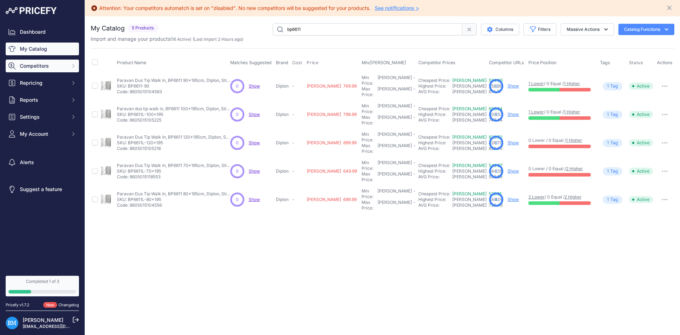
click at [42, 70] on button "Competitors" at bounding box center [42, 66] width 73 height 13
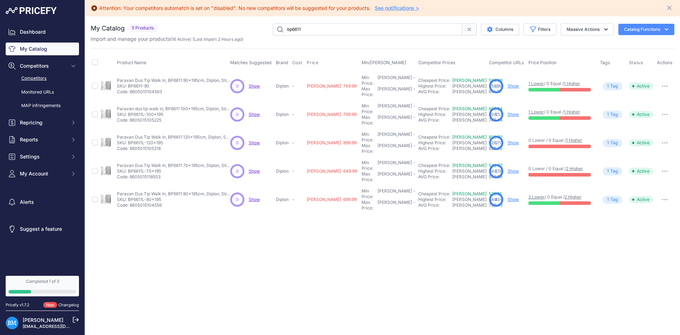
click at [39, 78] on link "Competitors" at bounding box center [42, 78] width 73 height 12
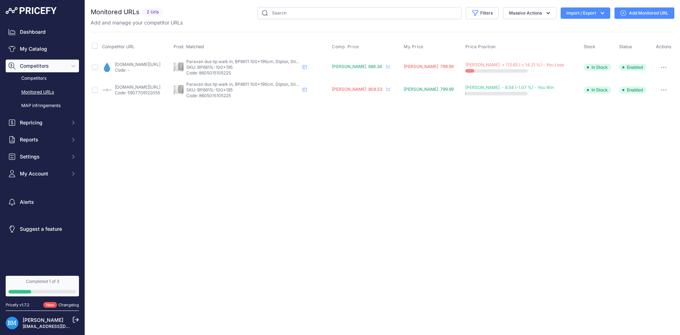
click at [634, 11] on link "Add Monitored URL" at bounding box center [645, 12] width 60 height 11
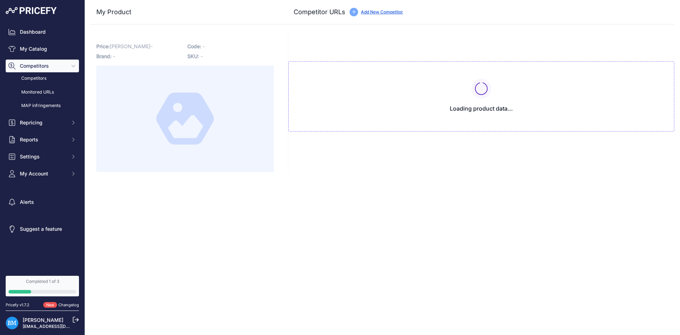
type input "[DOMAIN_NAME][URL]"
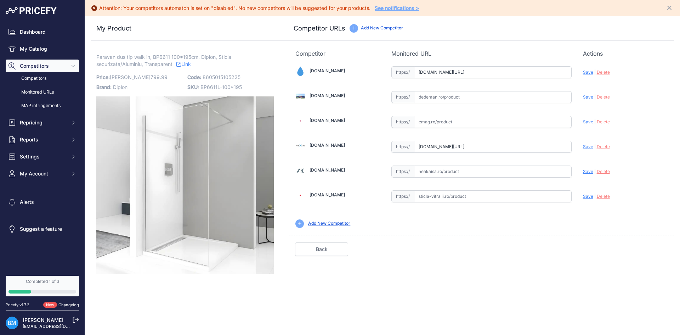
click at [433, 175] on input "text" at bounding box center [493, 171] width 158 height 12
paste input "[URL][DOMAIN_NAME]"
click at [586, 169] on span "Save" at bounding box center [588, 171] width 10 height 5
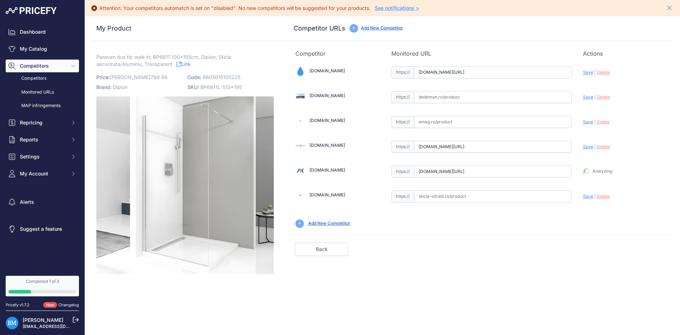
type input "[URL][DOMAIN_NAME]"
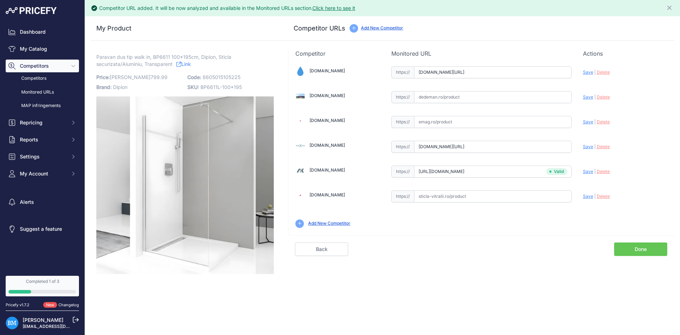
click at [640, 244] on link "Done" at bounding box center [640, 248] width 53 height 13
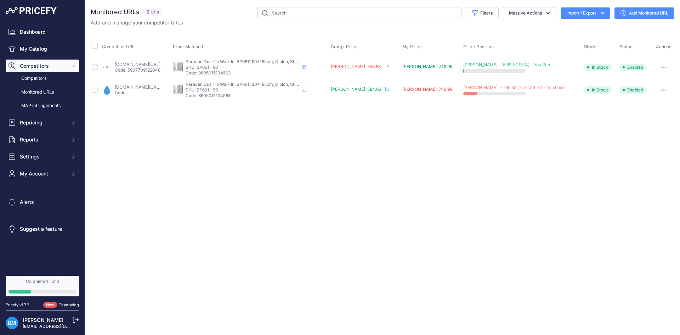
click at [633, 15] on link "Add Monitored URL" at bounding box center [645, 12] width 60 height 11
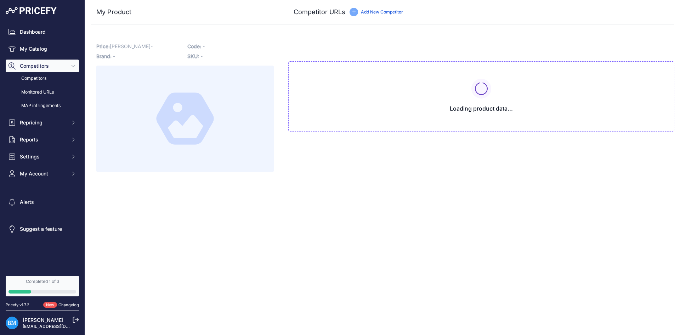
type input "[DOMAIN_NAME][URL]"
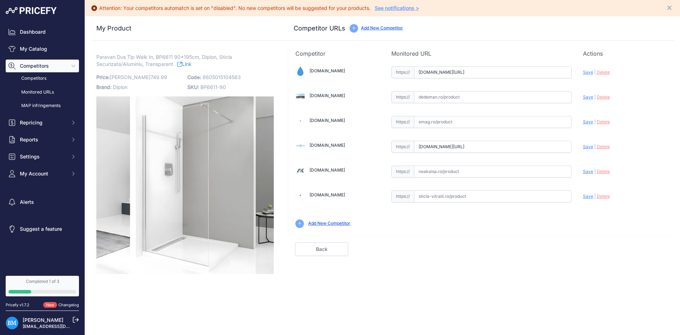
click at [436, 166] on input "text" at bounding box center [493, 171] width 158 height 12
paste input "[URL][DOMAIN_NAME]"
click at [587, 171] on span "Save" at bounding box center [588, 171] width 10 height 5
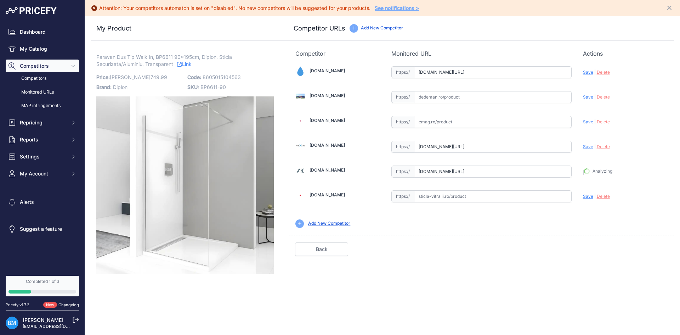
type input "[URL][DOMAIN_NAME]"
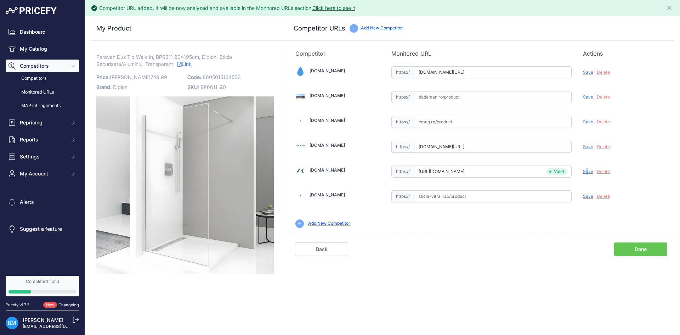
click at [639, 246] on link "Done" at bounding box center [640, 248] width 53 height 13
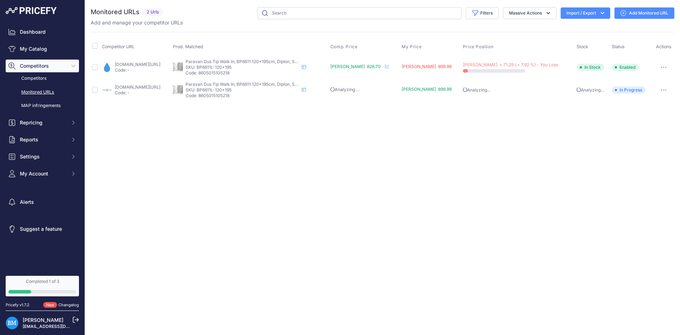
click at [634, 18] on link "Add Monitored URL" at bounding box center [645, 12] width 60 height 11
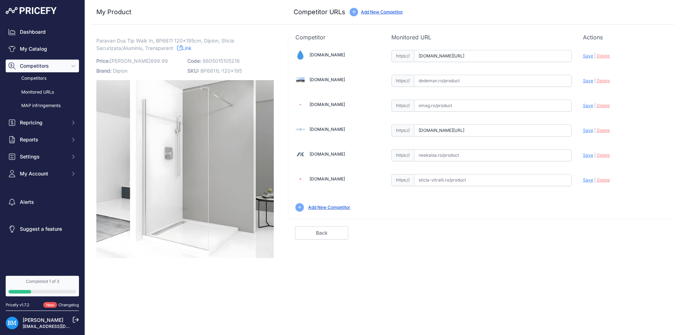
click at [437, 156] on input "text" at bounding box center [493, 155] width 158 height 12
paste input "[URL][DOMAIN_NAME]"
click at [591, 157] on span "Save" at bounding box center [588, 154] width 10 height 5
type input "[URL][DOMAIN_NAME]"
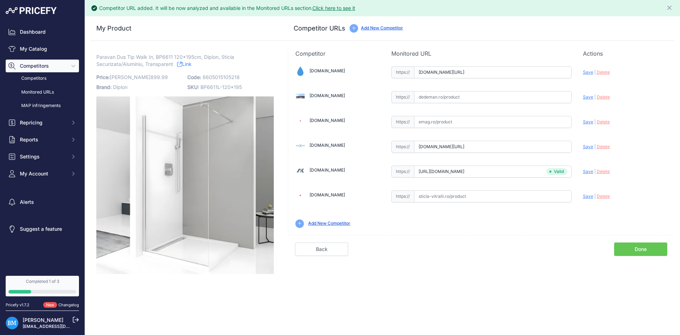
click at [635, 245] on link "Done" at bounding box center [640, 248] width 53 height 13
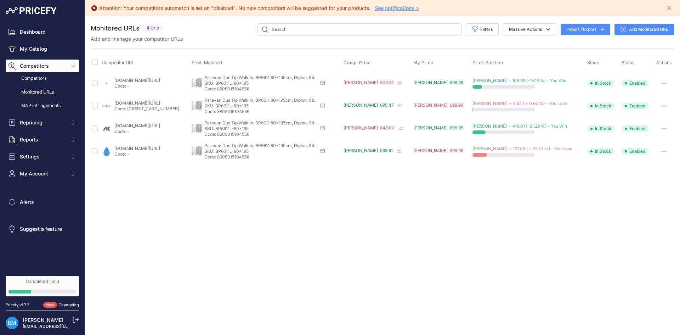
click at [307, 225] on div "Attention: Your competitors automatch is set on "disabled". No new competitors …" at bounding box center [382, 167] width 595 height 335
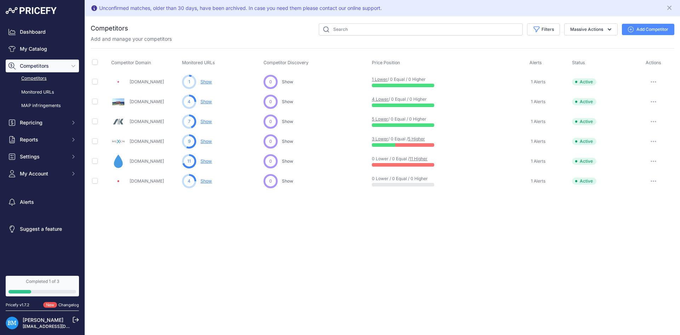
click at [642, 34] on button "Add Competitor" at bounding box center [648, 29] width 52 height 11
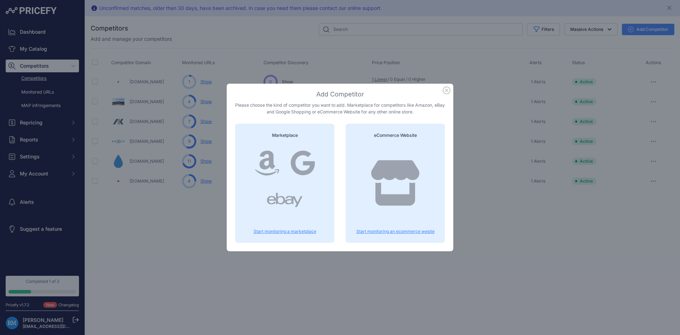
click at [394, 188] on icon at bounding box center [395, 182] width 51 height 45
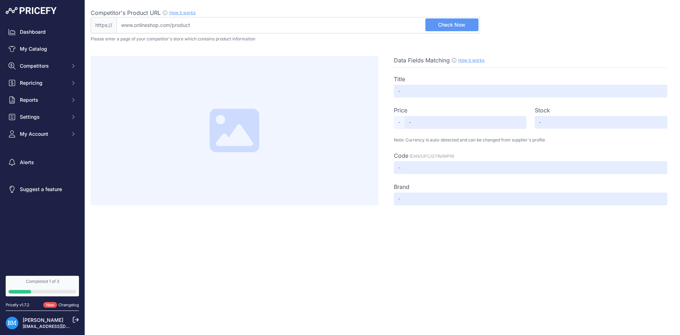
click at [228, 19] on input "Competitor's Product URL How it works In order to create your competitor's extr…" at bounding box center [298, 25] width 363 height 16
paste input "https://www.neakaisa.ro/paravan-de-dus-tip-walk-in-crom-rune-syn-90x200-cm.html"
type input "www.neakaisa.ro/paravan-de-dus-tip-walk-in-crom-rune-syn-90x200-cm.html"
click at [459, 22] on span "Check Now" at bounding box center [451, 24] width 27 height 7
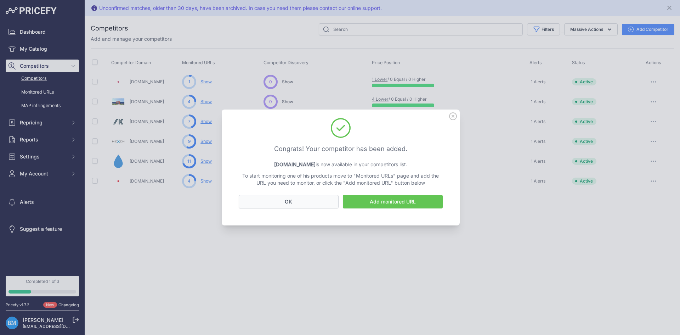
click at [314, 199] on button "OK" at bounding box center [289, 201] width 100 height 13
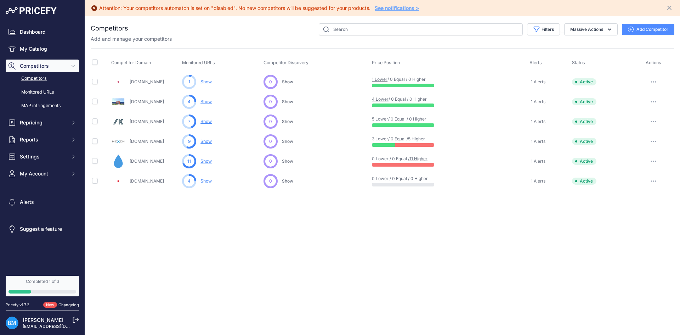
click at [658, 121] on button "button" at bounding box center [654, 122] width 14 height 10
click at [601, 213] on div "Attention: Your competitors automatch is set on "disabled". No new competitors …" at bounding box center [382, 167] width 595 height 335
click at [583, 29] on button "Massive Actions" at bounding box center [590, 29] width 53 height 12
click at [364, 257] on div "Attention: Your competitors automatch is set on "disabled". No new competitors …" at bounding box center [382, 167] width 595 height 335
click at [35, 32] on link "Dashboard" at bounding box center [42, 32] width 73 height 13
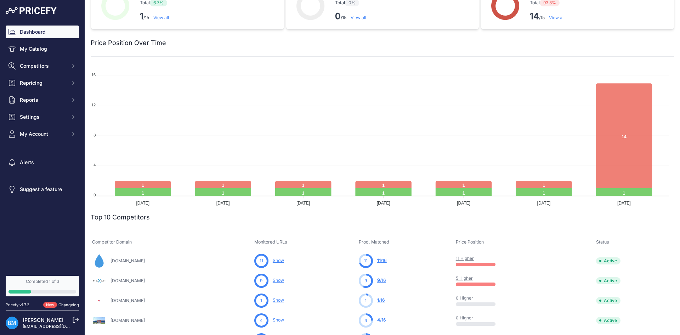
scroll to position [142, 0]
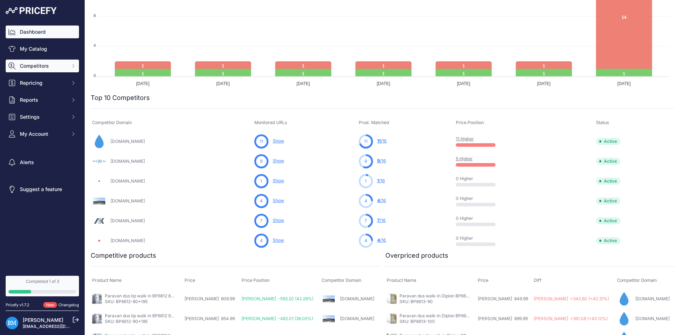
click at [34, 66] on span "Competitors" at bounding box center [43, 65] width 46 height 7
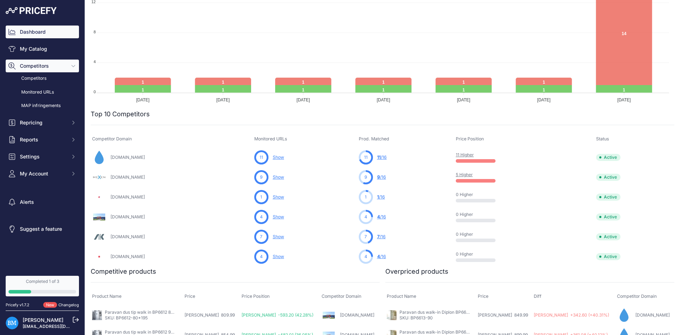
scroll to position [158, 0]
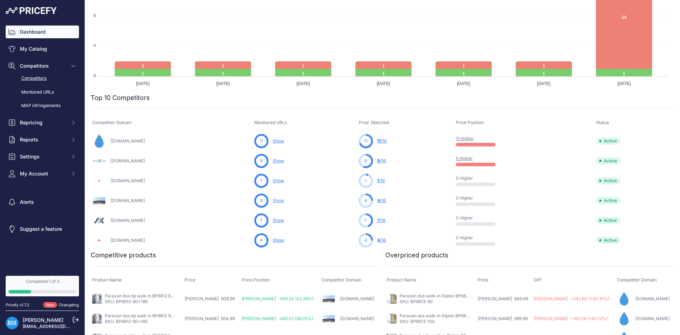
click at [43, 79] on link "Competitors" at bounding box center [42, 78] width 73 height 12
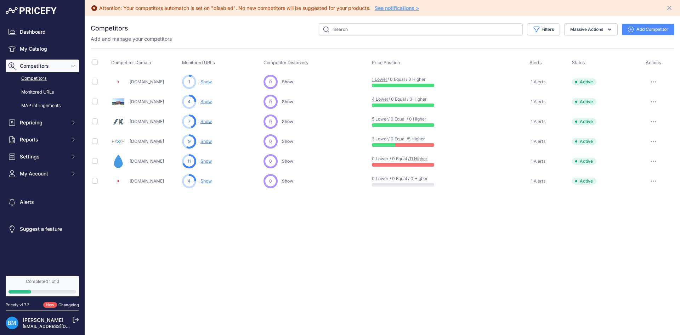
click at [636, 26] on button "Add Competitor" at bounding box center [648, 29] width 52 height 11
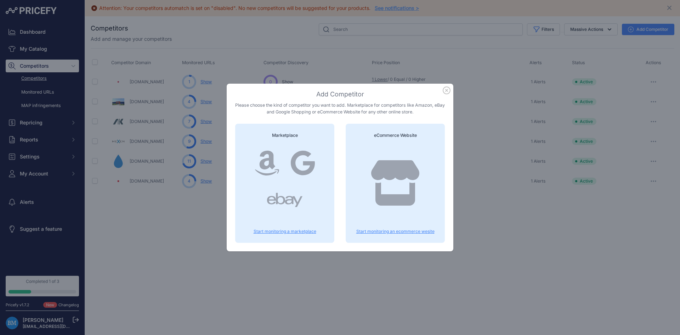
click at [226, 159] on div "Add Competitor Please choose the kind of competitor you want to add. Marketplac…" at bounding box center [340, 168] width 238 height 168
click at [260, 162] on icon at bounding box center [267, 163] width 25 height 28
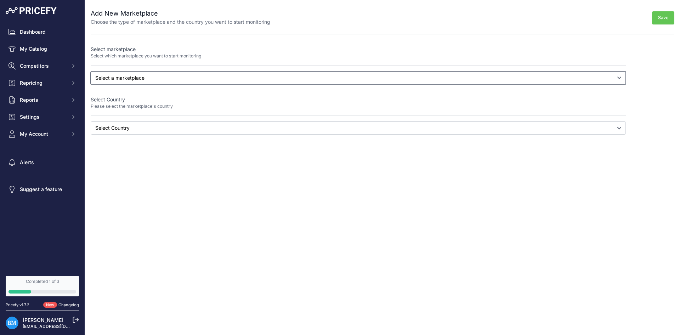
click at [150, 83] on select "Select a marketplace Amazon Google Shopping" at bounding box center [358, 77] width 535 height 13
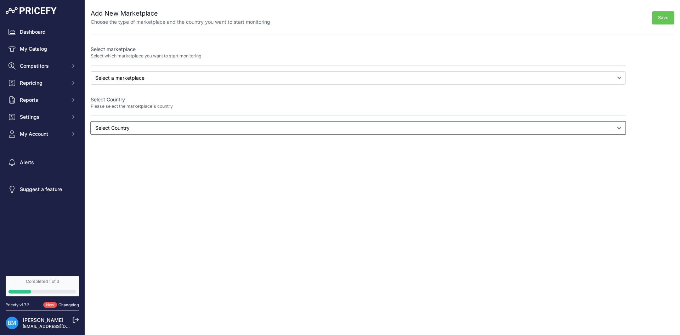
click at [133, 129] on select "Select Country" at bounding box center [358, 127] width 535 height 13
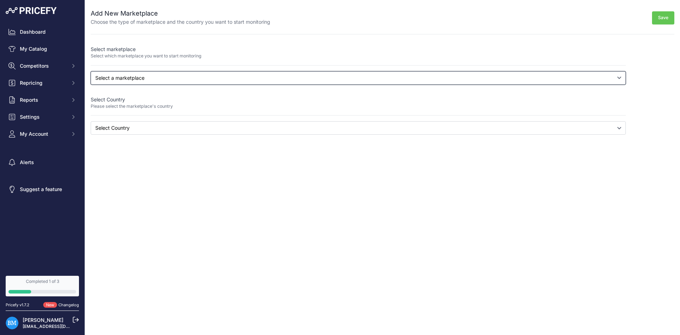
click at [142, 76] on select "Select a marketplace Amazon Google Shopping" at bounding box center [358, 77] width 535 height 13
select select "google"
click at [91, 71] on select "Select a marketplace Amazon Google Shopping" at bounding box center [358, 77] width 535 height 13
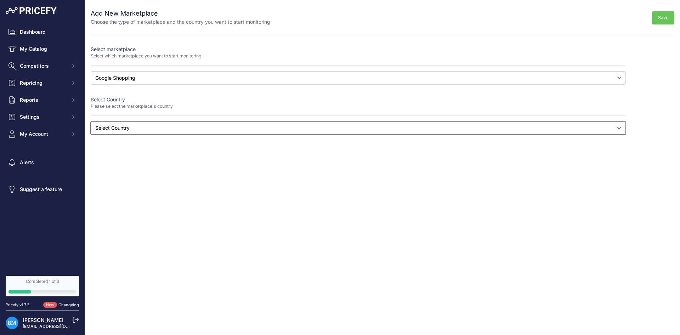
click at [134, 129] on select "Select Country Albania Algeria American Samoa Andorra Angola Anguilla Antigua a…" at bounding box center [358, 127] width 535 height 13
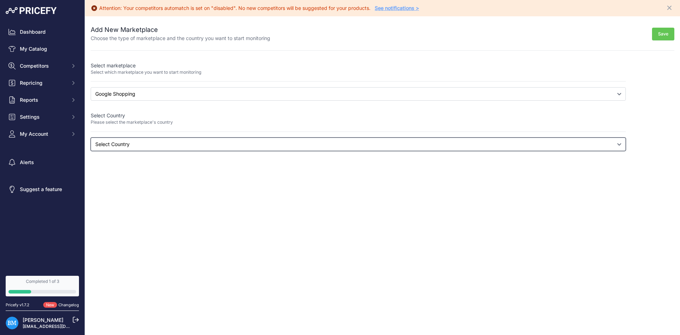
select select "google.ro"
click at [231, 115] on p "Select Country" at bounding box center [358, 115] width 535 height 7
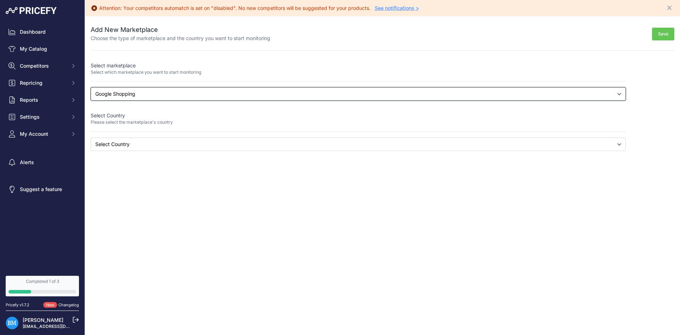
click at [145, 89] on select "Select a marketplace Amazon Google Shopping" at bounding box center [358, 93] width 535 height 13
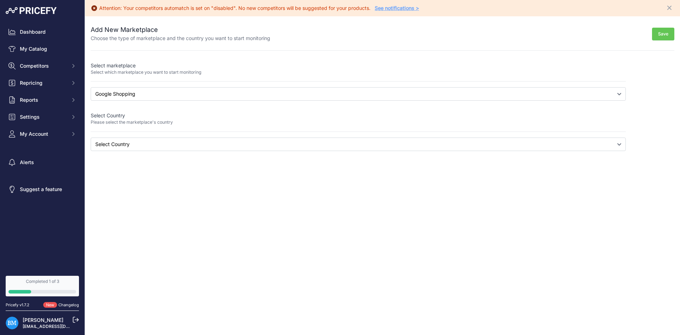
click at [182, 173] on div "Attention: Your competitors automatch is set on "disabled". No new competitors …" at bounding box center [382, 167] width 595 height 335
click at [31, 28] on link "Dashboard" at bounding box center [42, 32] width 73 height 13
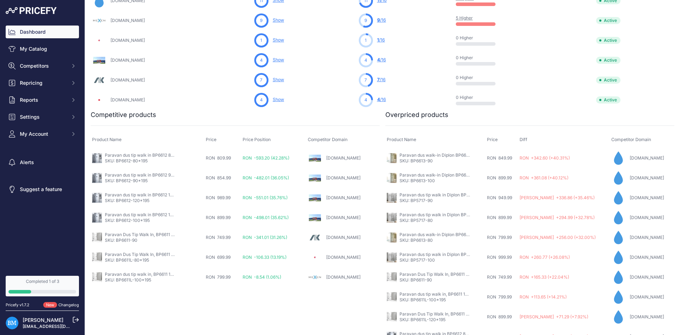
scroll to position [283, 0]
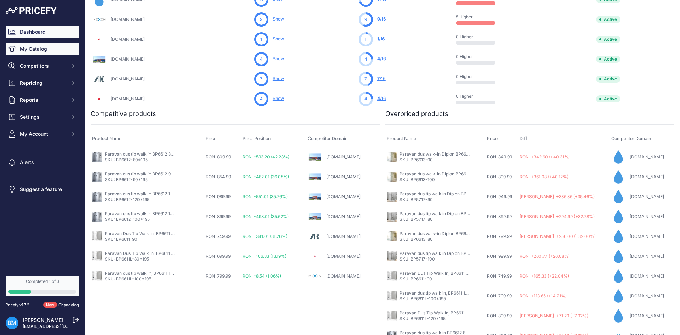
click at [42, 51] on link "My Catalog" at bounding box center [42, 49] width 73 height 13
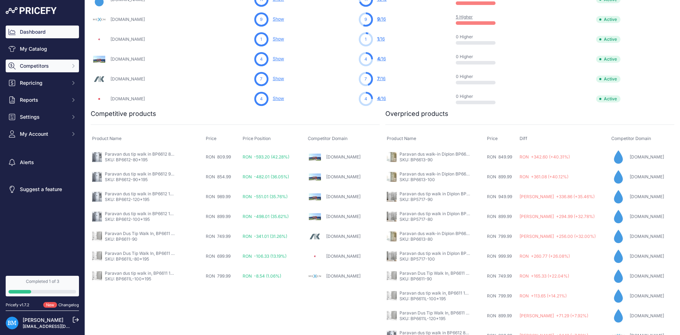
scroll to position [299, 0]
click at [40, 64] on span "Competitors" at bounding box center [43, 65] width 46 height 7
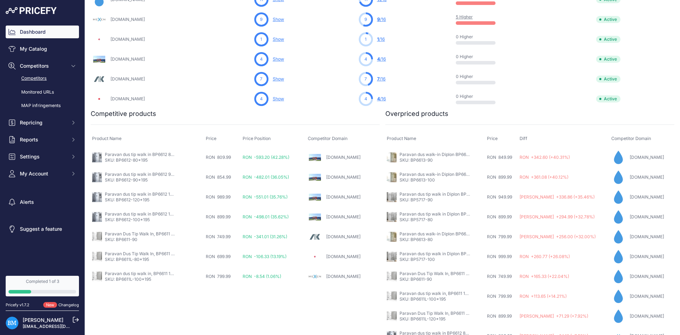
click at [39, 77] on link "Competitors" at bounding box center [42, 78] width 73 height 12
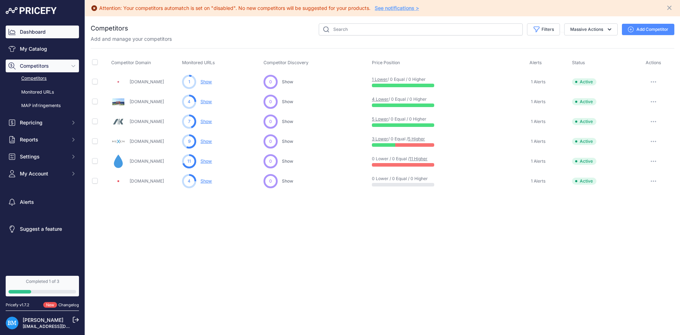
click at [53, 35] on link "Dashboard" at bounding box center [42, 32] width 73 height 13
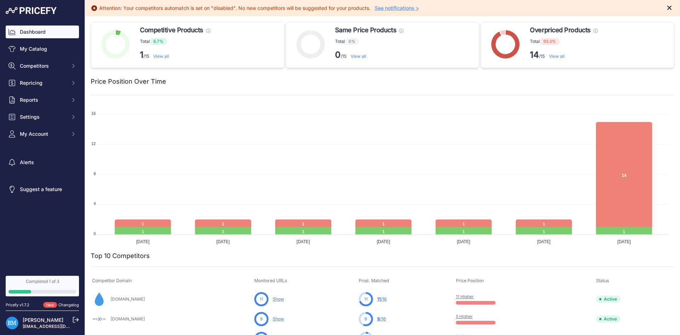
click at [667, 7] on icon "Close" at bounding box center [669, 8] width 4 height 4
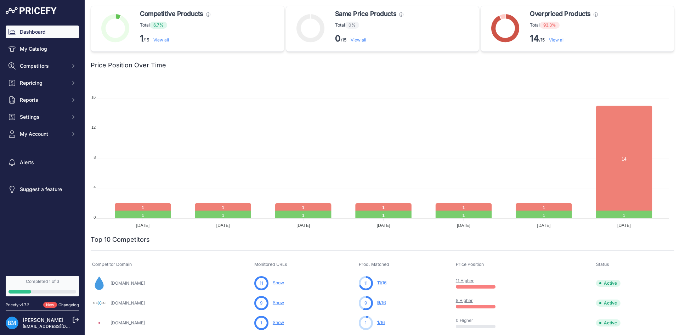
click at [564, 41] on p "14 /15 View all" at bounding box center [564, 38] width 68 height 11
click at [557, 41] on link "View all" at bounding box center [557, 39] width 16 height 5
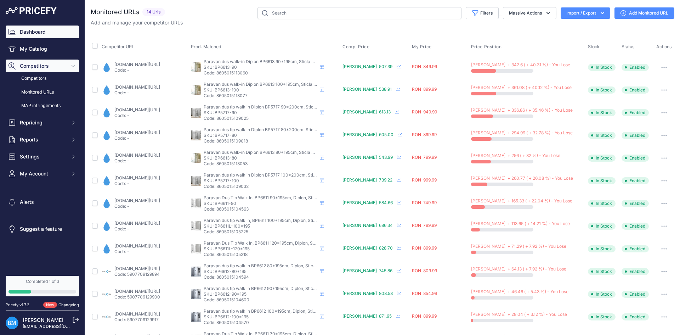
click at [35, 38] on link "Dashboard" at bounding box center [42, 32] width 73 height 13
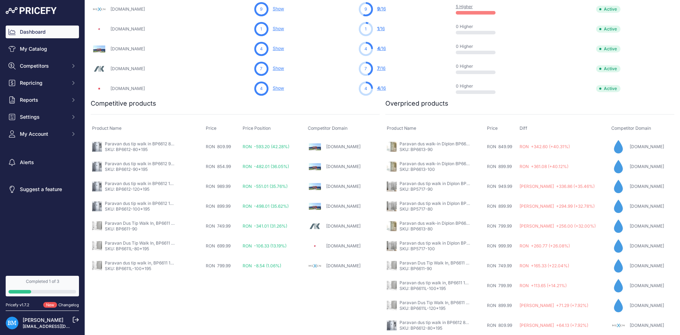
scroll to position [294, 0]
click at [23, 54] on link "My Catalog" at bounding box center [42, 49] width 73 height 13
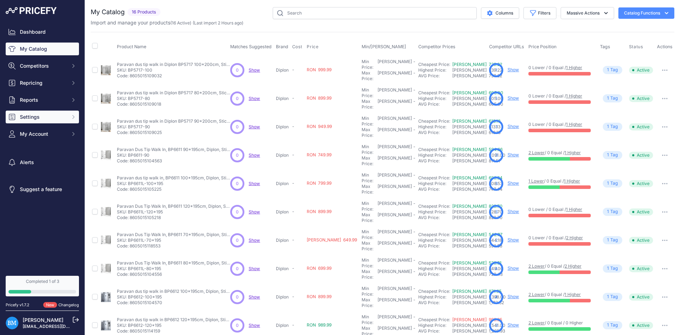
click at [33, 109] on div "Dashboard My Catalog Competitors Competitors Monitored URLs MAP infringements R…" at bounding box center [42, 83] width 73 height 115
click at [33, 117] on span "Settings" at bounding box center [43, 116] width 46 height 7
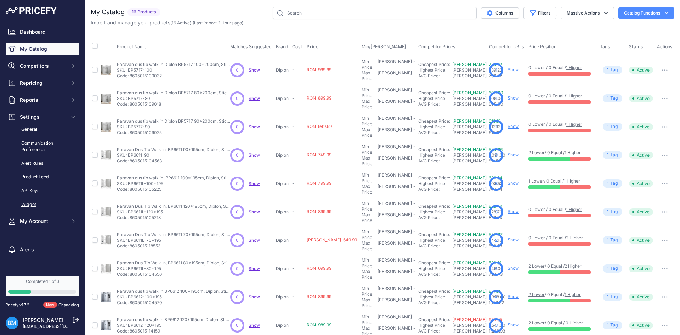
click at [33, 206] on link "Widget" at bounding box center [42, 204] width 73 height 12
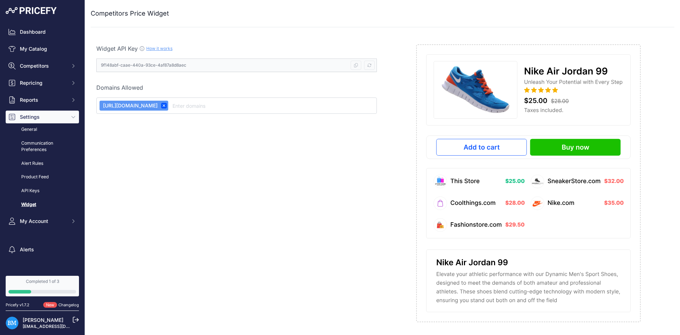
click at [171, 105] on input "text" at bounding box center [272, 105] width 203 height 9
click at [151, 132] on div "Widget API Key How it works 9f148abf-caae-440a-93ce-4af87a8d8aec Copy API Key" at bounding box center [237, 183] width 292 height 289
click at [32, 128] on link "General" at bounding box center [42, 129] width 73 height 12
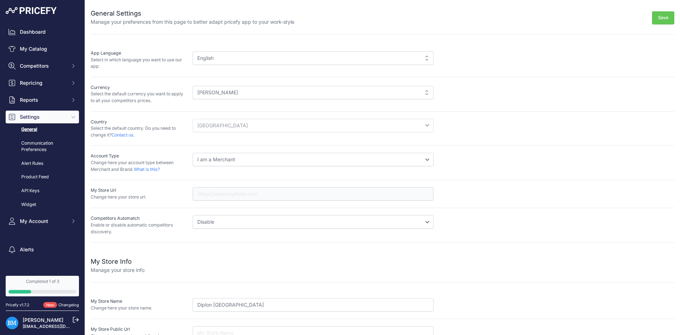
click at [42, 10] on img at bounding box center [31, 10] width 51 height 7
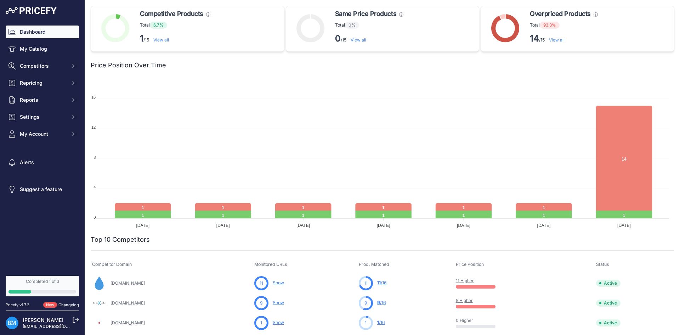
click at [48, 6] on div "Dashboard My Catalog Competitors Competitors Monitored URLs MAP infringements R…" at bounding box center [42, 136] width 85 height 273
click at [48, 12] on img at bounding box center [31, 10] width 51 height 7
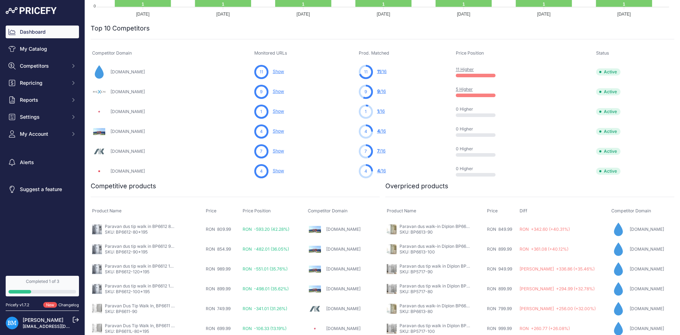
scroll to position [294, 0]
